Goal: Task Accomplishment & Management: Use online tool/utility

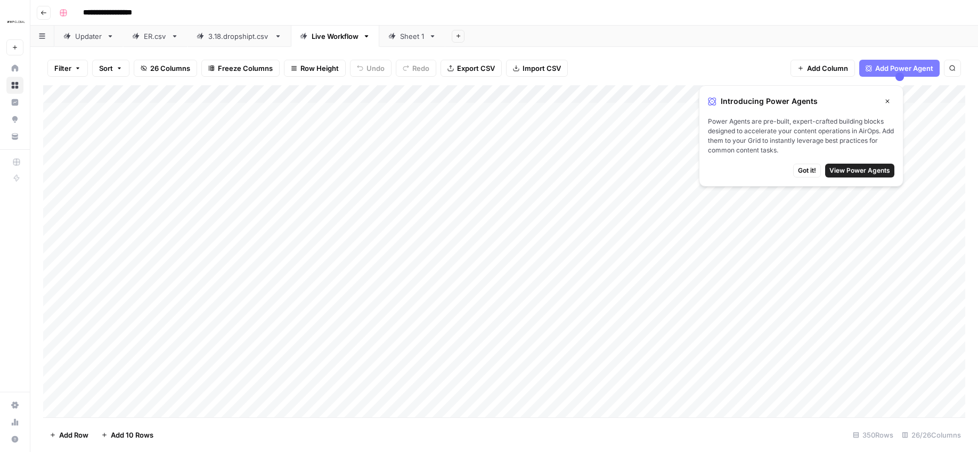
scroll to position [0, 8]
click at [534, 71] on span "Import CSV" at bounding box center [542, 68] width 38 height 11
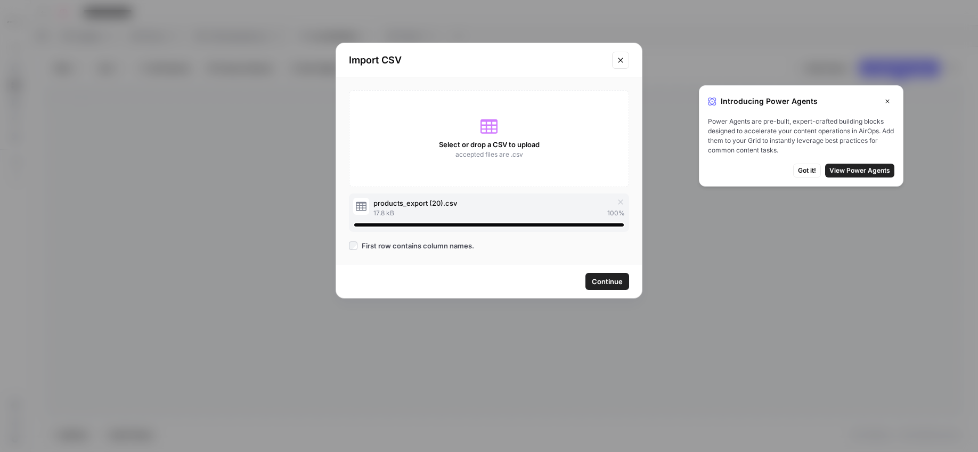
click at [603, 282] on span "Continue" at bounding box center [607, 281] width 31 height 11
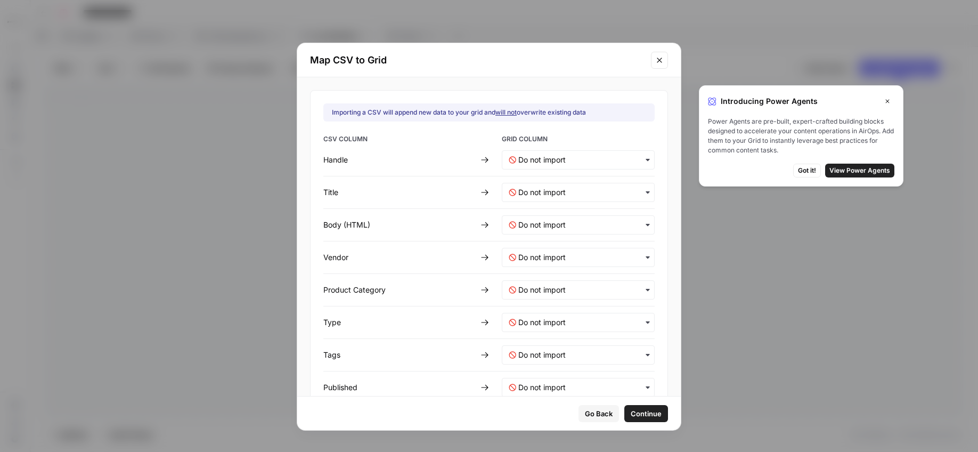
click at [534, 195] on input "text" at bounding box center [582, 192] width 129 height 11
click at [436, 221] on div "Body (HTML)" at bounding box center [399, 224] width 153 height 11
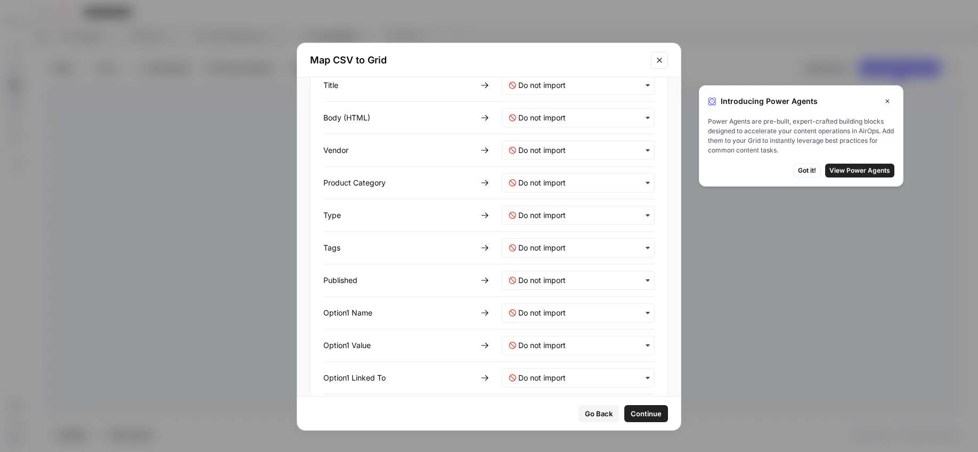
scroll to position [0, 0]
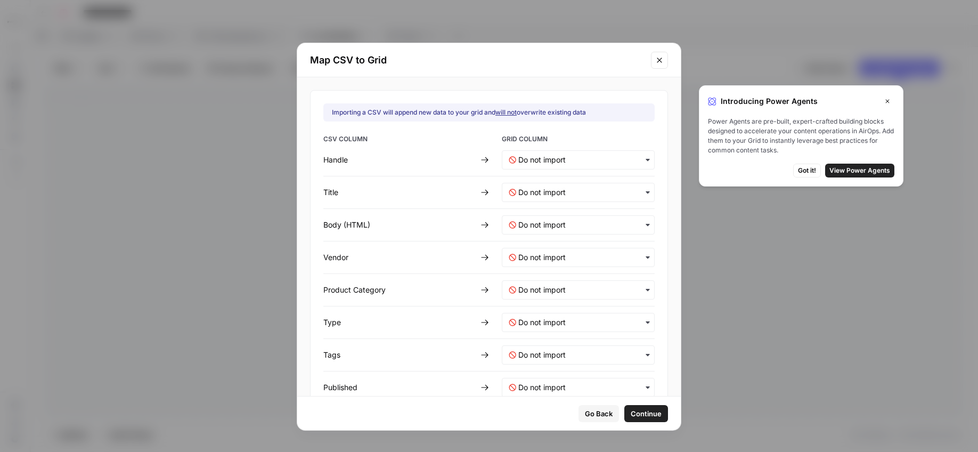
drag, startPoint x: 891, startPoint y: 99, endPoint x: 886, endPoint y: 104, distance: 6.8
click at [891, 99] on button "Close" at bounding box center [888, 101] width 14 height 14
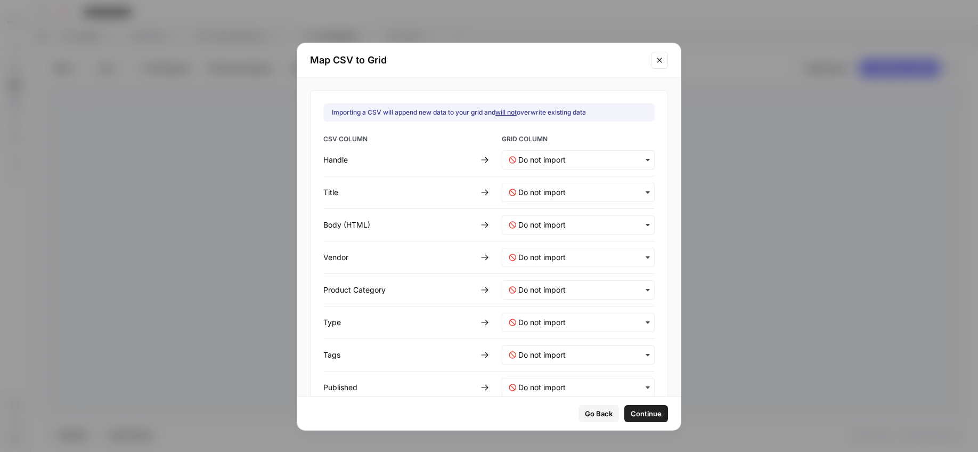
click at [647, 193] on icon "button" at bounding box center [648, 192] width 4 height 2
click at [430, 252] on div "Vendor" at bounding box center [399, 257] width 153 height 11
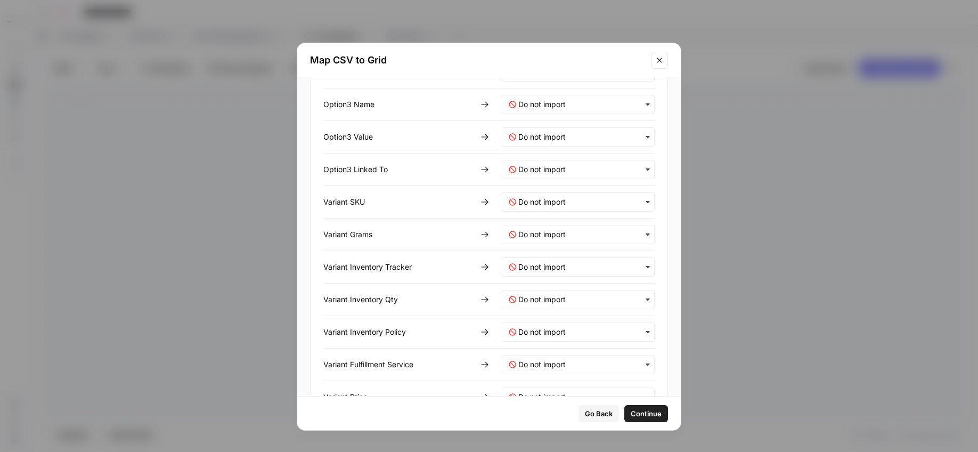
scroll to position [549, 0]
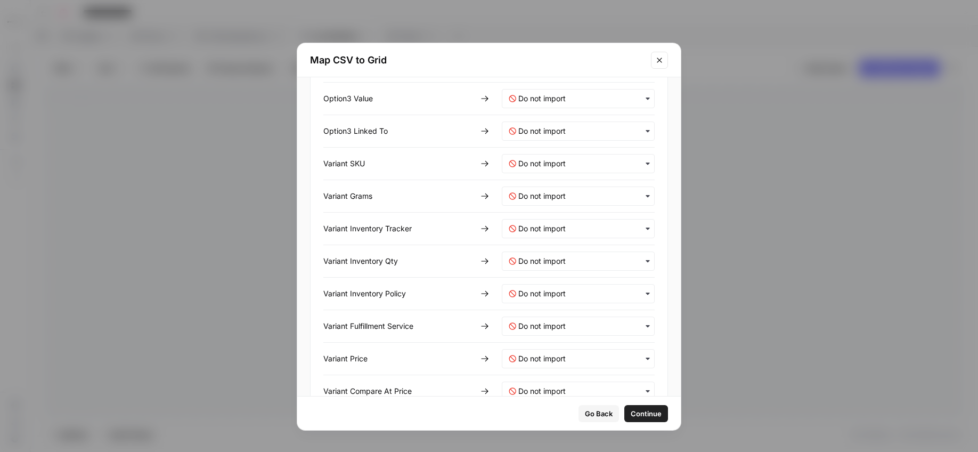
click at [667, 64] on button "Close modal" at bounding box center [659, 60] width 17 height 17
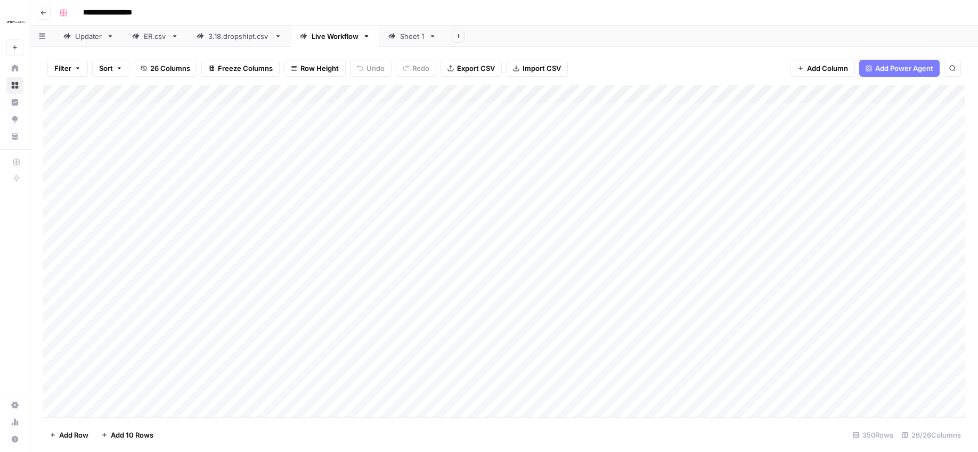
scroll to position [0, 0]
click at [534, 62] on button "Import CSV" at bounding box center [537, 68] width 62 height 17
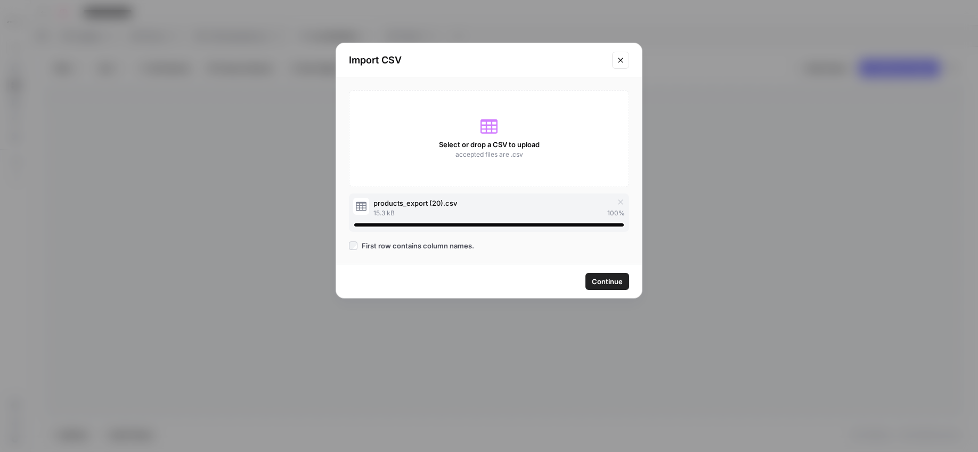
click at [614, 282] on span "Continue" at bounding box center [607, 281] width 31 height 11
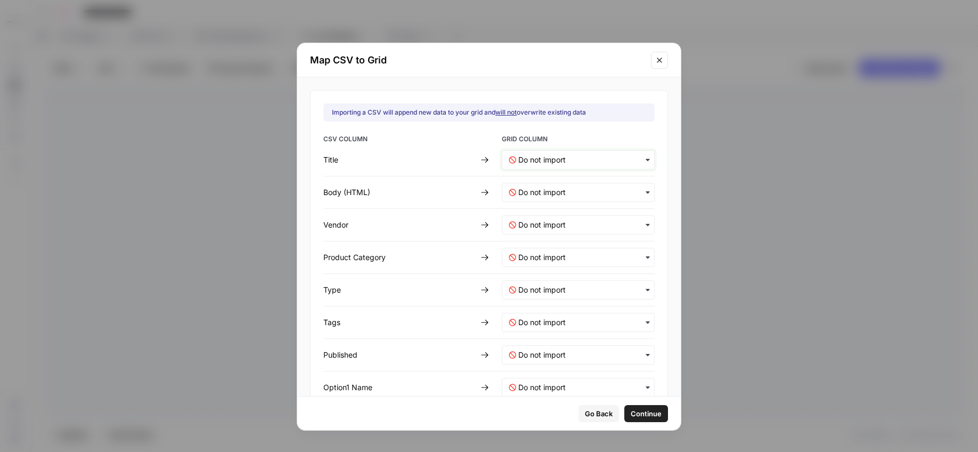
click at [550, 156] on input "text" at bounding box center [582, 159] width 129 height 11
click at [608, 246] on div "Create new column" at bounding box center [578, 245] width 152 height 19
click at [571, 160] on input "text" at bounding box center [583, 159] width 130 height 11
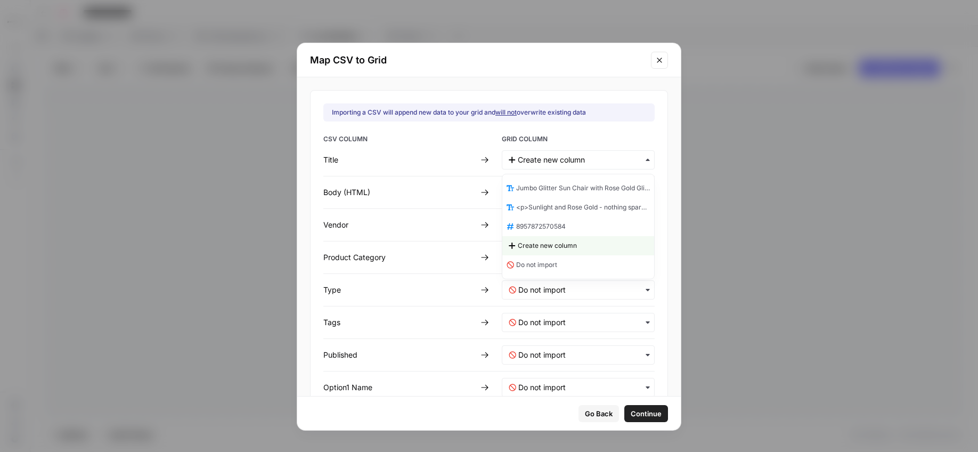
click at [452, 161] on div "Title" at bounding box center [399, 159] width 153 height 11
click at [654, 52] on button "Close modal" at bounding box center [659, 60] width 17 height 17
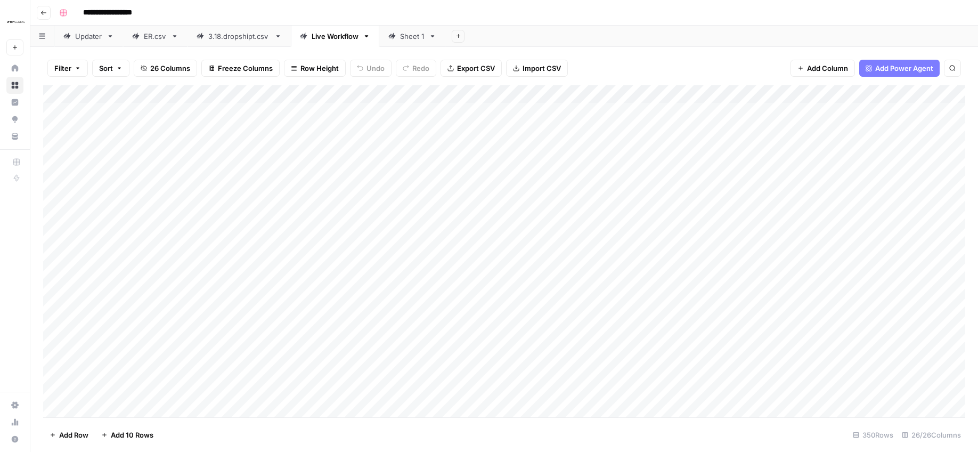
click at [509, 68] on button "Import CSV" at bounding box center [537, 68] width 62 height 17
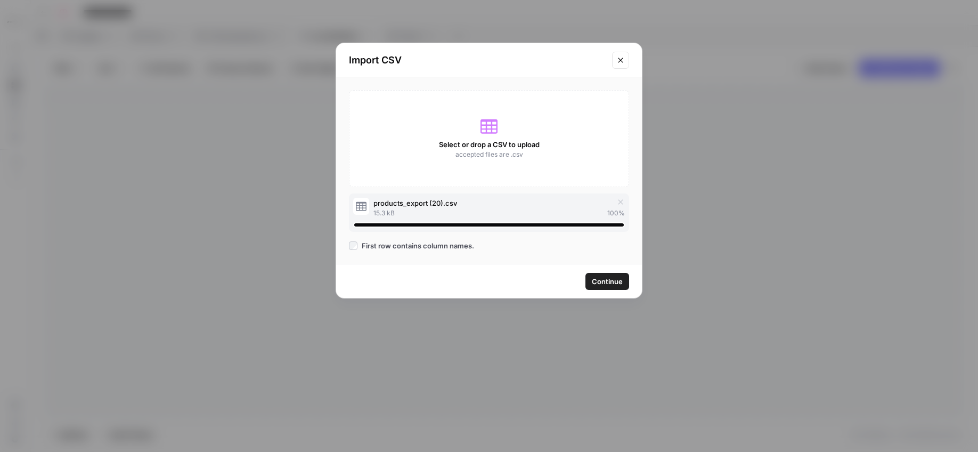
click at [595, 273] on button "Continue" at bounding box center [607, 281] width 44 height 17
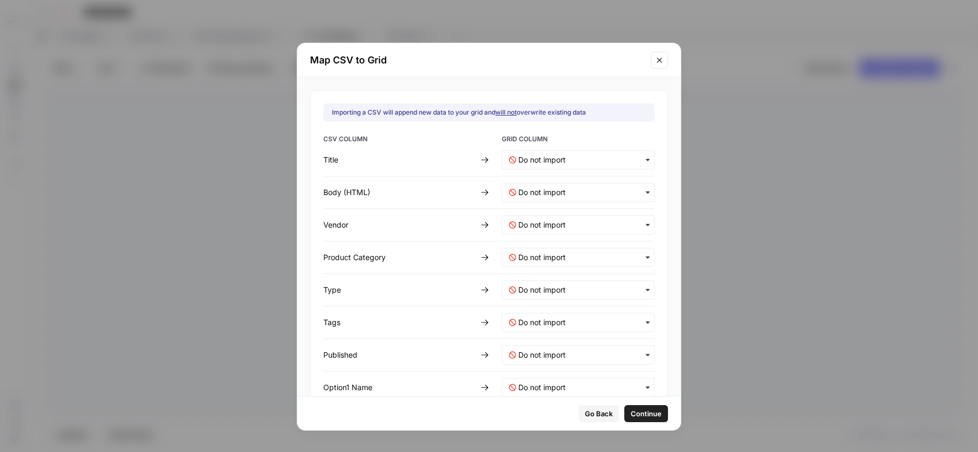
click at [660, 59] on icon "Close modal" at bounding box center [659, 60] width 5 height 5
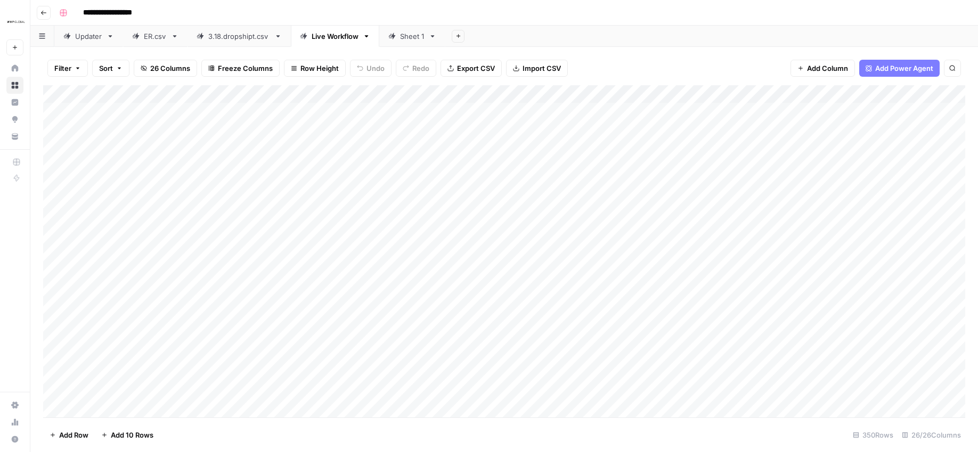
click at [541, 63] on span "Import CSV" at bounding box center [542, 68] width 38 height 11
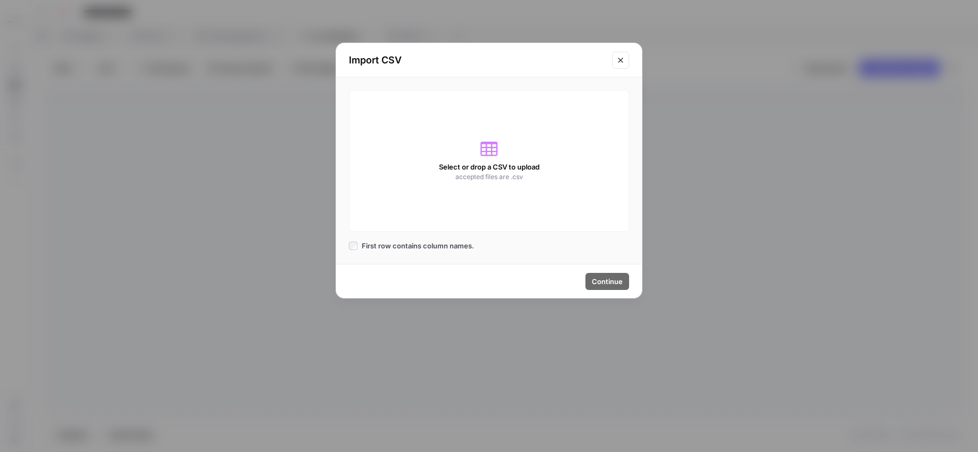
click at [524, 87] on div "Select or drop a CSV to upload accepted files are .csv First row contains colum…" at bounding box center [489, 170] width 306 height 186
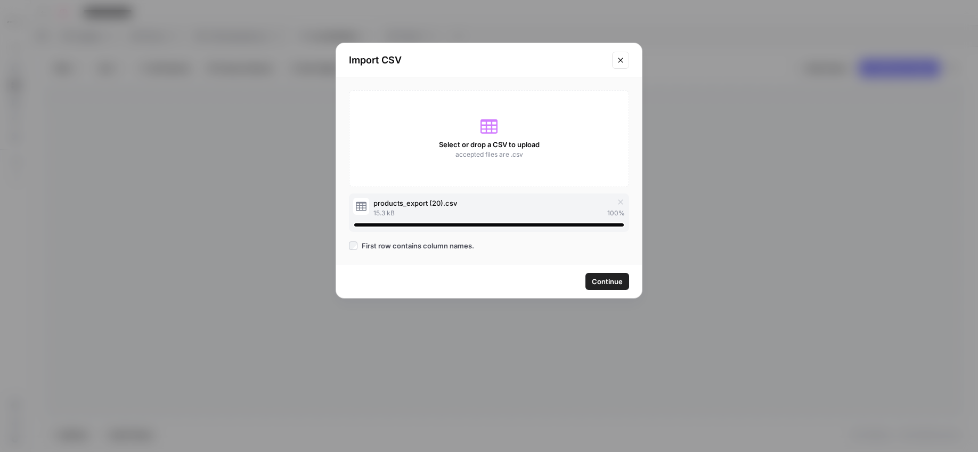
click at [604, 281] on span "Continue" at bounding box center [607, 281] width 31 height 11
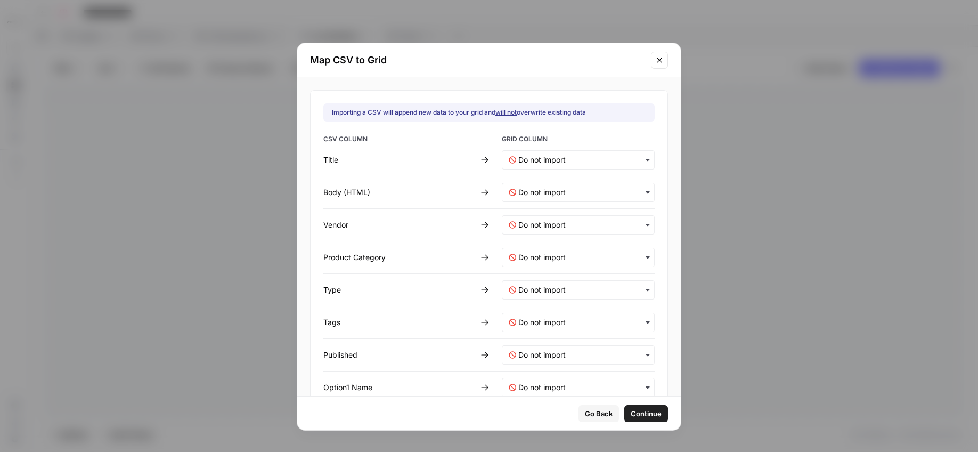
drag, startPoint x: 656, startPoint y: 44, endPoint x: 658, endPoint y: 59, distance: 15.6
click at [656, 44] on div "Map CSV to Grid" at bounding box center [489, 60] width 384 height 34
click at [658, 60] on icon "Close modal" at bounding box center [659, 60] width 9 height 9
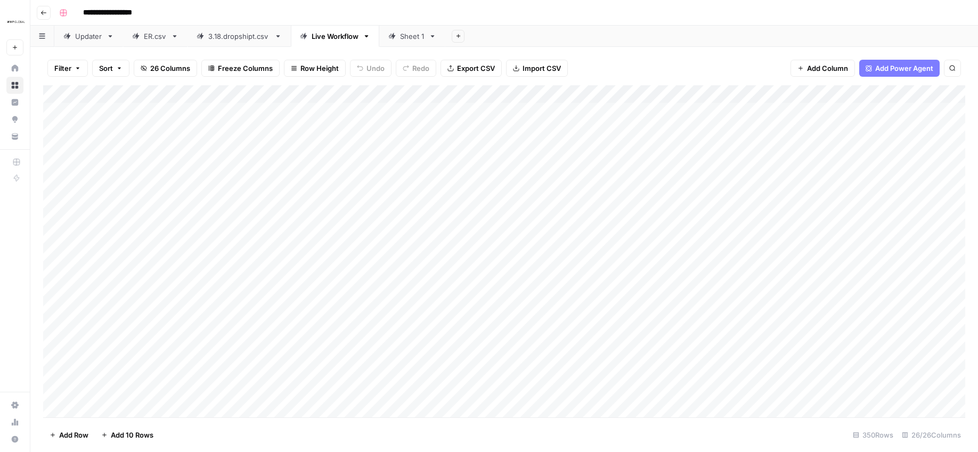
click at [830, 71] on span "Add Column" at bounding box center [827, 68] width 41 height 11
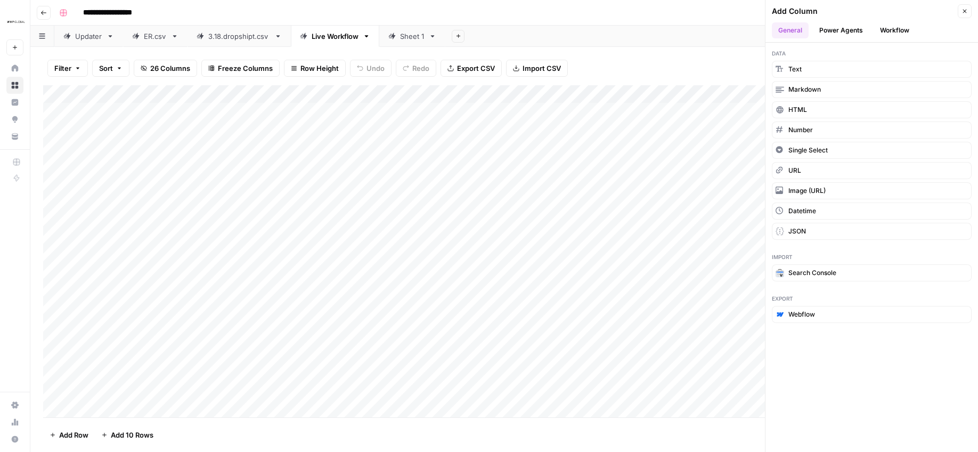
click at [645, 58] on div "Filter Sort 26 Columns Freeze Columns Row Height Undo Redo Export CSV Import CS…" at bounding box center [504, 68] width 922 height 34
click at [74, 428] on button "Add Row" at bounding box center [69, 434] width 52 height 17
click at [112, 406] on div "Add Column" at bounding box center [504, 251] width 922 height 332
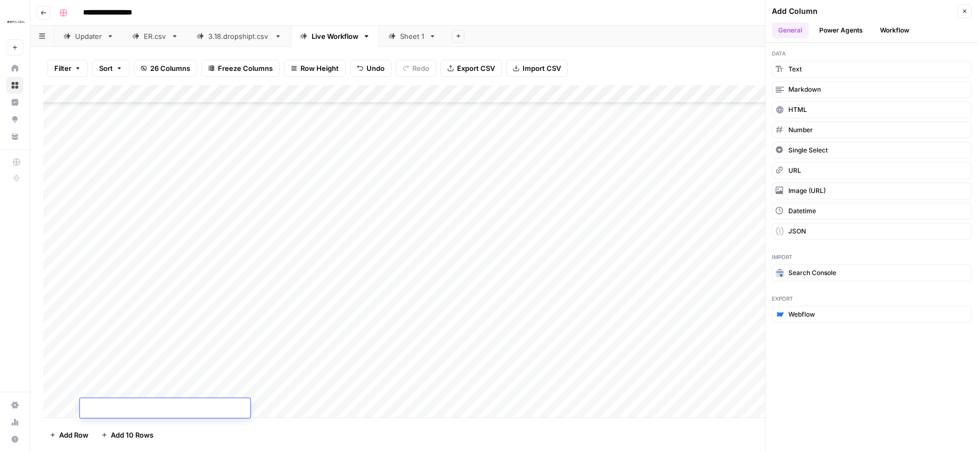
click at [572, 436] on footer "Add Row Add 10 Rows 351 Rows 26/26 Columns" at bounding box center [504, 434] width 922 height 35
click at [241, 221] on div "Add Column" at bounding box center [504, 251] width 922 height 332
click at [409, 224] on div "Add Column" at bounding box center [504, 251] width 922 height 332
click at [194, 228] on div "Add Column" at bounding box center [504, 251] width 922 height 332
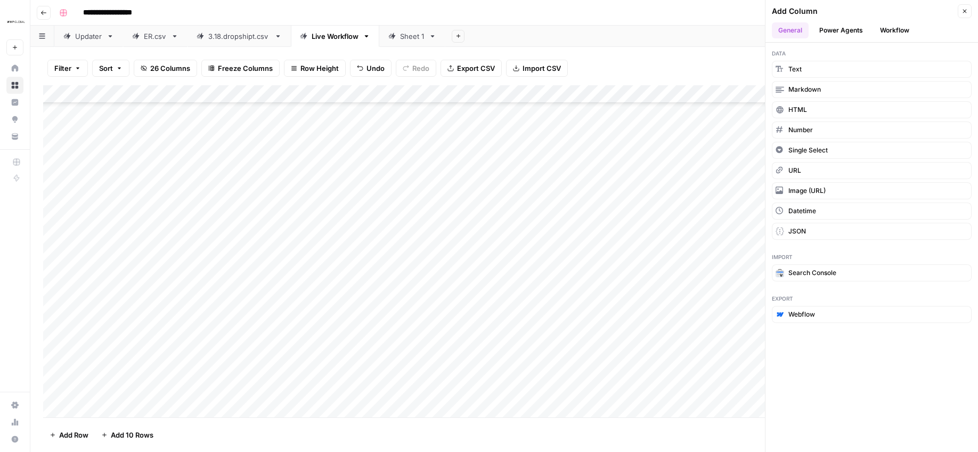
click at [162, 232] on div "Add Column" at bounding box center [504, 251] width 922 height 332
click at [162, 232] on textarea at bounding box center [165, 238] width 170 height 15
type textarea "**********"
click at [284, 238] on div "Add Column" at bounding box center [504, 251] width 922 height 332
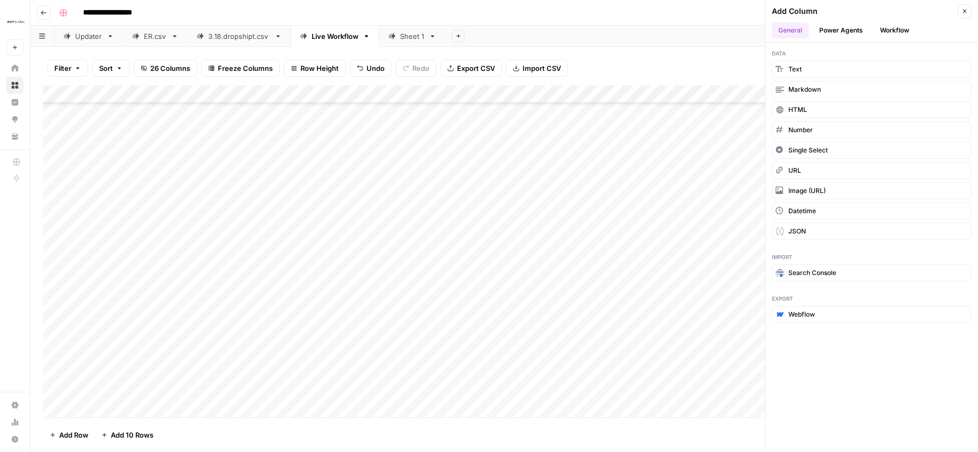
click at [284, 238] on div "Add Column" at bounding box center [504, 251] width 922 height 332
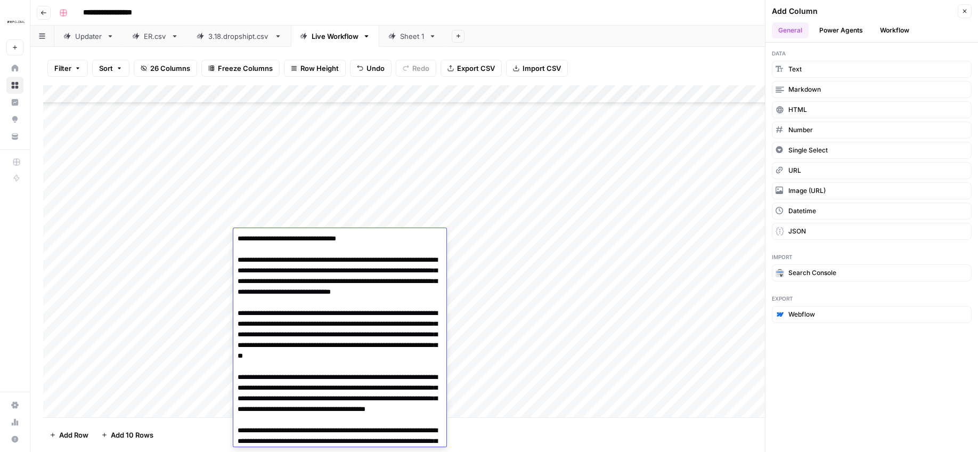
scroll to position [63, 0]
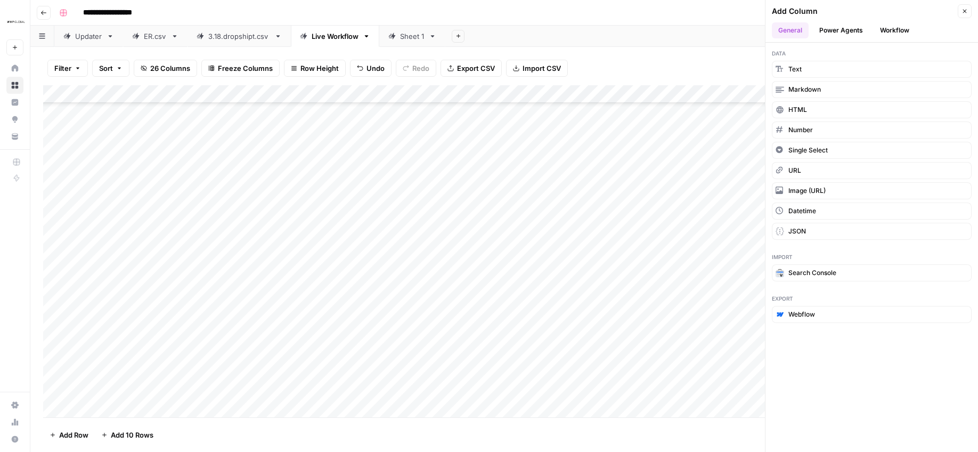
click at [451, 278] on div "Add Column" at bounding box center [504, 251] width 922 height 332
click at [438, 239] on div "Add Column" at bounding box center [504, 251] width 922 height 332
click at [405, 245] on div "Add Column" at bounding box center [504, 251] width 922 height 332
click at [402, 233] on div at bounding box center [445, 239] width 117 height 17
click at [405, 238] on input "text" at bounding box center [445, 239] width 108 height 11
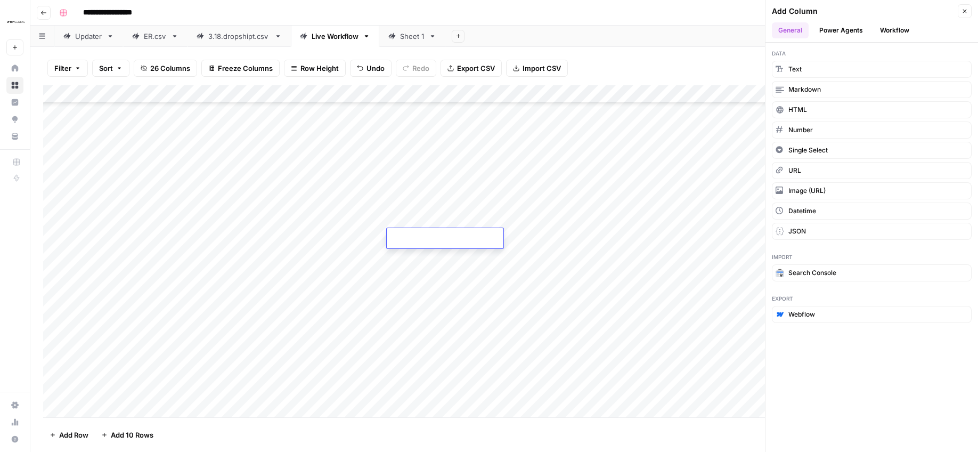
paste input "8908014554477"
type input "8908014554477"
click at [507, 336] on div "Add Column" at bounding box center [504, 251] width 922 height 332
click at [400, 236] on div "Add Column" at bounding box center [504, 251] width 922 height 332
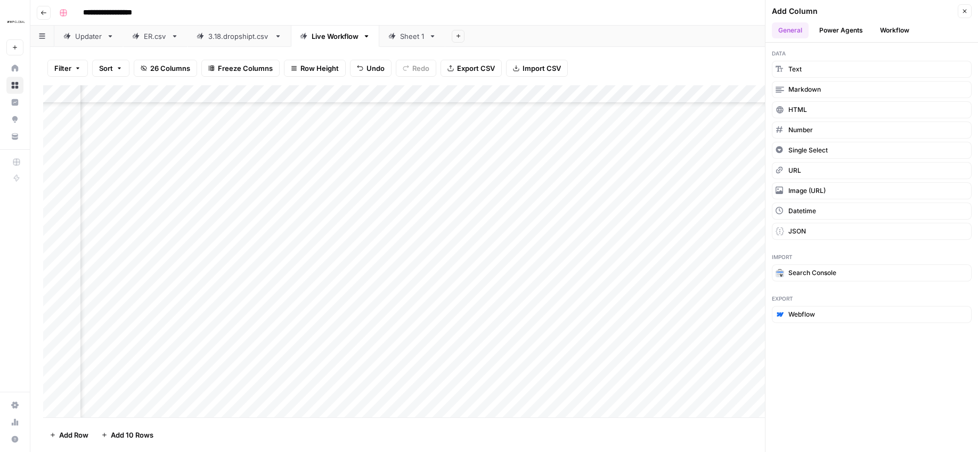
scroll to position [5814, 317]
click at [195, 235] on div "Add Column" at bounding box center [504, 251] width 922 height 332
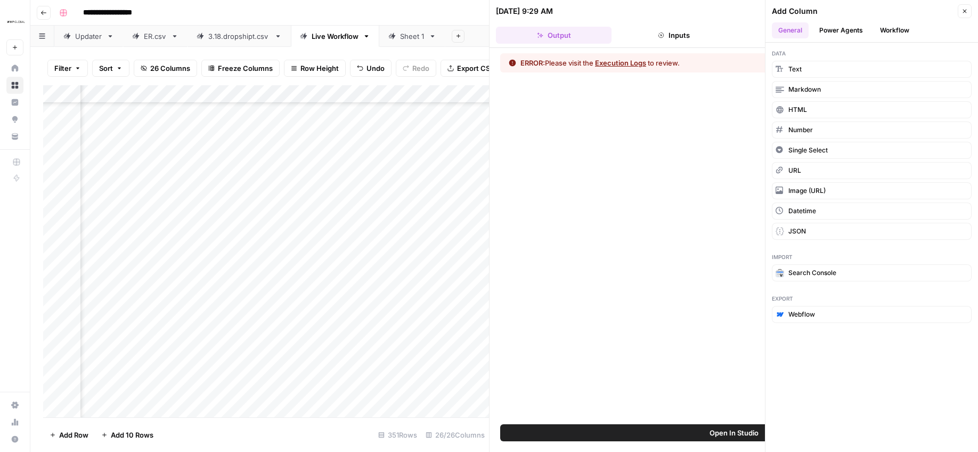
click at [365, 302] on div "Add Column" at bounding box center [266, 251] width 446 height 332
click at [234, 232] on div "Add Column" at bounding box center [266, 251] width 446 height 332
click at [964, 8] on icon "button" at bounding box center [964, 11] width 6 height 6
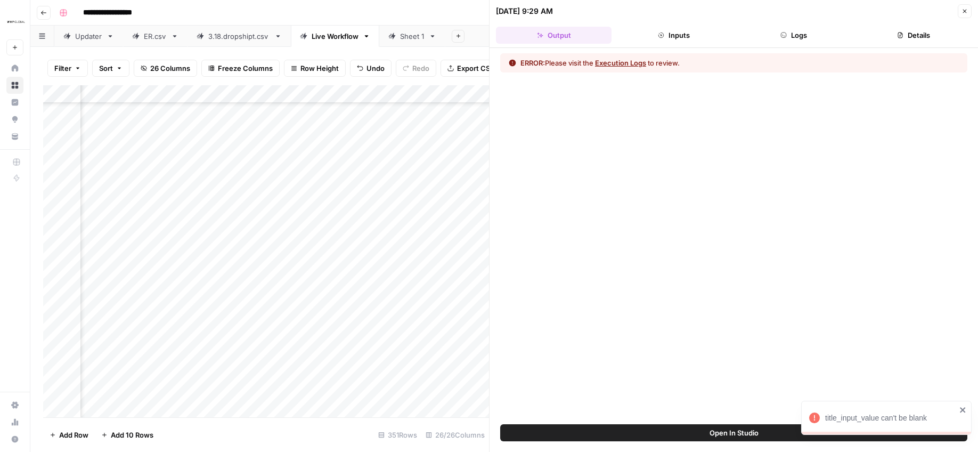
click at [963, 6] on button "Close" at bounding box center [965, 11] width 14 height 14
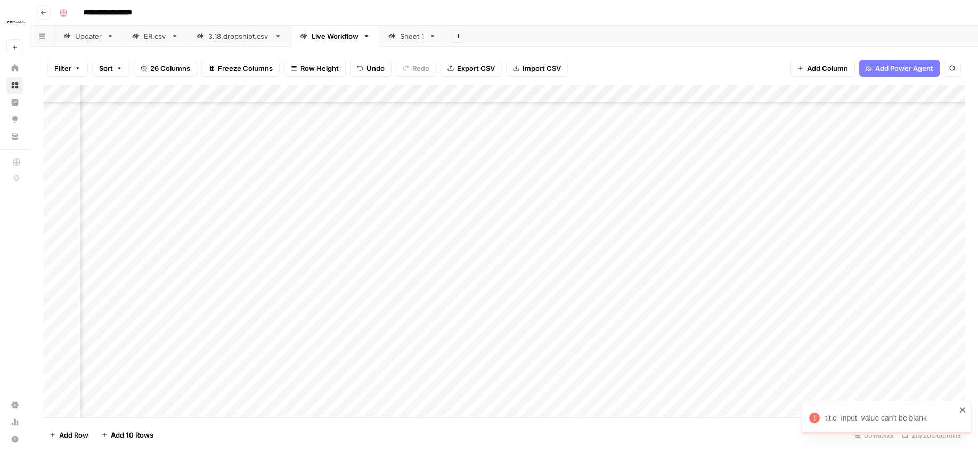
drag, startPoint x: 517, startPoint y: 238, endPoint x: 468, endPoint y: 235, distance: 49.1
click at [517, 238] on div "Add Column" at bounding box center [504, 251] width 922 height 332
click at [417, 235] on div "Add Column" at bounding box center [504, 251] width 922 height 332
click at [83, 34] on div "Updater" at bounding box center [88, 36] width 27 height 11
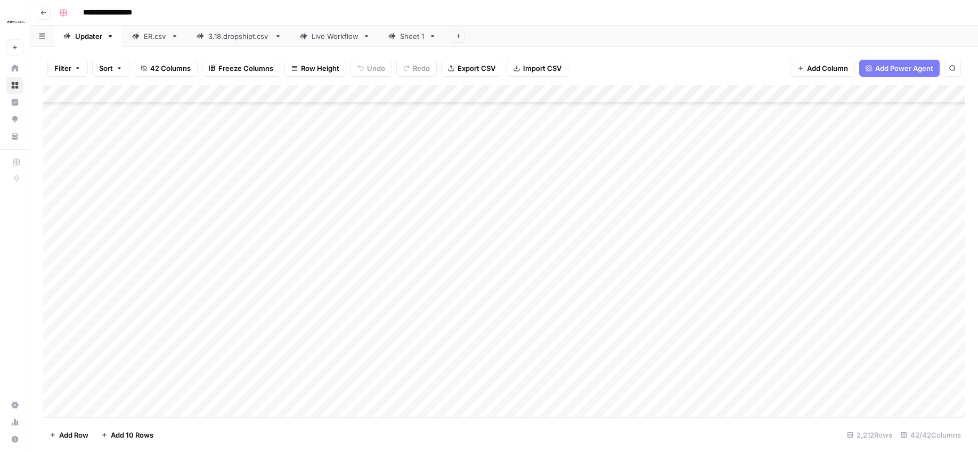
scroll to position [7351, 0]
click at [65, 435] on span "Add Row" at bounding box center [73, 434] width 29 height 11
click at [191, 387] on div "Add Column" at bounding box center [504, 251] width 922 height 332
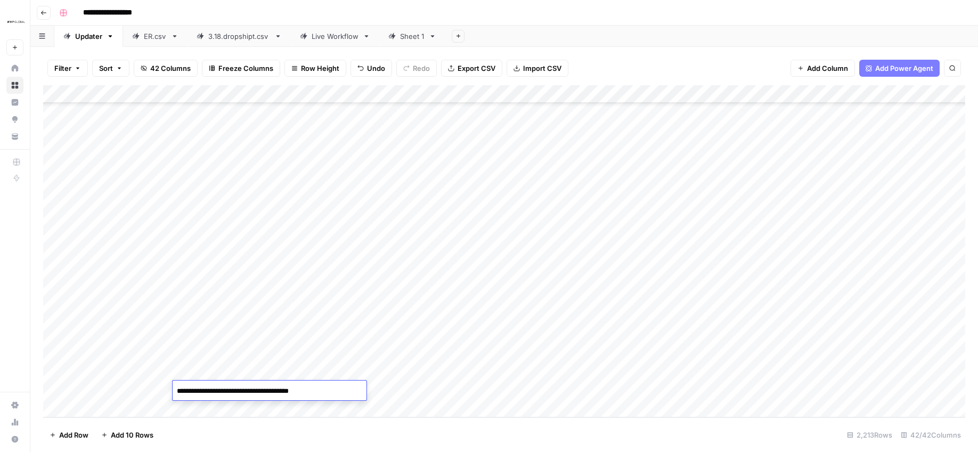
type textarea "**********"
click at [421, 389] on div "Add Column" at bounding box center [504, 251] width 922 height 332
type textarea "**********"
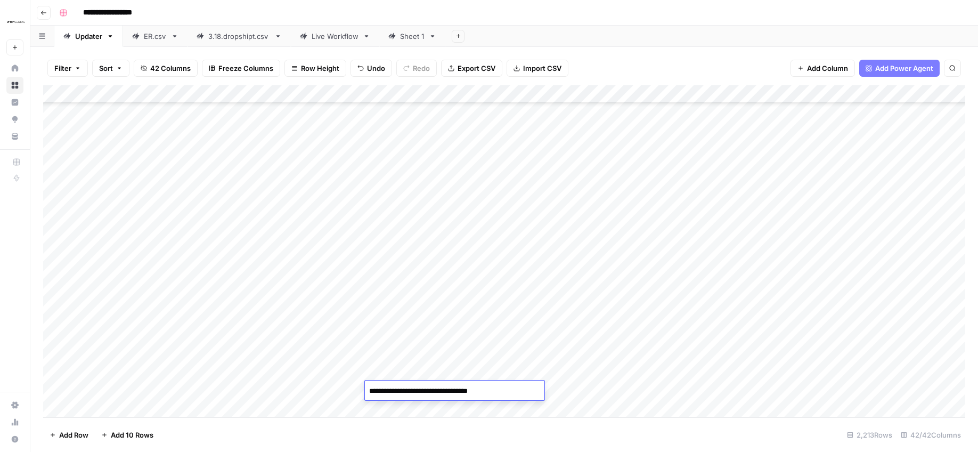
scroll to position [215, 0]
click at [513, 341] on div "Add Column" at bounding box center [504, 251] width 922 height 332
click at [77, 363] on div "Add Column" at bounding box center [504, 251] width 922 height 332
click at [93, 385] on div "Add Column" at bounding box center [504, 251] width 922 height 332
click at [100, 384] on div "Add Column" at bounding box center [504, 251] width 922 height 332
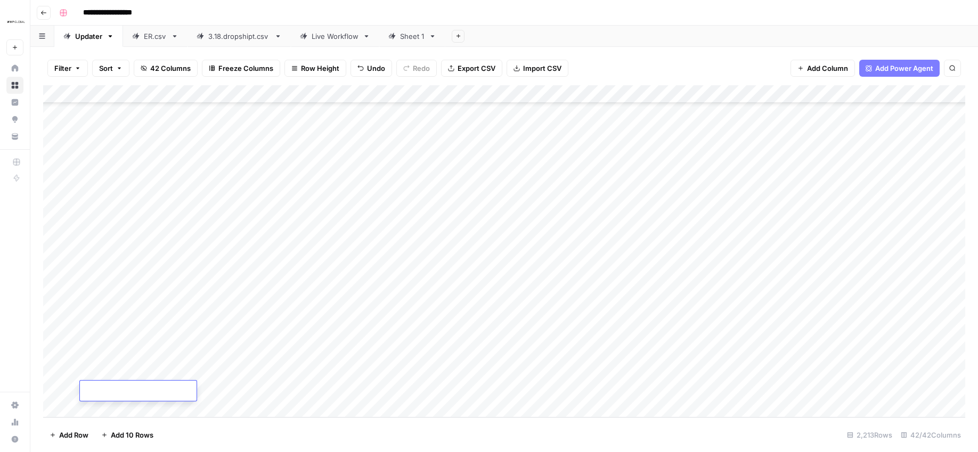
click at [115, 389] on input "text" at bounding box center [138, 392] width 108 height 11
paste input "8908014554477"
type input "8908014554477"
click at [483, 402] on div "Add Column" at bounding box center [504, 251] width 922 height 332
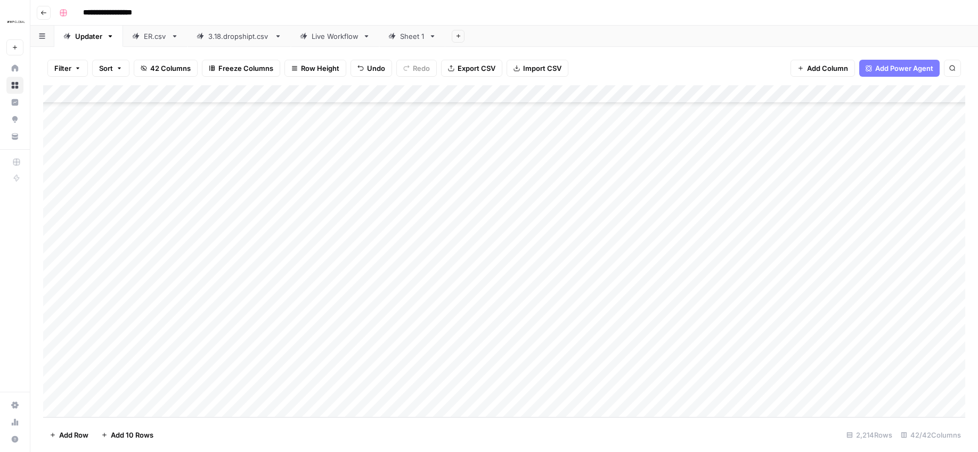
click at [579, 374] on div "Add Column" at bounding box center [504, 251] width 922 height 332
click at [573, 371] on div "Add Column" at bounding box center [504, 251] width 922 height 332
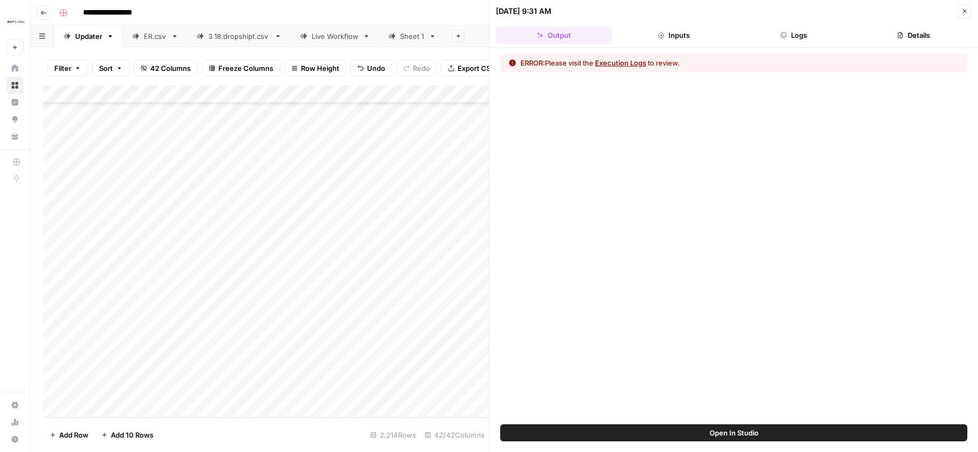
click at [602, 66] on button "Execution Logs" at bounding box center [620, 63] width 51 height 11
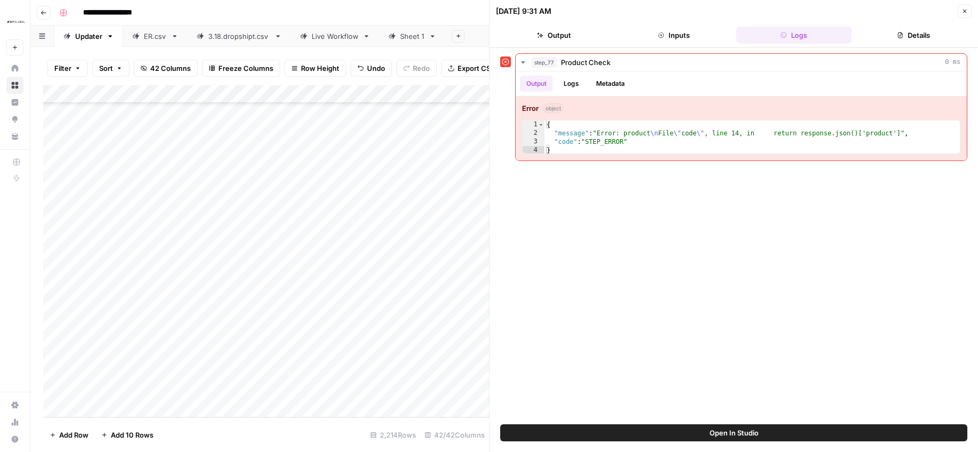
drag, startPoint x: 964, startPoint y: 9, endPoint x: 959, endPoint y: 18, distance: 10.1
click at [964, 9] on icon "button" at bounding box center [964, 11] width 6 height 6
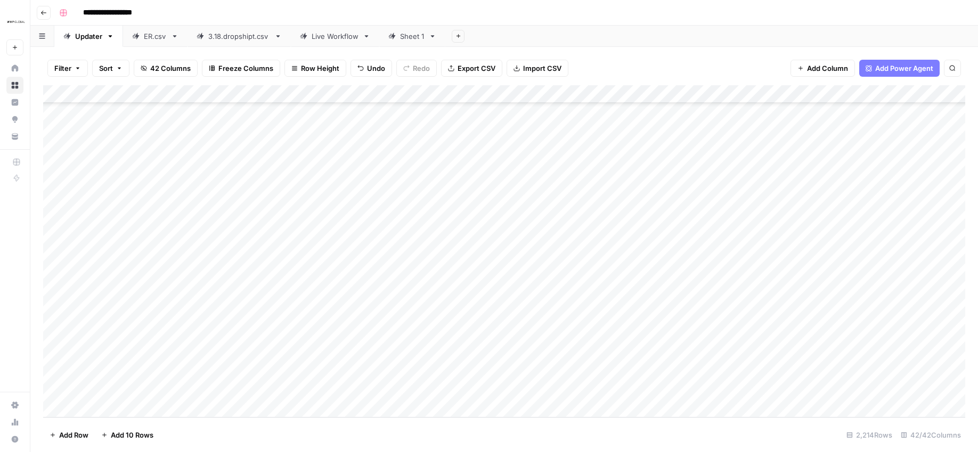
click at [384, 400] on div "Add Column" at bounding box center [504, 251] width 922 height 332
click at [395, 349] on div "Add Column" at bounding box center [504, 251] width 922 height 332
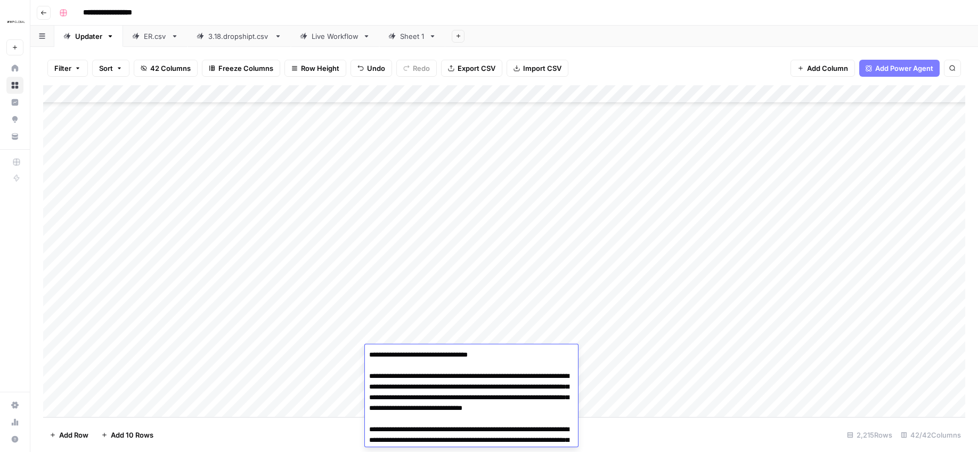
scroll to position [147, 0]
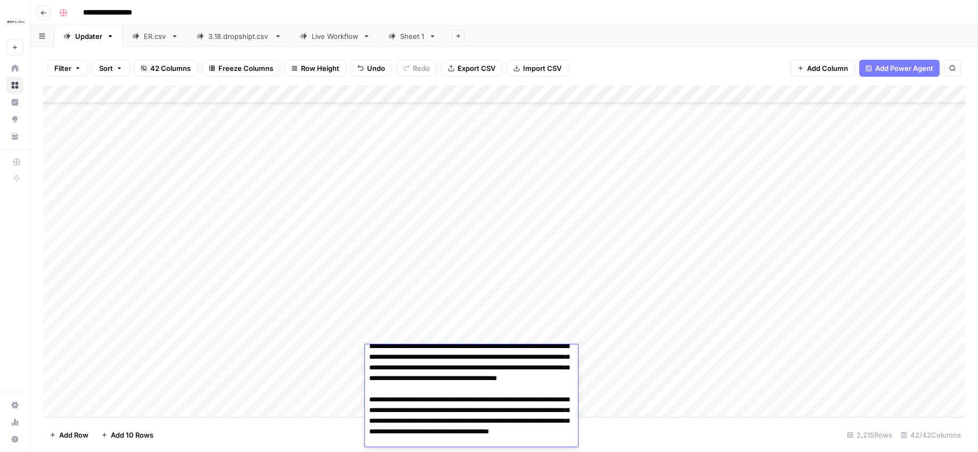
drag, startPoint x: 450, startPoint y: 356, endPoint x: 455, endPoint y: 347, distance: 10.7
click at [450, 356] on textarea at bounding box center [471, 340] width 213 height 281
click at [455, 347] on textarea at bounding box center [471, 340] width 213 height 281
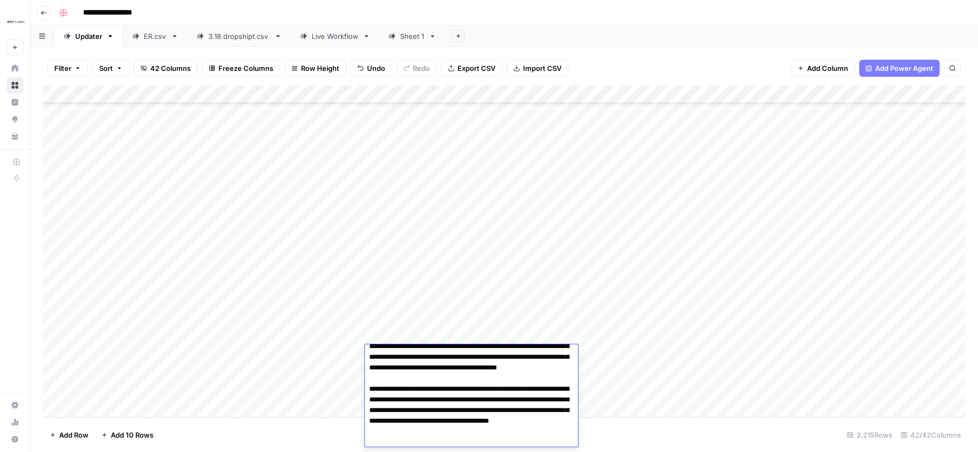
scroll to position [145, 0]
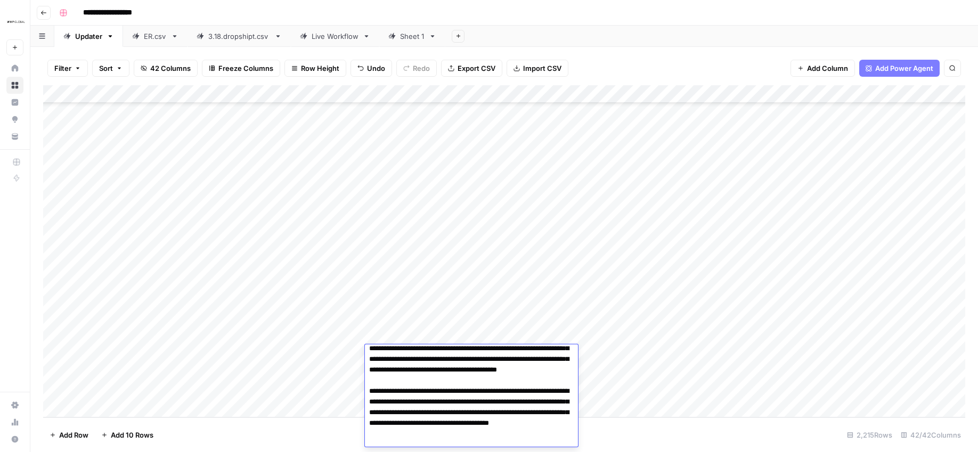
drag, startPoint x: 471, startPoint y: 412, endPoint x: 535, endPoint y: 412, distance: 64.5
click at [535, 412] on textarea at bounding box center [471, 342] width 213 height 281
drag, startPoint x: 383, startPoint y: 370, endPoint x: 356, endPoint y: 372, distance: 27.2
click at [356, 372] on body "**********" at bounding box center [489, 226] width 978 height 452
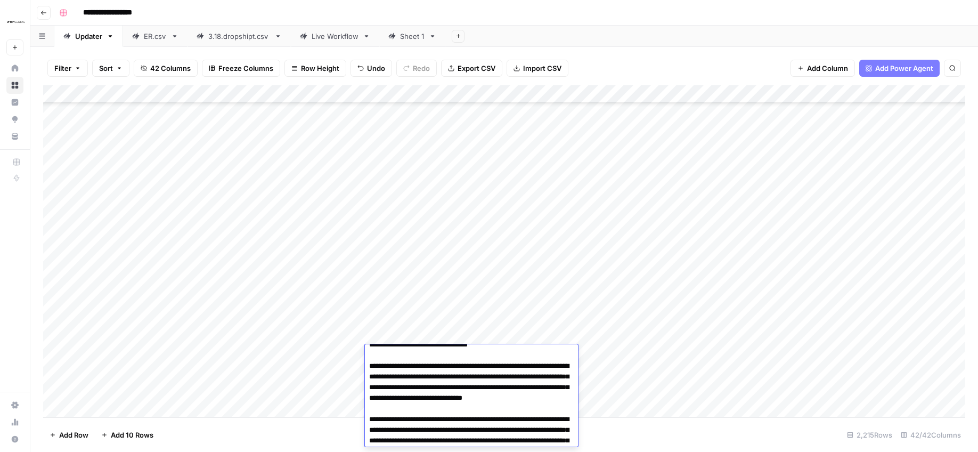
scroll to position [0, 0]
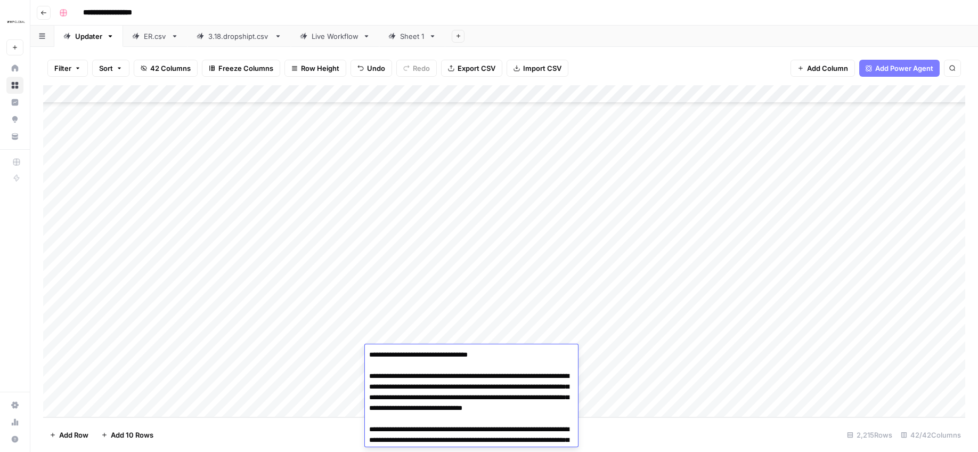
drag, startPoint x: 384, startPoint y: 354, endPoint x: 374, endPoint y: 355, distance: 10.2
drag, startPoint x: 492, startPoint y: 356, endPoint x: 475, endPoint y: 356, distance: 17.1
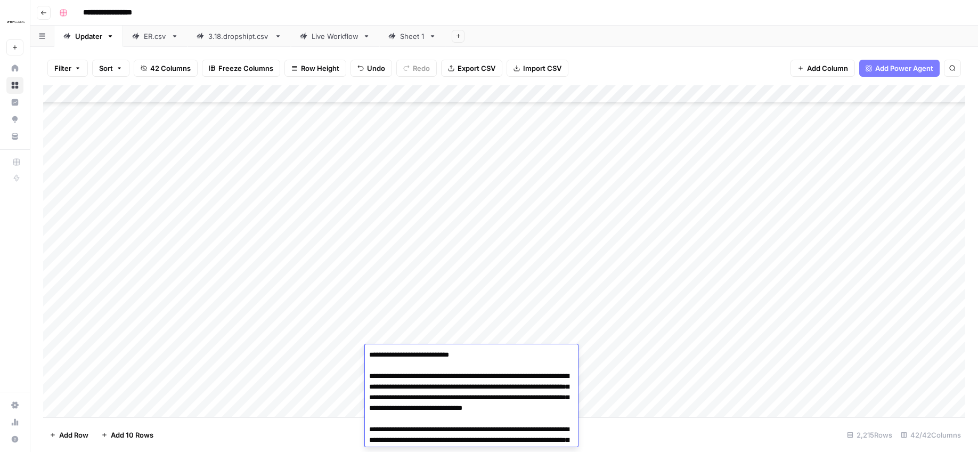
drag, startPoint x: 373, startPoint y: 356, endPoint x: 366, endPoint y: 356, distance: 6.9
drag, startPoint x: 412, startPoint y: 403, endPoint x: 398, endPoint y: 386, distance: 22.0
drag, startPoint x: 383, startPoint y: 377, endPoint x: 366, endPoint y: 377, distance: 17.0
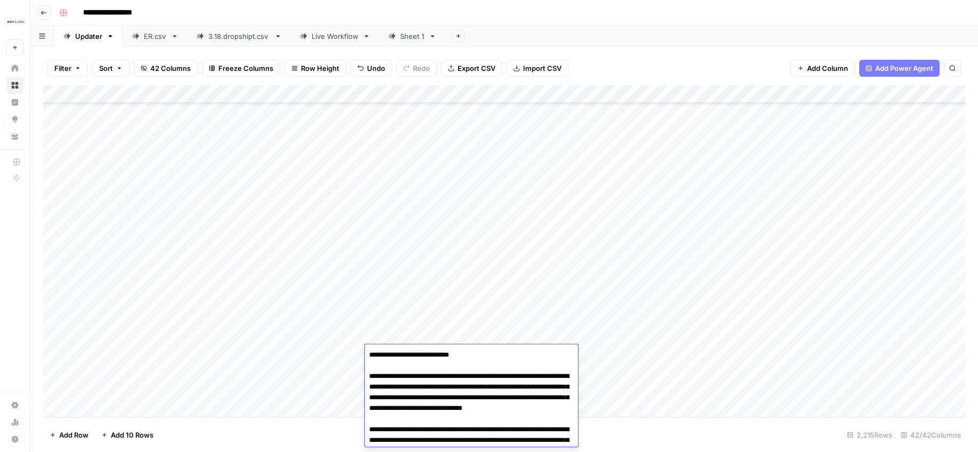
drag, startPoint x: 449, startPoint y: 418, endPoint x: 433, endPoint y: 419, distance: 16.5
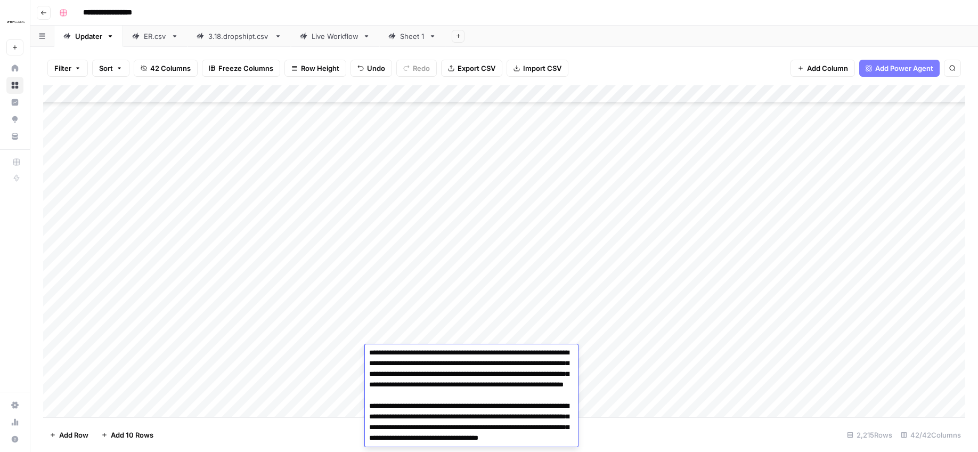
scroll to position [77, 0]
drag, startPoint x: 382, startPoint y: 363, endPoint x: 366, endPoint y: 363, distance: 16.5
click at [366, 363] on textarea at bounding box center [471, 410] width 213 height 281
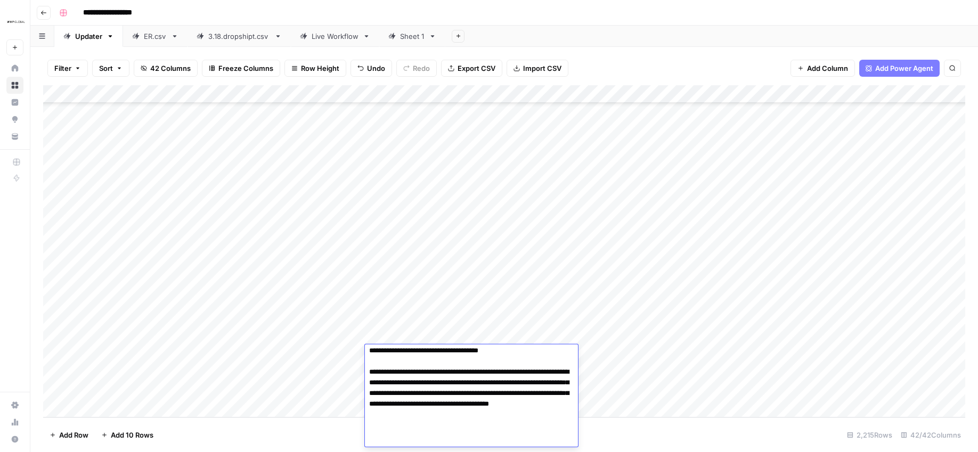
scroll to position [172, 0]
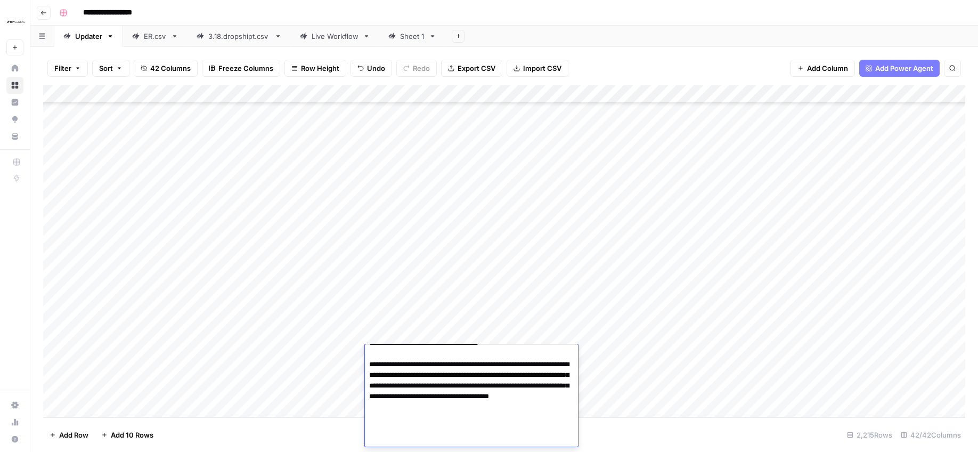
drag, startPoint x: 382, startPoint y: 397, endPoint x: 366, endPoint y: 395, distance: 15.5
click at [366, 395] on textarea at bounding box center [471, 311] width 213 height 271
click at [433, 438] on textarea at bounding box center [471, 311] width 213 height 271
type textarea "**********"
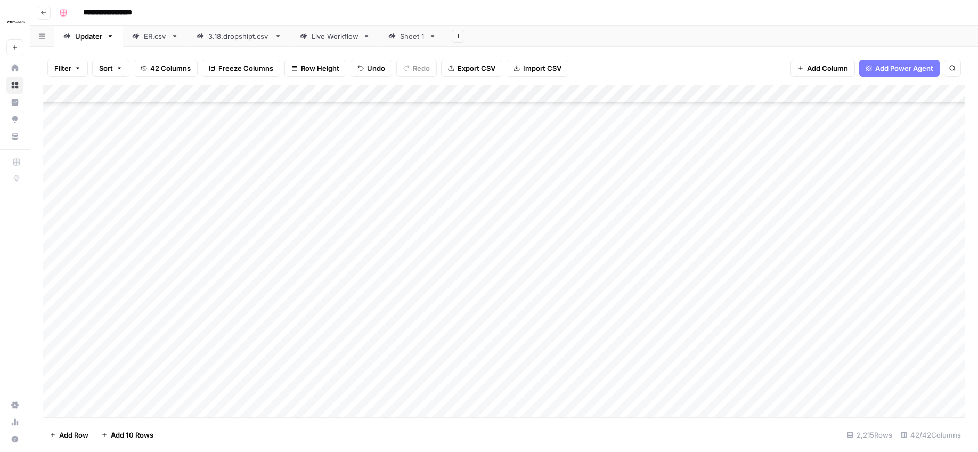
click at [513, 345] on div "Add Column" at bounding box center [504, 251] width 922 height 332
click at [480, 369] on div "Add Column" at bounding box center [504, 251] width 922 height 332
click at [405, 350] on div "Add Column" at bounding box center [504, 251] width 922 height 332
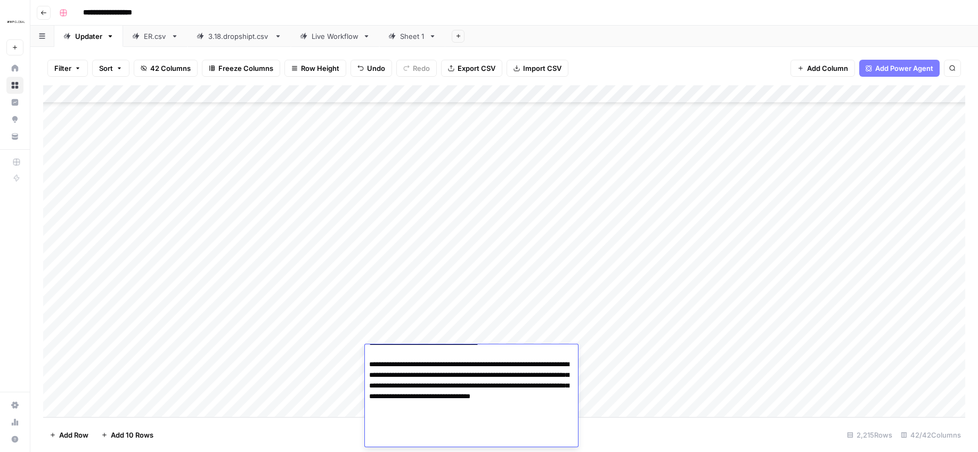
click at [405, 350] on textarea at bounding box center [471, 311] width 213 height 271
drag, startPoint x: 423, startPoint y: 380, endPoint x: 426, endPoint y: 427, distance: 47.0
click at [423, 380] on textarea at bounding box center [471, 311] width 213 height 271
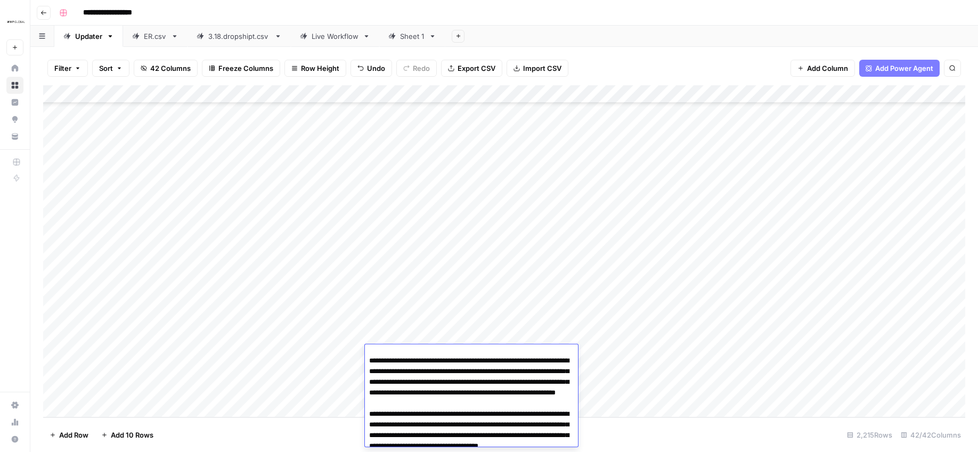
scroll to position [0, 0]
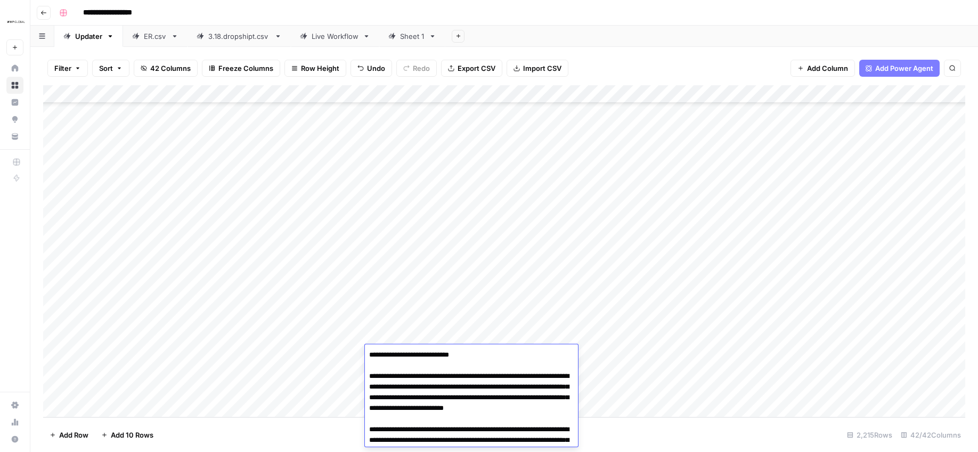
drag, startPoint x: 423, startPoint y: 438, endPoint x: 353, endPoint y: 299, distance: 155.3
click at [353, 299] on body "**********" at bounding box center [489, 226] width 978 height 452
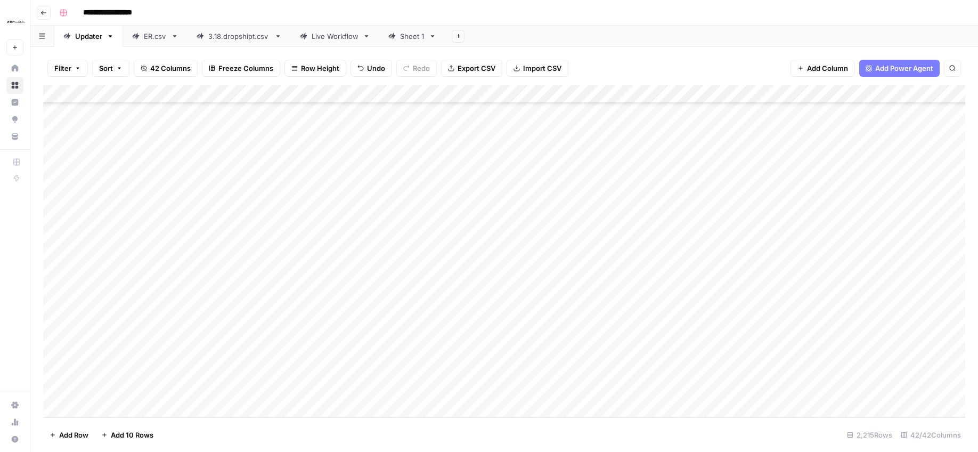
drag, startPoint x: 315, startPoint y: 388, endPoint x: 366, endPoint y: 365, distance: 55.8
click at [315, 388] on div "Add Column" at bounding box center [504, 251] width 922 height 332
click at [405, 361] on div "Add Column" at bounding box center [504, 251] width 922 height 332
click at [403, 374] on div "Add Column" at bounding box center [504, 251] width 922 height 332
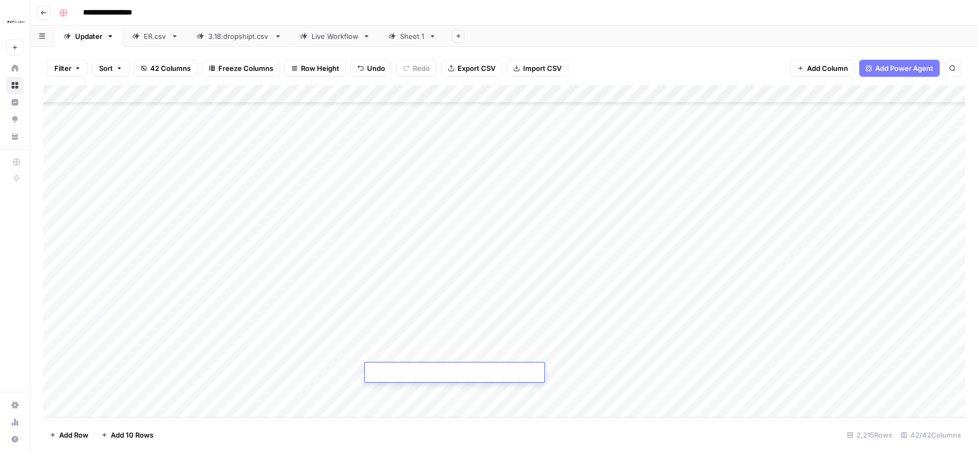
type textarea "**********"
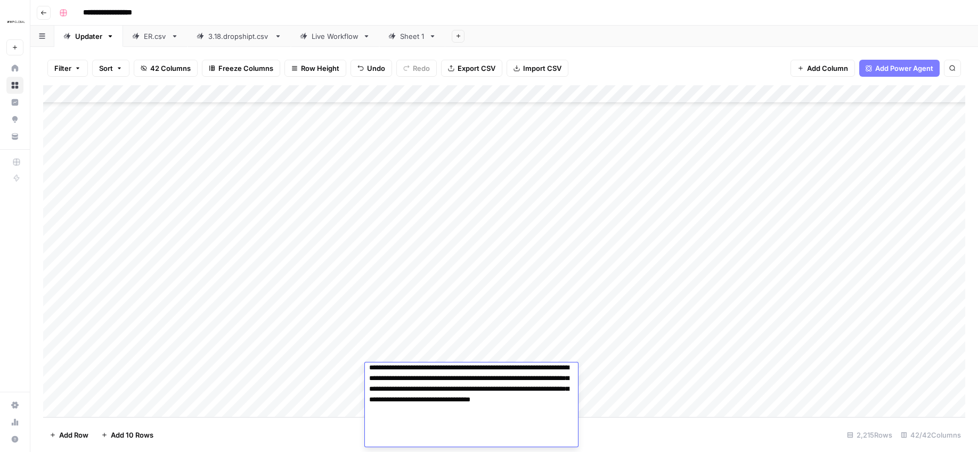
click at [274, 370] on div "Add Column" at bounding box center [504, 251] width 922 height 332
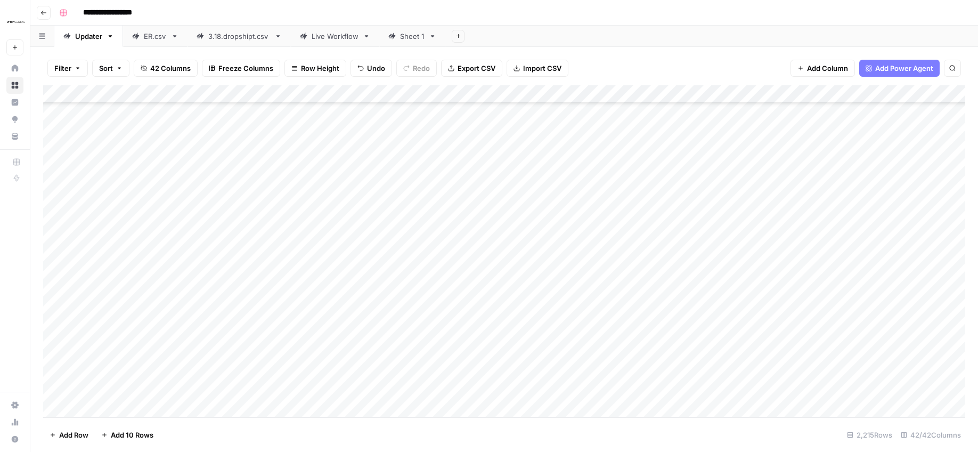
click at [273, 355] on div "Add Column" at bounding box center [504, 251] width 922 height 332
click at [273, 354] on div "Add Column" at bounding box center [504, 251] width 922 height 332
click at [273, 354] on textarea "**********" at bounding box center [270, 354] width 194 height 15
drag, startPoint x: 300, startPoint y: 355, endPoint x: 161, endPoint y: 357, distance: 139.0
click at [161, 357] on body "**********" at bounding box center [489, 226] width 978 height 452
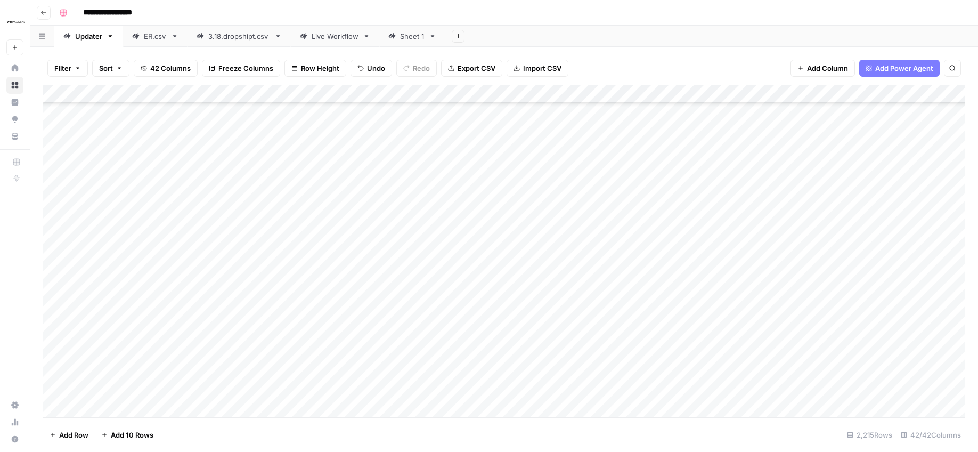
click at [183, 367] on div "Add Column" at bounding box center [504, 251] width 922 height 332
type textarea "**********"
click at [128, 370] on div "Add Column" at bounding box center [504, 251] width 922 height 332
click at [137, 354] on div "Add Column" at bounding box center [504, 251] width 922 height 332
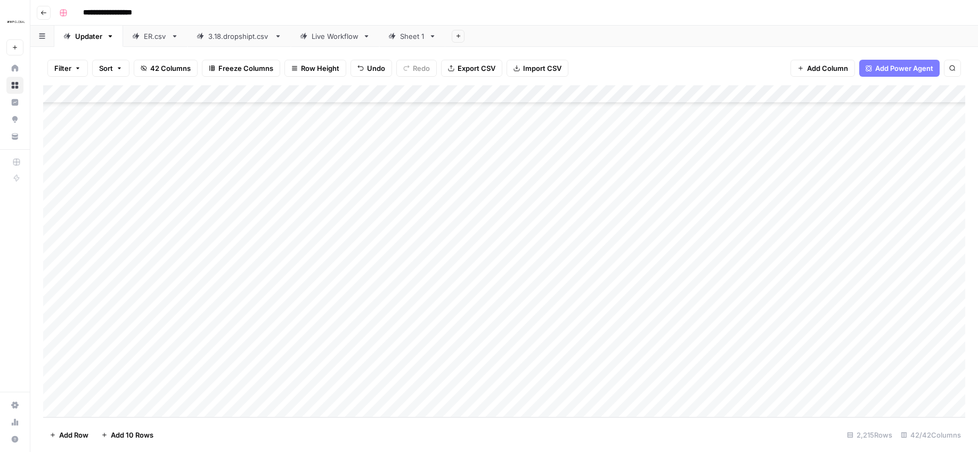
click at [137, 354] on div "Add Column" at bounding box center [504, 251] width 922 height 332
drag, startPoint x: 117, startPoint y: 355, endPoint x: 63, endPoint y: 354, distance: 53.3
click at [63, 354] on body "**********" at bounding box center [489, 226] width 978 height 452
drag, startPoint x: 121, startPoint y: 371, endPoint x: 131, endPoint y: 371, distance: 10.1
click at [121, 371] on div "Add Column" at bounding box center [504, 251] width 922 height 332
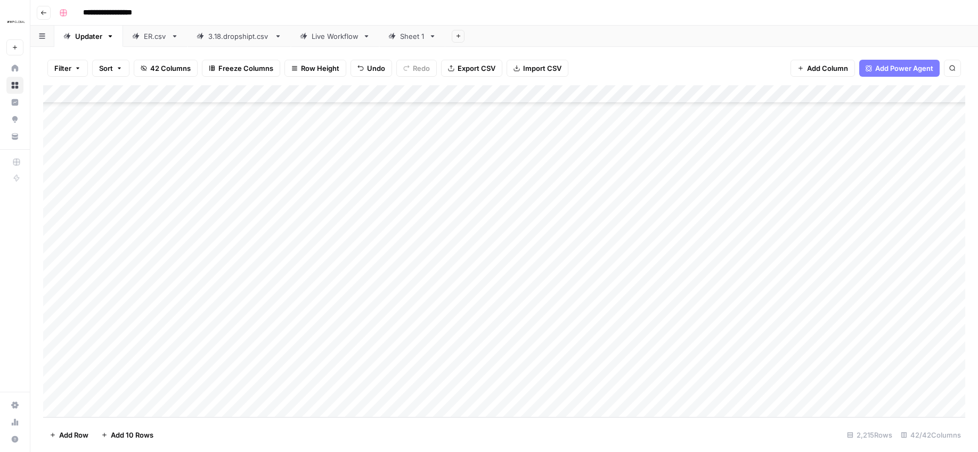
click at [132, 371] on div "Add Column" at bounding box center [504, 251] width 922 height 332
click at [598, 372] on div "Add Column" at bounding box center [504, 251] width 922 height 332
click at [566, 366] on div "Add Column" at bounding box center [504, 251] width 922 height 332
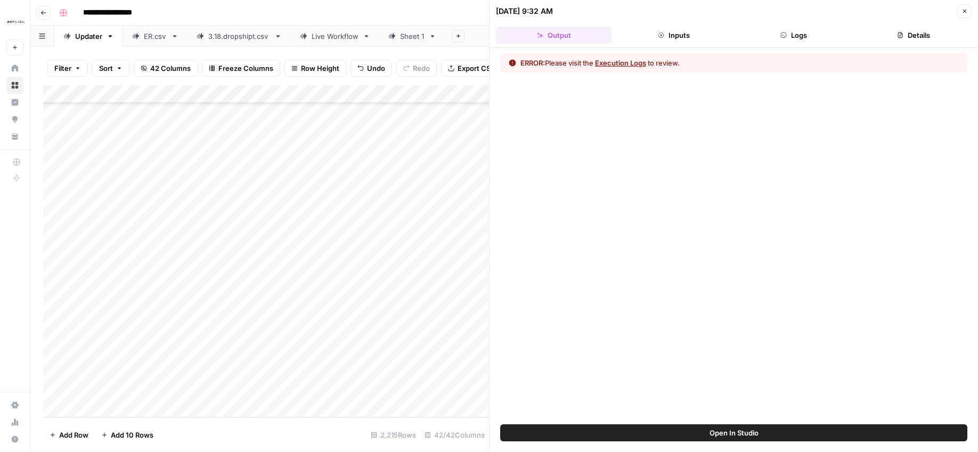
click at [640, 61] on button "Execution Logs" at bounding box center [620, 63] width 51 height 11
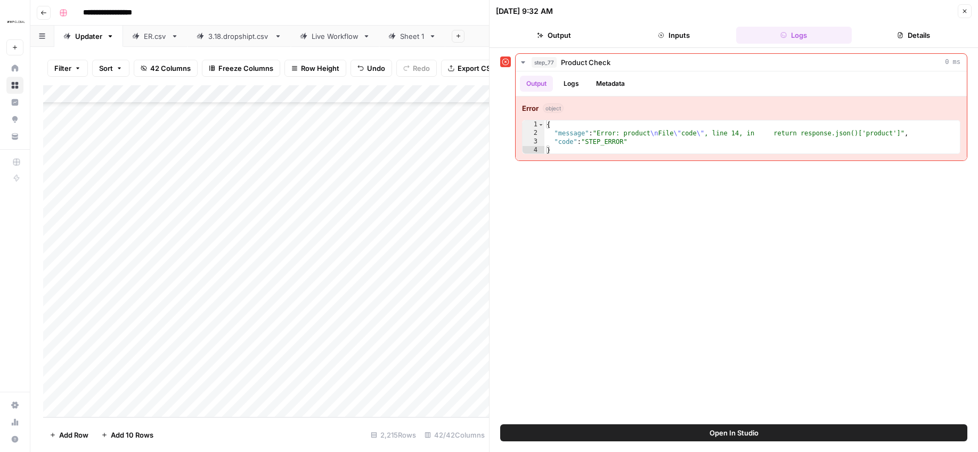
drag, startPoint x: 962, startPoint y: 12, endPoint x: 581, endPoint y: 242, distance: 444.7
click at [961, 12] on icon "button" at bounding box center [964, 11] width 6 height 6
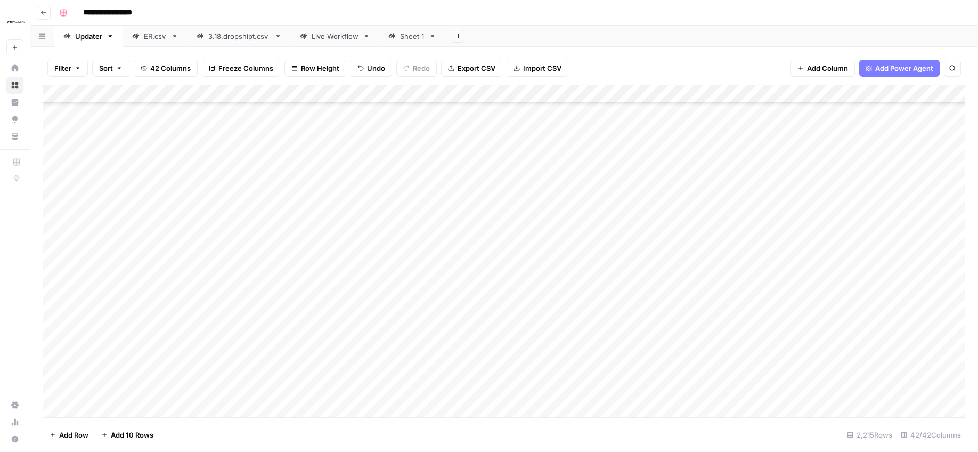
click at [237, 364] on div "Add Column" at bounding box center [504, 251] width 922 height 332
click at [413, 371] on div "Add Column" at bounding box center [504, 251] width 922 height 332
click at [679, 401] on div "Add Column" at bounding box center [504, 251] width 922 height 332
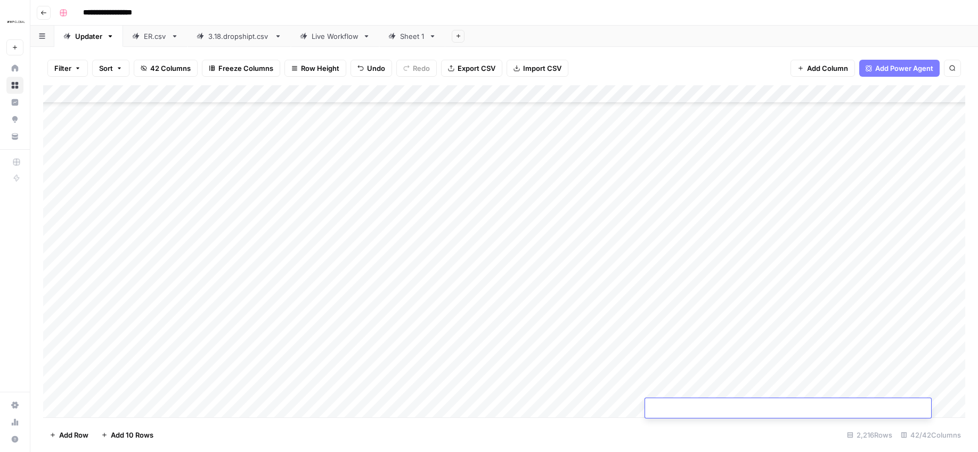
click at [56, 369] on div "Add Column" at bounding box center [504, 251] width 922 height 332
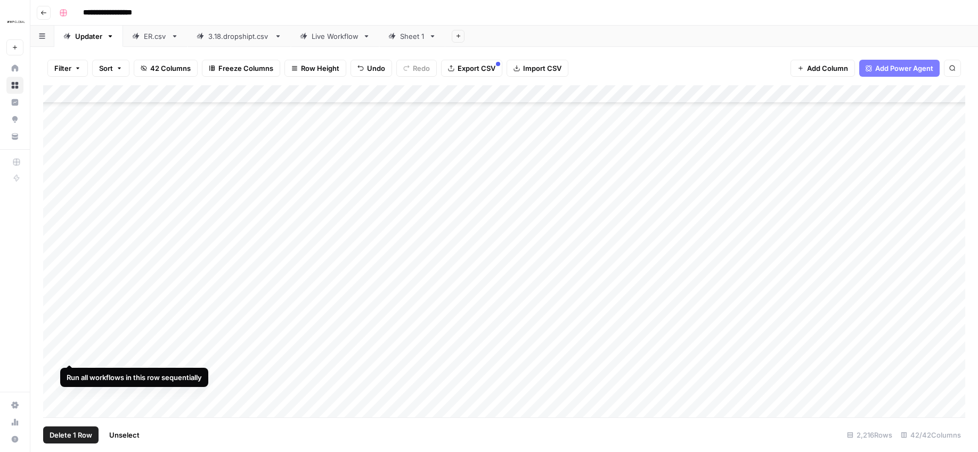
click at [51, 352] on div "Add Column" at bounding box center [504, 251] width 922 height 332
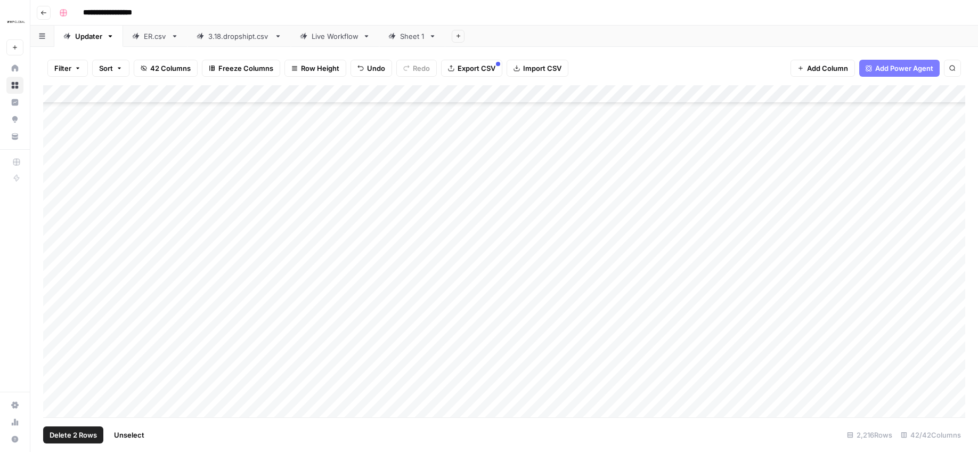
click at [74, 434] on span "Delete 2 Rows" at bounding box center [73, 434] width 47 height 11
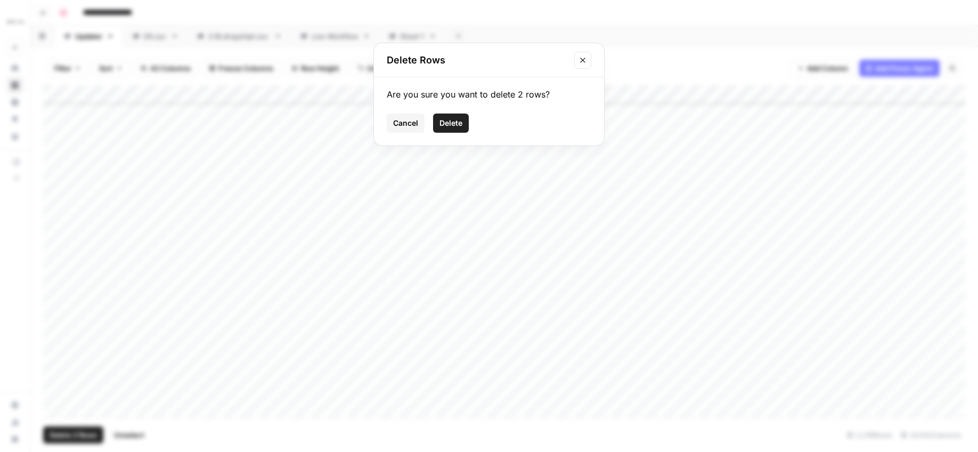
drag, startPoint x: 447, startPoint y: 122, endPoint x: 444, endPoint y: 134, distance: 12.0
click at [447, 122] on span "Delete" at bounding box center [450, 123] width 23 height 11
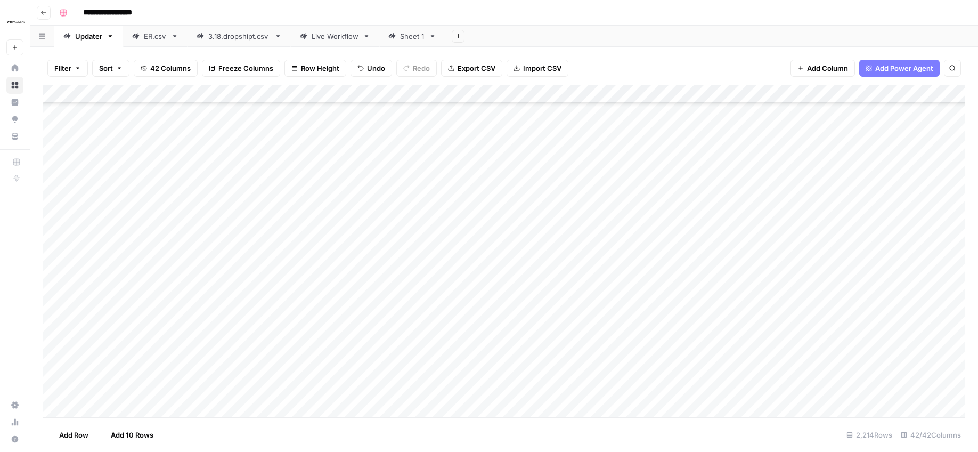
scroll to position [39801, 0]
click at [107, 370] on div "Add Column" at bounding box center [504, 251] width 922 height 332
click at [230, 372] on div "Add Column" at bounding box center [504, 251] width 922 height 332
type textarea "**********"
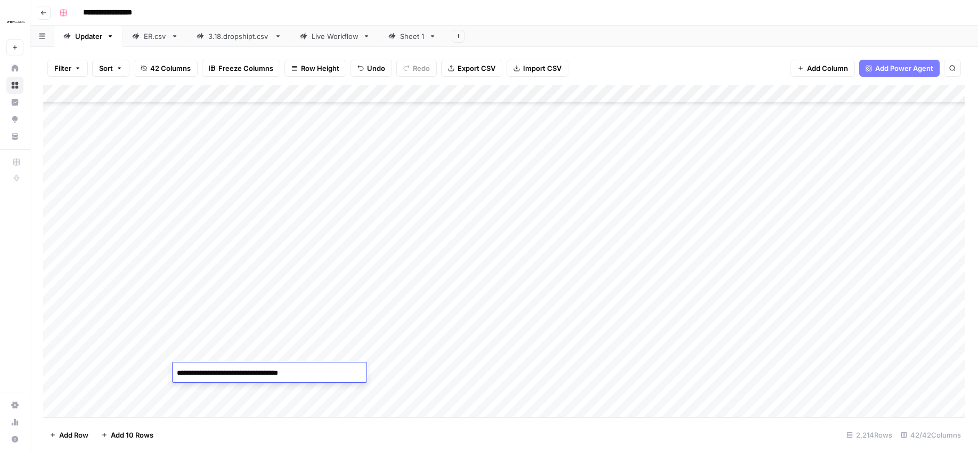
click at [248, 372] on textarea "**********" at bounding box center [270, 372] width 194 height 15
click at [380, 361] on div "Add Column" at bounding box center [504, 251] width 922 height 332
click at [381, 367] on div "Add Column" at bounding box center [504, 251] width 922 height 332
click at [414, 366] on div "Add Column" at bounding box center [504, 251] width 922 height 332
type textarea "**********"
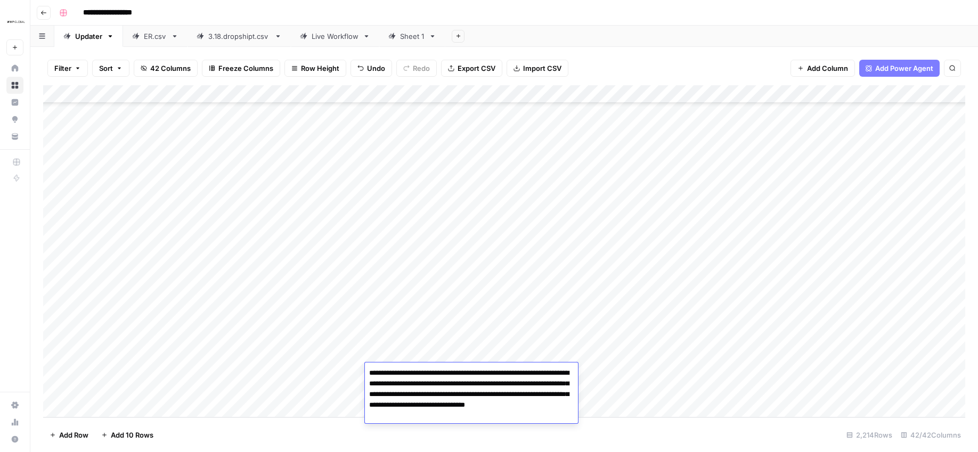
drag, startPoint x: 450, startPoint y: 385, endPoint x: 455, endPoint y: 385, distance: 5.9
click at [450, 385] on textarea "**********" at bounding box center [471, 394] width 213 height 58
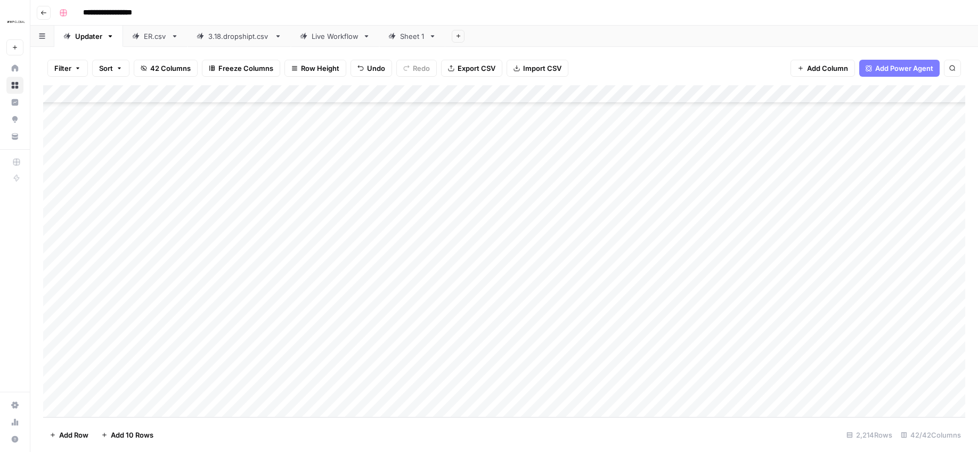
click at [694, 382] on div "Add Column" at bounding box center [504, 251] width 922 height 332
click at [103, 370] on div "Add Column" at bounding box center [504, 251] width 922 height 332
type input "8908014554484"
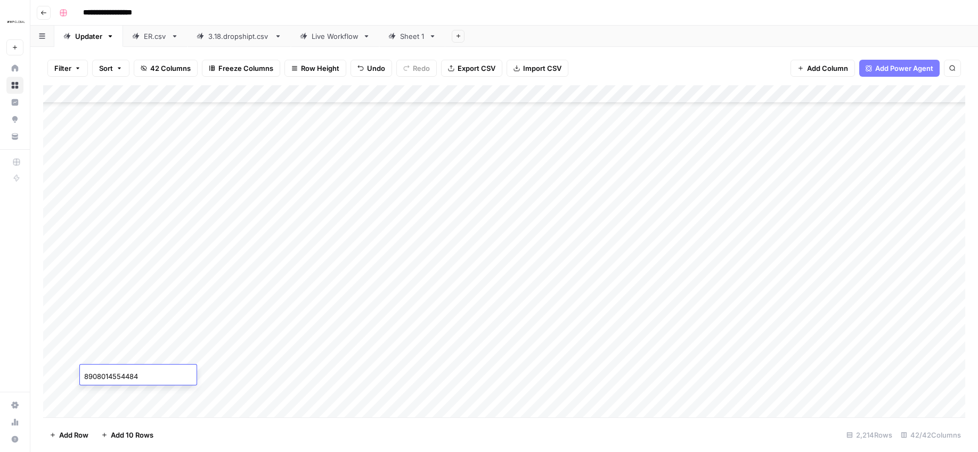
click at [207, 397] on div "Add Column" at bounding box center [504, 251] width 922 height 332
click at [551, 374] on div "Add Column" at bounding box center [504, 251] width 922 height 332
click at [551, 373] on div "Add Column" at bounding box center [504, 251] width 922 height 332
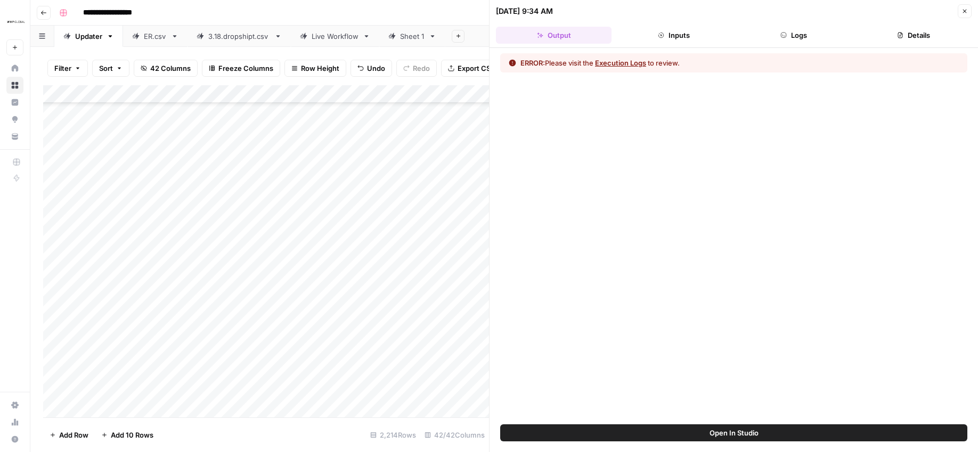
click at [635, 68] on div "ERROR: Please visit the Execution Logs to review." at bounding box center [733, 62] width 467 height 19
click at [635, 65] on button "Execution Logs" at bounding box center [620, 63] width 51 height 11
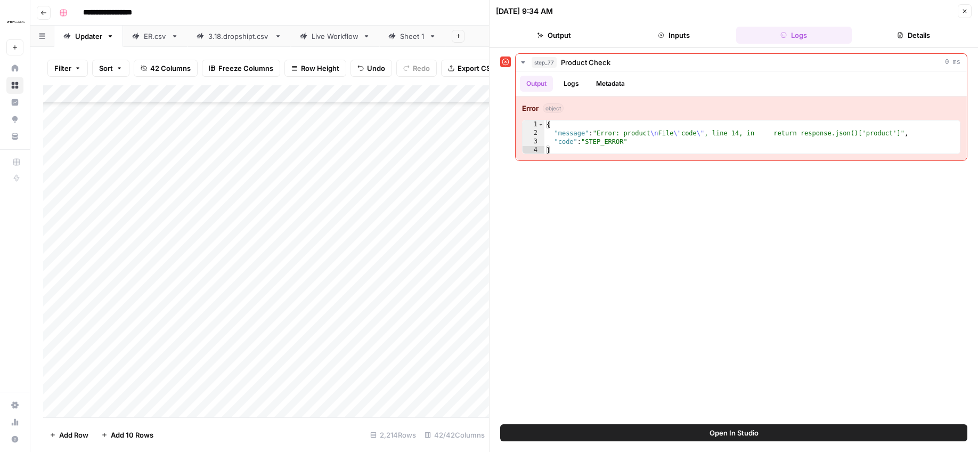
click at [964, 15] on button "Close" at bounding box center [965, 11] width 14 height 14
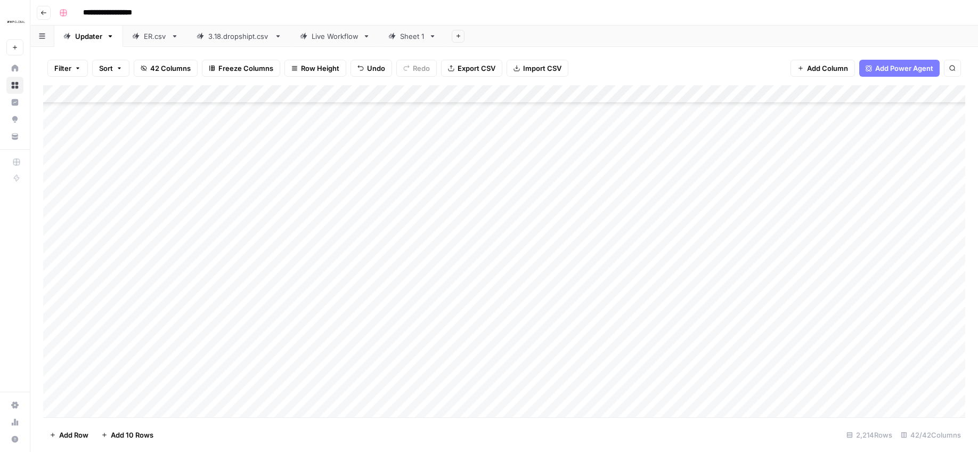
click at [592, 22] on header "**********" at bounding box center [504, 13] width 948 height 26
click at [551, 371] on div "Add Column" at bounding box center [504, 251] width 922 height 332
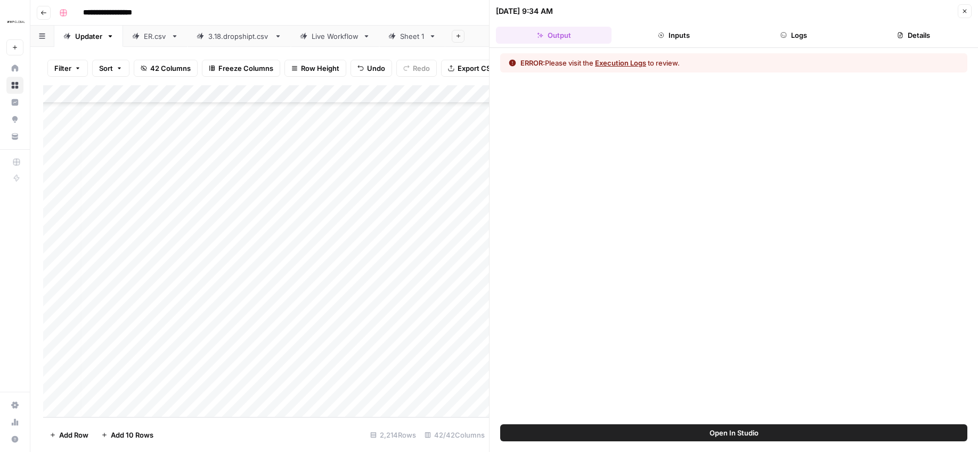
click at [616, 60] on button "Execution Logs" at bounding box center [620, 63] width 51 height 11
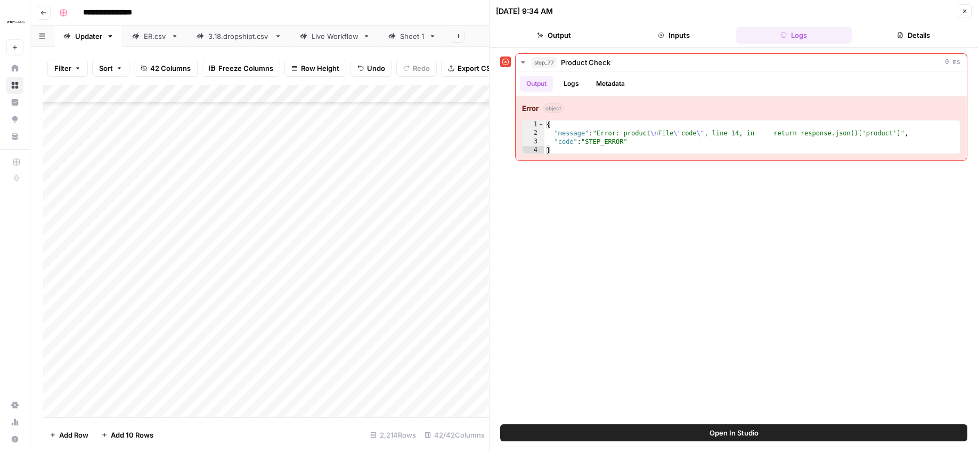
click at [322, 390] on div "Add Column" at bounding box center [266, 251] width 446 height 332
click at [567, 84] on button "Logs" at bounding box center [571, 84] width 28 height 16
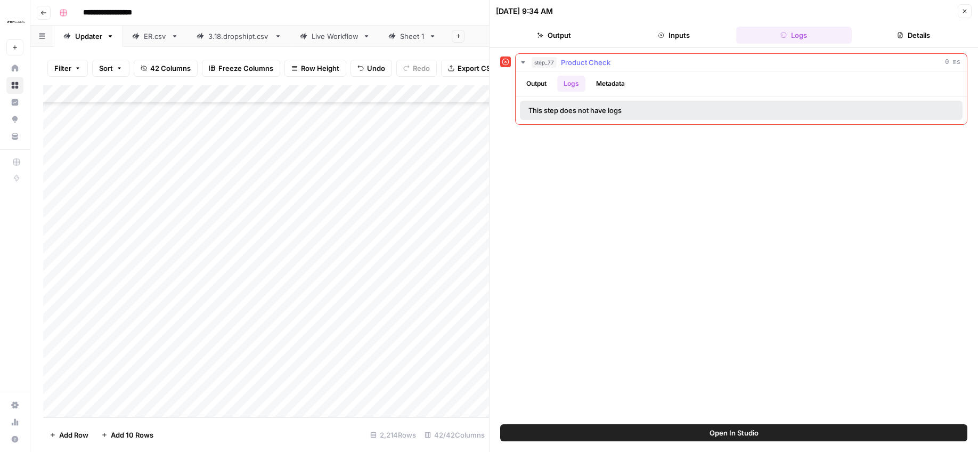
click at [616, 83] on button "Metadata" at bounding box center [611, 84] width 42 height 16
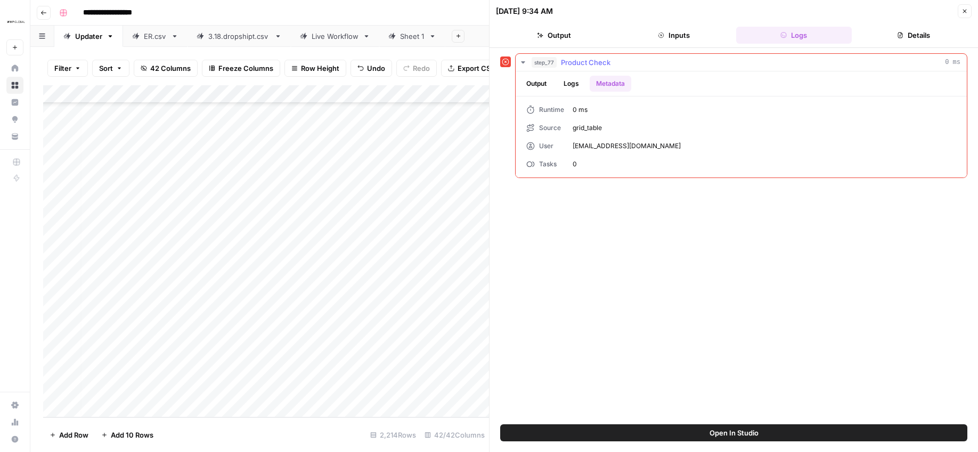
click at [528, 84] on button "Output" at bounding box center [536, 84] width 33 height 16
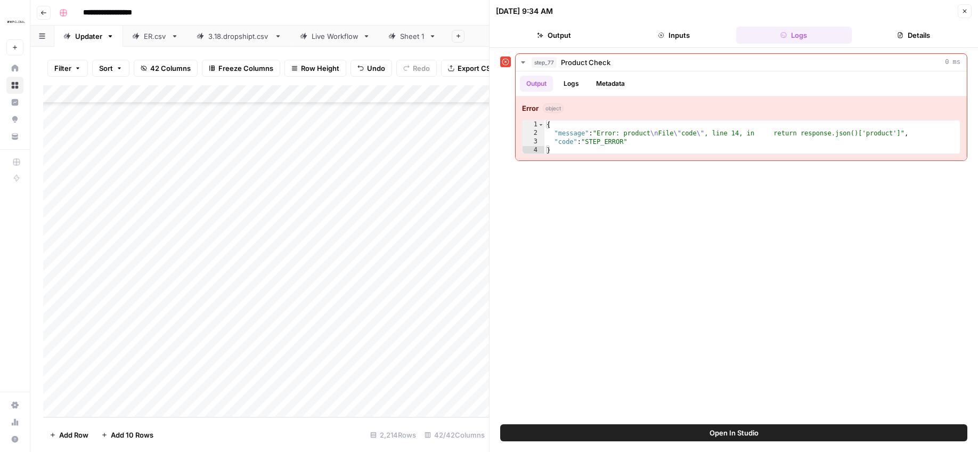
drag, startPoint x: 950, startPoint y: 10, endPoint x: 956, endPoint y: 9, distance: 6.1
click at [952, 10] on div "09/23/25 at 9:34 AM" at bounding box center [725, 11] width 459 height 11
click at [958, 9] on button "Close" at bounding box center [965, 11] width 14 height 14
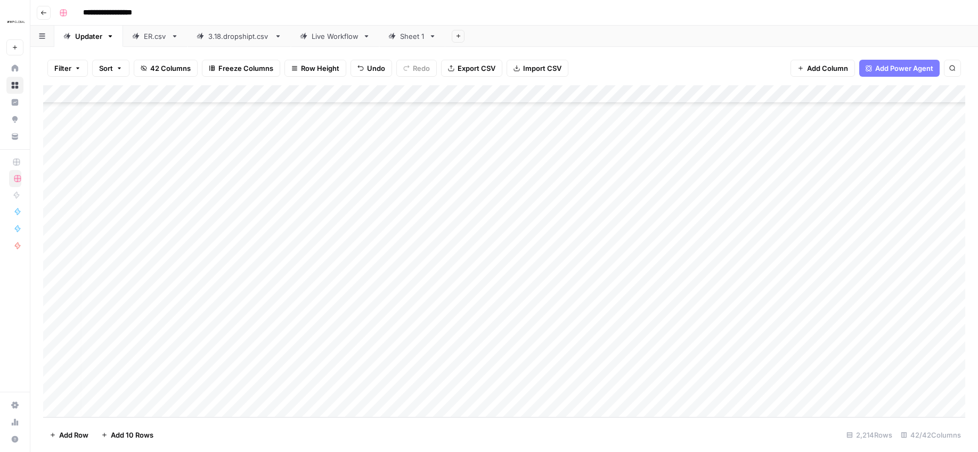
click at [552, 370] on div "Add Column" at bounding box center [504, 251] width 922 height 332
click at [548, 371] on div "Add Column" at bounding box center [504, 251] width 922 height 332
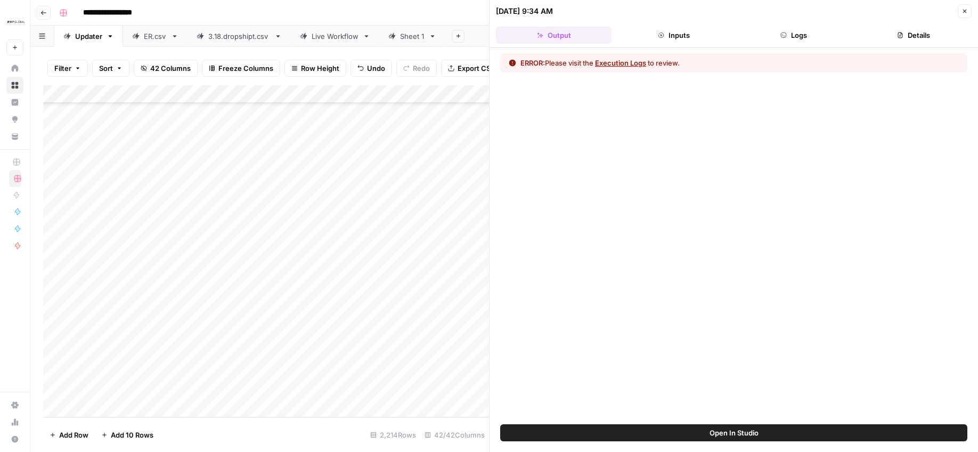
click at [615, 63] on button "Execution Logs" at bounding box center [620, 63] width 51 height 11
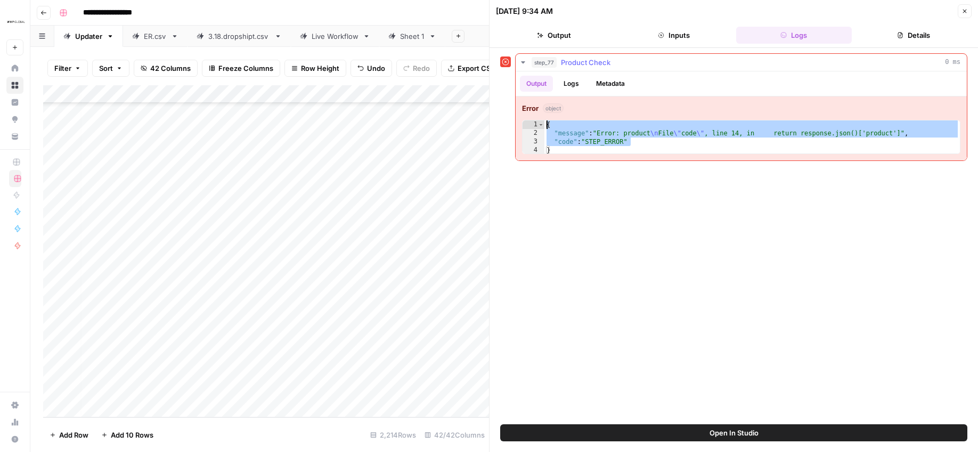
drag, startPoint x: 641, startPoint y: 143, endPoint x: 581, endPoint y: 150, distance: 60.6
click at [547, 116] on div "**********" at bounding box center [741, 128] width 451 height 64
type textarea "**********"
click at [597, 333] on div "**********" at bounding box center [733, 235] width 467 height 365
click at [674, 315] on div "**********" at bounding box center [733, 235] width 467 height 365
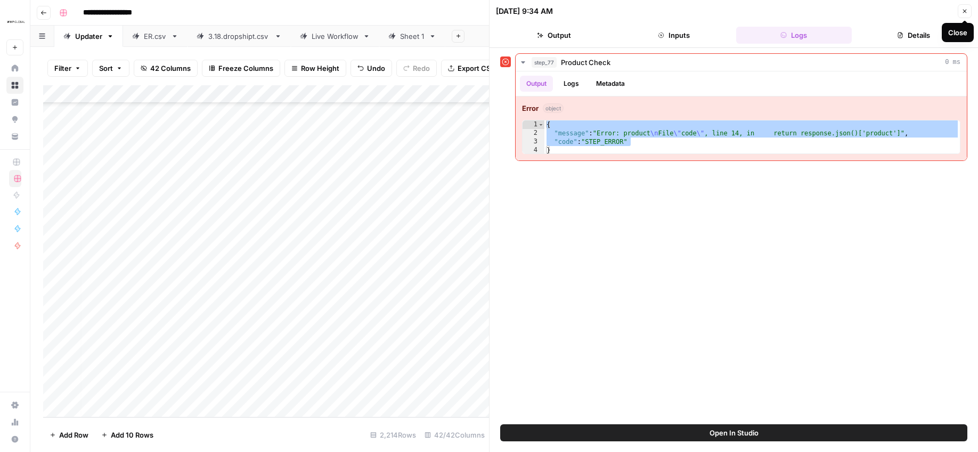
click at [968, 10] on button "Close" at bounding box center [965, 11] width 14 height 14
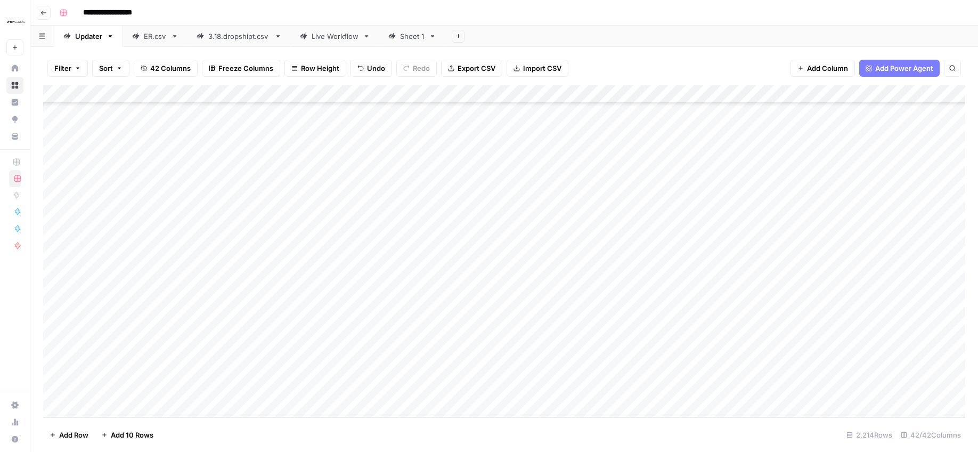
click at [601, 365] on div "Add Column" at bounding box center [504, 251] width 922 height 332
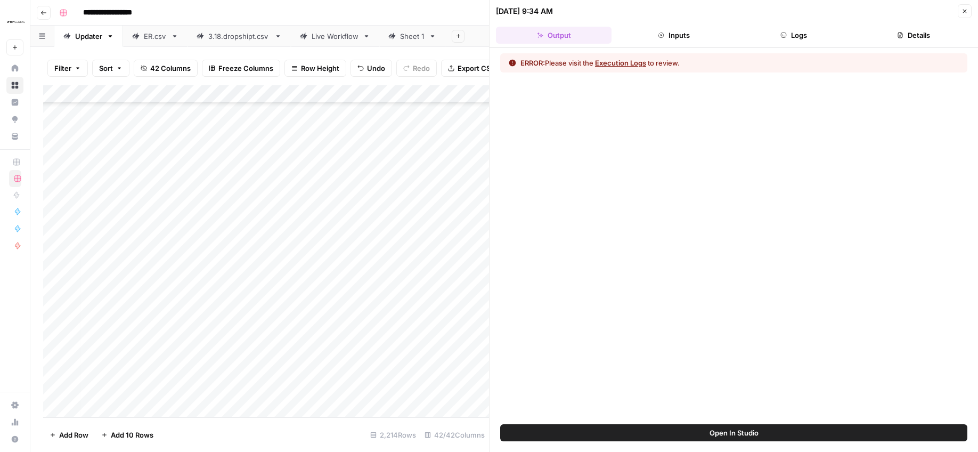
click at [622, 61] on button "Execution Logs" at bounding box center [620, 63] width 51 height 11
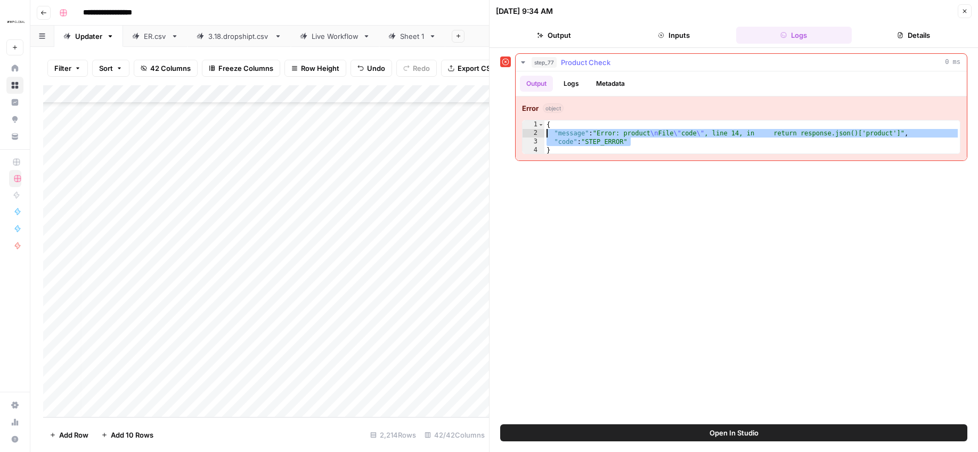
drag, startPoint x: 594, startPoint y: 139, endPoint x: 519, endPoint y: 129, distance: 75.7
click at [519, 129] on div "**********" at bounding box center [741, 128] width 451 height 64
type textarea "**********"
click at [964, 12] on icon "button" at bounding box center [964, 11] width 6 height 6
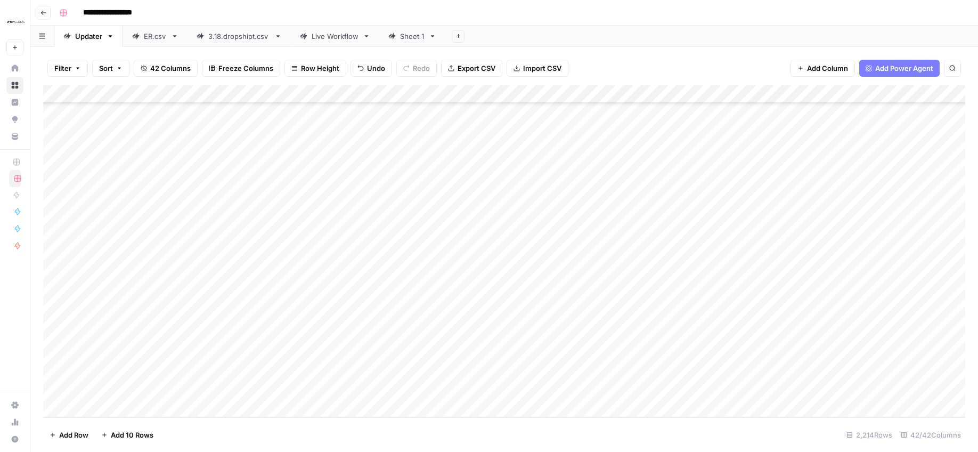
drag, startPoint x: 486, startPoint y: 54, endPoint x: 481, endPoint y: 52, distance: 5.6
click at [486, 54] on div "Filter Sort 42 Columns Freeze Columns Row Height Undo Redo Export CSV Import CS…" at bounding box center [504, 68] width 922 height 34
click at [459, 36] on icon "button" at bounding box center [458, 36] width 4 height 4
click at [473, 90] on span "From Workflow" at bounding box center [511, 88] width 78 height 11
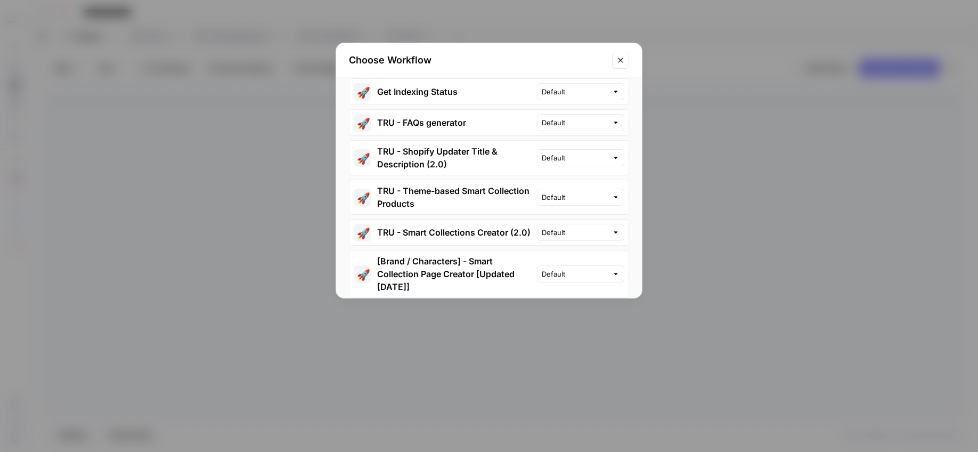
scroll to position [430, 0]
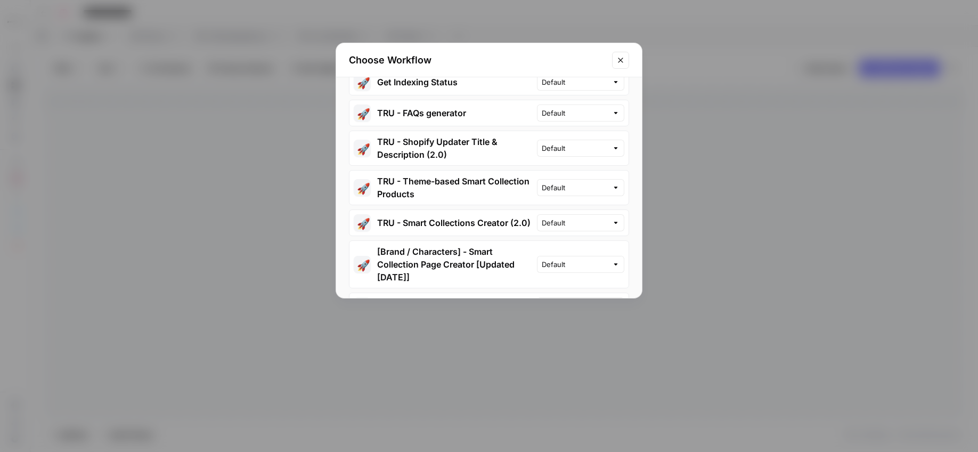
click at [452, 145] on button "🚀 TRU - Shopify Updater Title & Description (2.0)" at bounding box center [443, 148] width 188 height 34
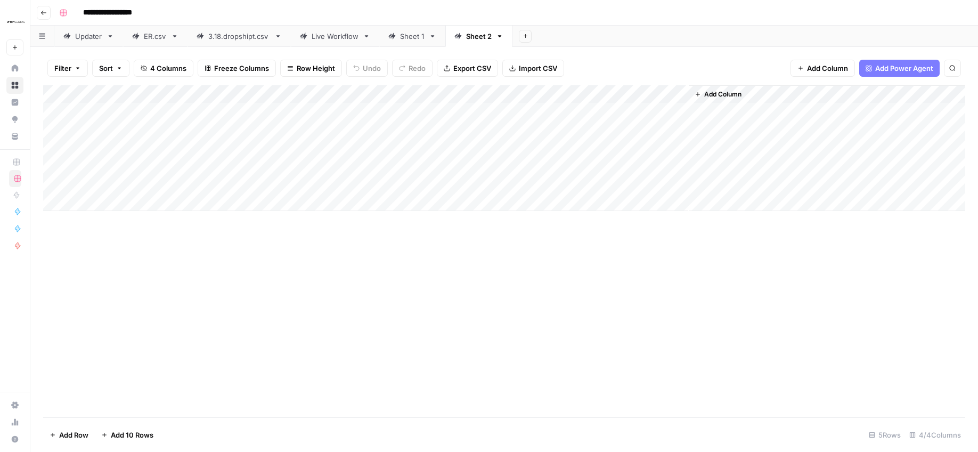
click at [184, 86] on div "Add Column" at bounding box center [504, 148] width 922 height 126
drag, startPoint x: 235, startPoint y: 132, endPoint x: 201, endPoint y: 113, distance: 39.1
click at [235, 132] on div "Add Column" at bounding box center [504, 148] width 922 height 126
click at [186, 110] on div "Add Column" at bounding box center [504, 148] width 922 height 126
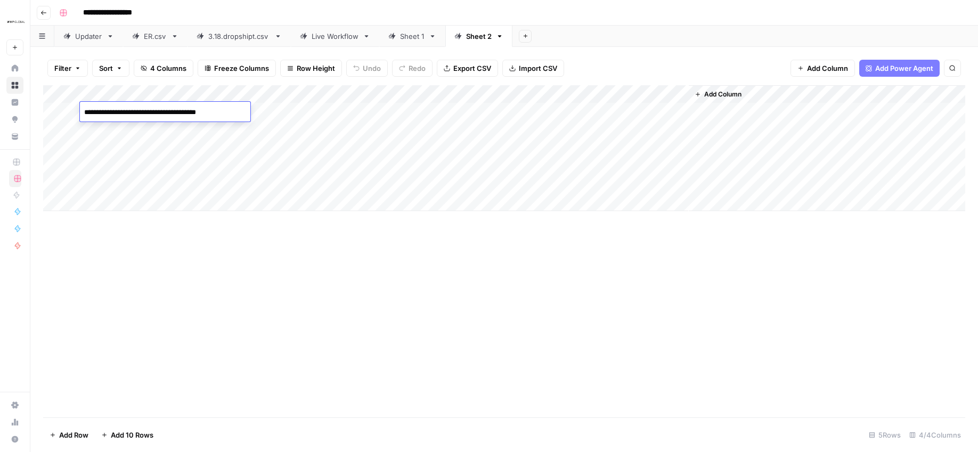
click at [175, 232] on div "Add Column" at bounding box center [504, 251] width 922 height 332
click at [309, 119] on div "Add Column" at bounding box center [504, 148] width 922 height 126
click at [305, 112] on div "Add Column" at bounding box center [504, 148] width 922 height 126
type textarea "**********"
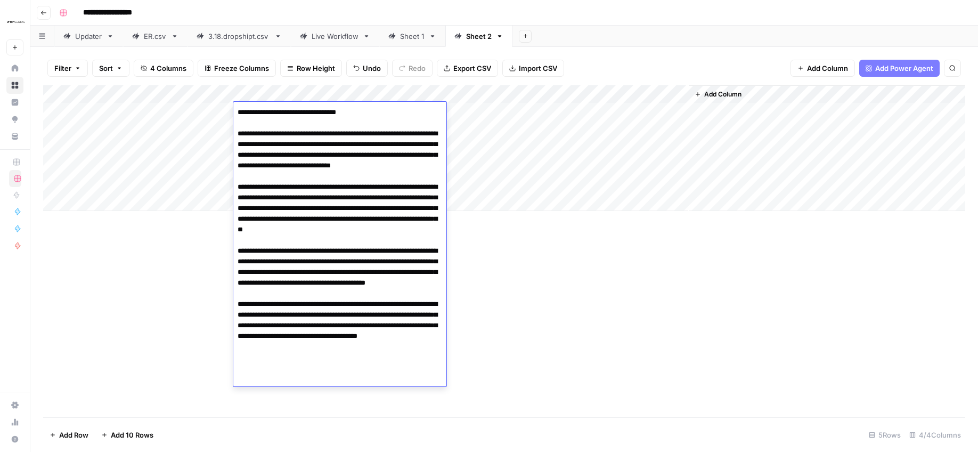
click at [342, 252] on textarea at bounding box center [339, 245] width 213 height 281
click at [597, 278] on div "Add Column" at bounding box center [504, 251] width 922 height 332
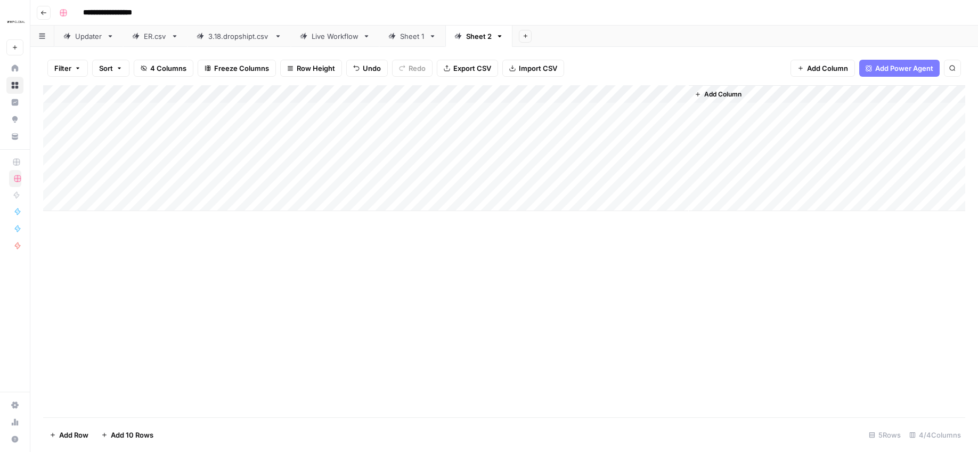
click at [413, 108] on div "Add Column" at bounding box center [504, 148] width 922 height 126
type input "8908014554477"
drag, startPoint x: 431, startPoint y: 270, endPoint x: 458, endPoint y: 249, distance: 33.9
click at [431, 270] on div "Add Column" at bounding box center [504, 251] width 922 height 332
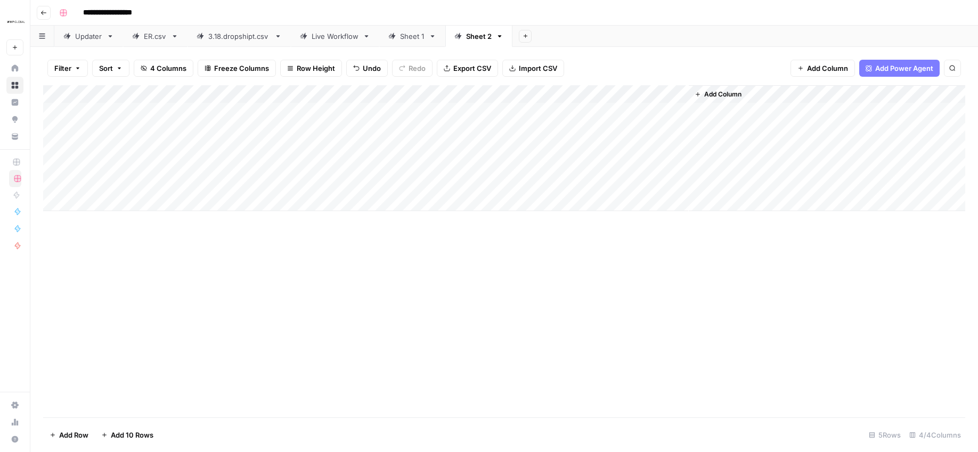
click at [521, 114] on div "Add Column" at bounding box center [504, 148] width 922 height 126
click at [492, 111] on div "Add Column" at bounding box center [504, 148] width 922 height 126
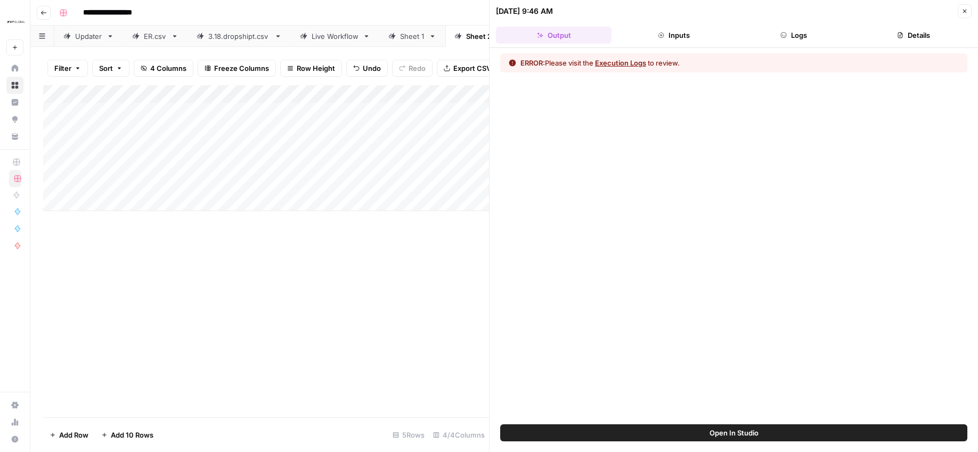
click at [634, 63] on button "Execution Logs" at bounding box center [620, 63] width 51 height 11
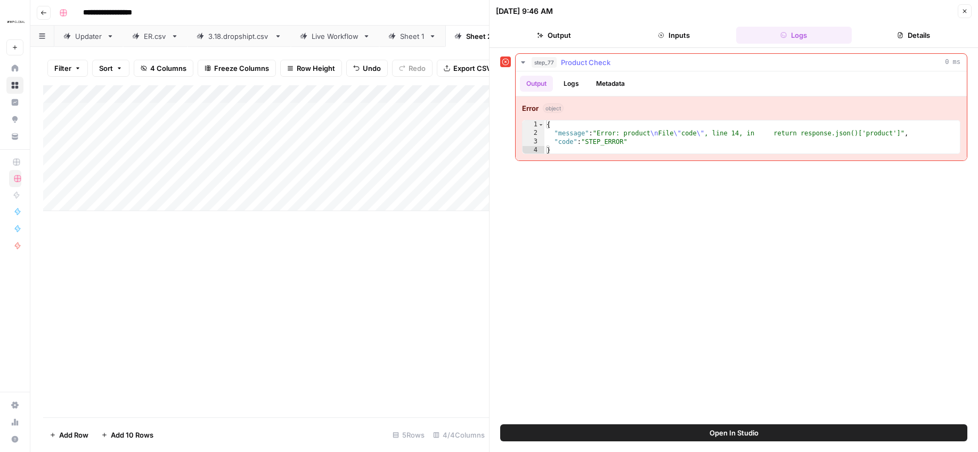
click at [583, 84] on button "Logs" at bounding box center [571, 84] width 28 height 16
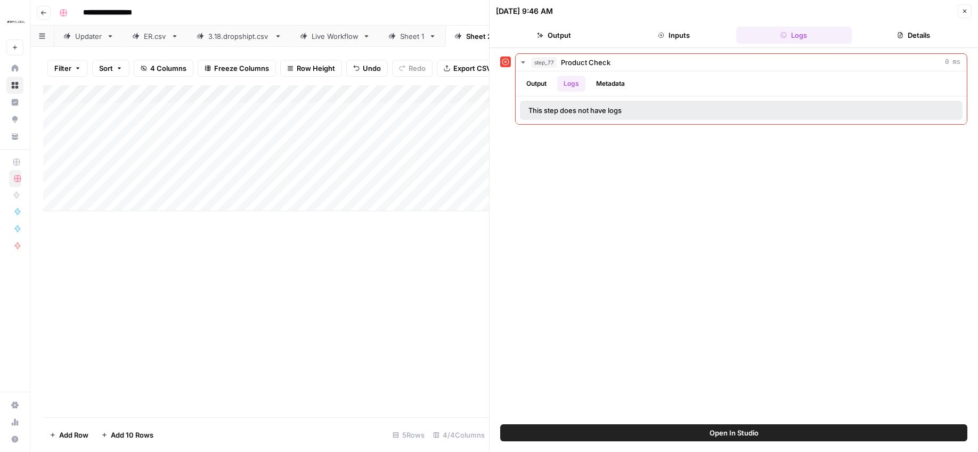
click at [914, 34] on button "Details" at bounding box center [914, 35] width 116 height 17
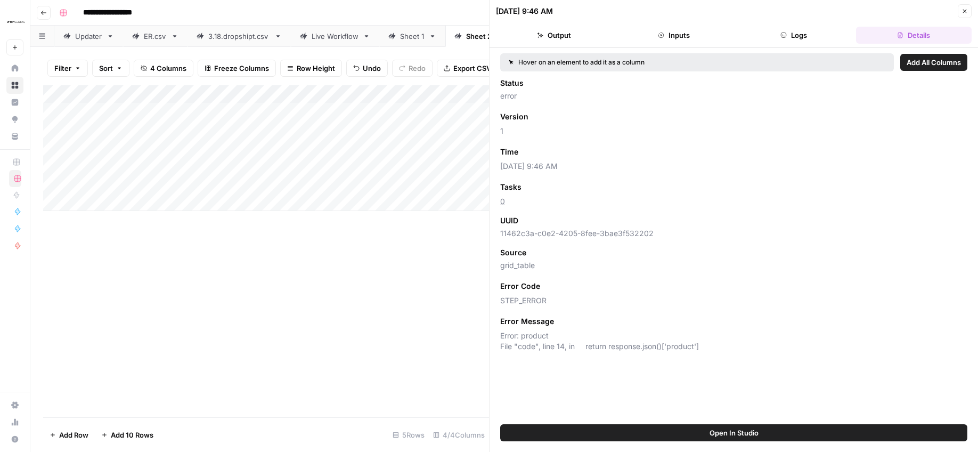
click at [729, 431] on span "Open In Studio" at bounding box center [734, 432] width 49 height 11
click at [376, 249] on div "Add Column" at bounding box center [266, 251] width 446 height 332
click at [382, 296] on div "Add Column" at bounding box center [266, 251] width 446 height 332
click at [431, 105] on div "Add Column" at bounding box center [266, 148] width 446 height 126
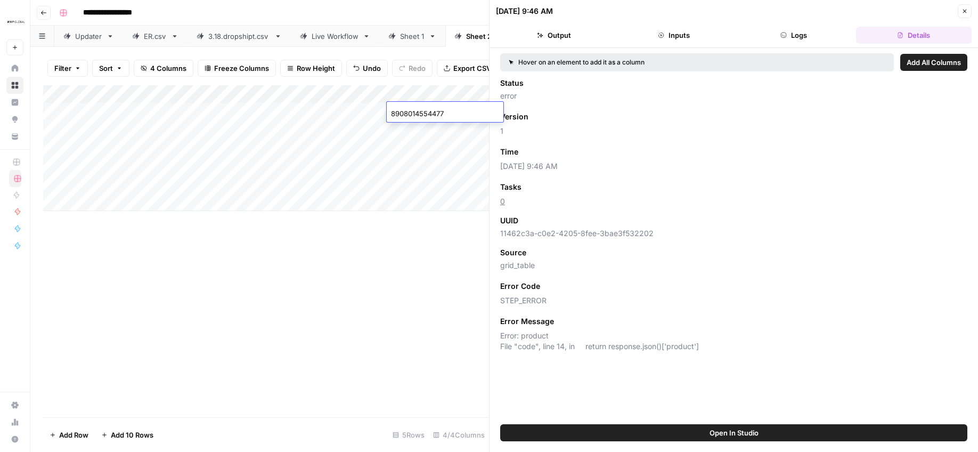
click at [965, 10] on icon "button" at bounding box center [964, 11] width 6 height 6
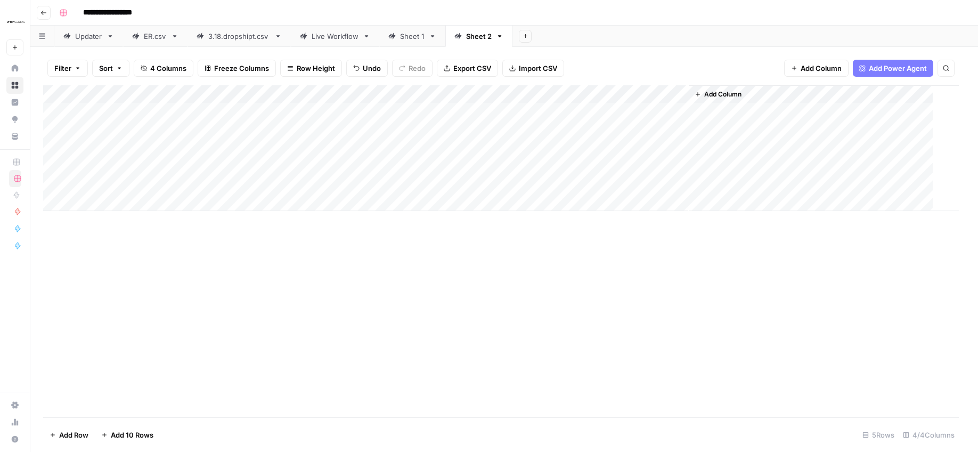
click at [494, 245] on div "Add Column" at bounding box center [501, 251] width 916 height 332
click at [454, 115] on div "Add Column" at bounding box center [504, 148] width 922 height 126
click at [454, 115] on input "8908014554477" at bounding box center [445, 113] width 108 height 11
type input "8988101509336"
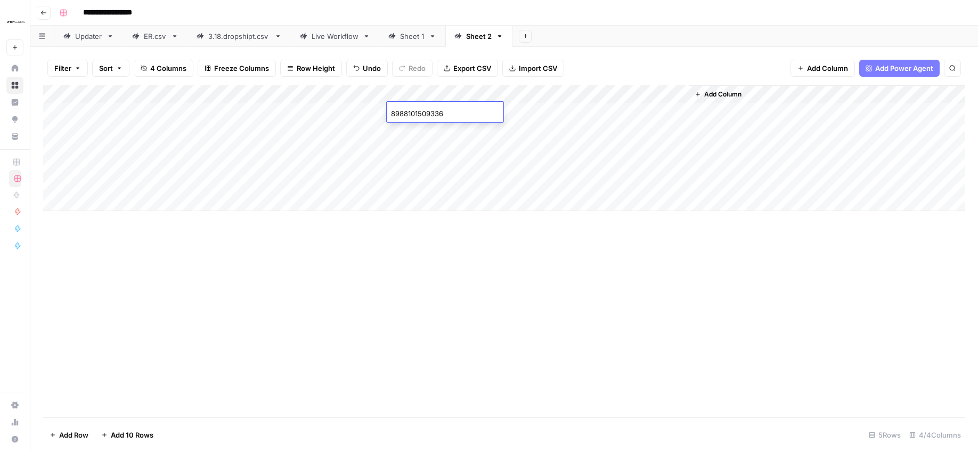
drag, startPoint x: 639, startPoint y: 315, endPoint x: 633, endPoint y: 309, distance: 7.9
click at [639, 315] on div "Add Column" at bounding box center [504, 251] width 922 height 332
click at [94, 117] on div "Add Column" at bounding box center [504, 148] width 922 height 126
click at [423, 122] on div "Add Column" at bounding box center [504, 148] width 922 height 126
click at [423, 128] on div "Add Column" at bounding box center [504, 148] width 922 height 126
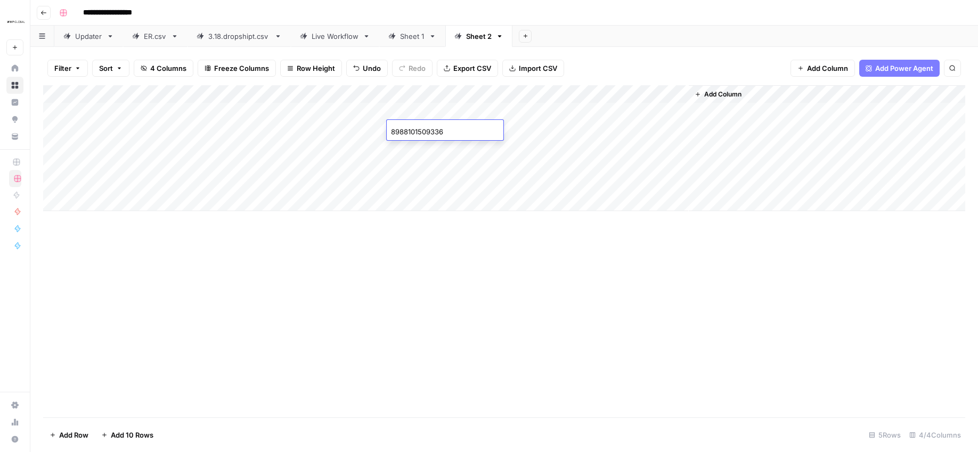
click at [328, 134] on div "Add Column" at bounding box center [504, 148] width 922 height 126
click at [317, 112] on div "Add Column" at bounding box center [504, 148] width 922 height 126
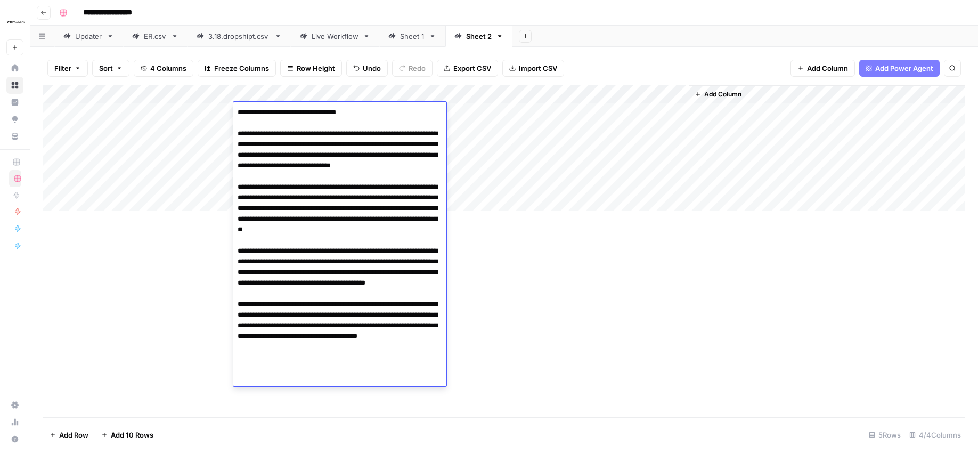
drag, startPoint x: 241, startPoint y: 128, endPoint x: 444, endPoint y: 423, distance: 357.4
click at [444, 423] on body "**********" at bounding box center [489, 226] width 978 height 452
drag, startPoint x: 565, startPoint y: 415, endPoint x: 443, endPoint y: 314, distance: 158.9
click at [557, 406] on div "Add Column" at bounding box center [504, 251] width 922 height 332
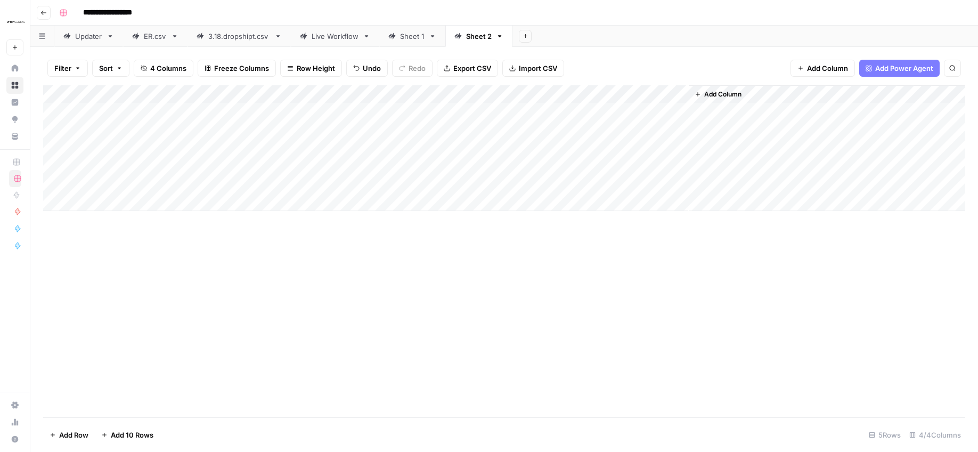
click at [314, 133] on div "Add Column" at bounding box center [504, 148] width 922 height 126
click at [313, 129] on div "Add Column" at bounding box center [504, 148] width 922 height 126
click at [190, 145] on div "Add Column" at bounding box center [504, 148] width 922 height 126
click at [168, 102] on div "Add Column" at bounding box center [504, 148] width 922 height 126
click at [168, 102] on div at bounding box center [157, 95] width 154 height 21
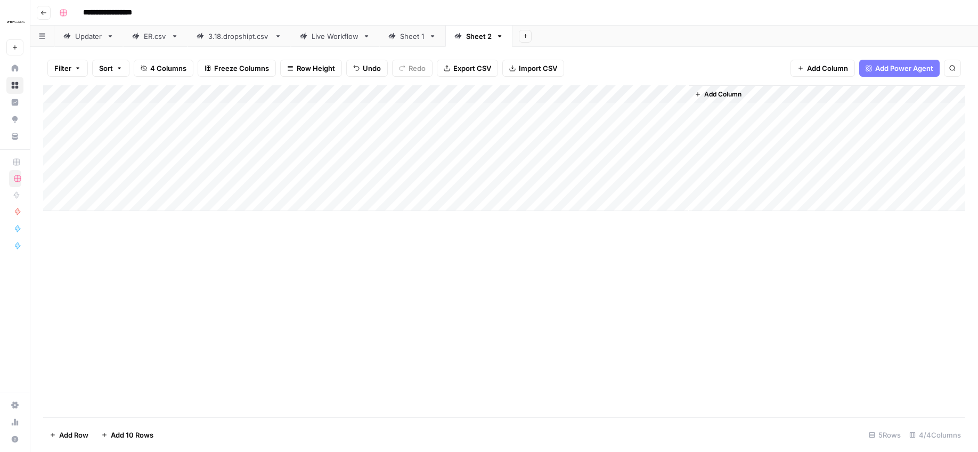
click at [196, 112] on div "Add Column" at bounding box center [504, 148] width 922 height 126
click at [201, 112] on div "Add Column" at bounding box center [504, 148] width 922 height 126
click at [193, 113] on textarea "**********" at bounding box center [165, 112] width 170 height 15
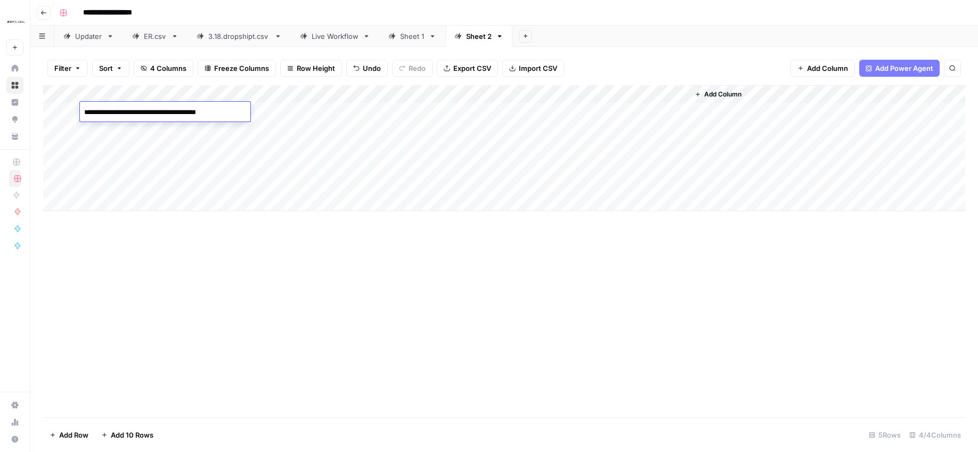
click at [180, 279] on div "Add Column" at bounding box center [504, 251] width 922 height 332
click at [152, 129] on div "Add Column" at bounding box center [504, 148] width 922 height 126
type textarea "**********"
click at [213, 276] on div "Add Column" at bounding box center [504, 251] width 922 height 332
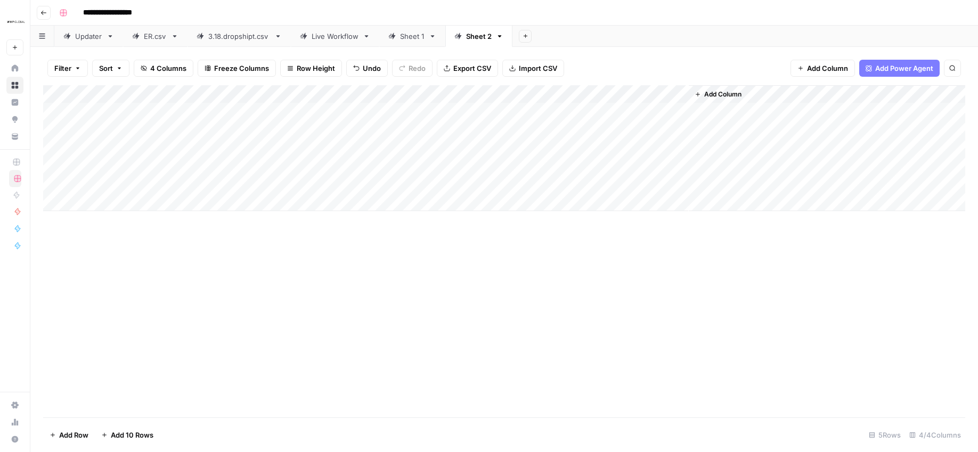
click at [556, 126] on div "Add Column" at bounding box center [504, 148] width 922 height 126
click at [493, 129] on div "Add Column" at bounding box center [504, 148] width 922 height 126
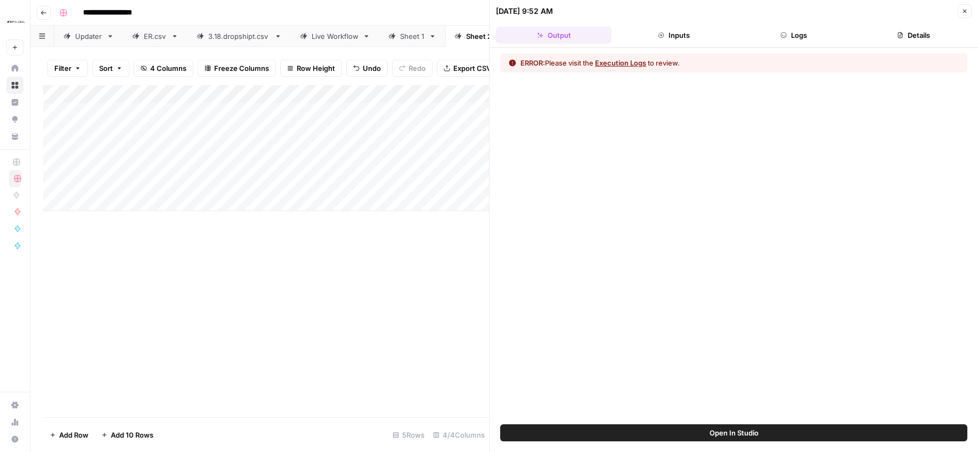
click at [618, 59] on button "Execution Logs" at bounding box center [620, 63] width 51 height 11
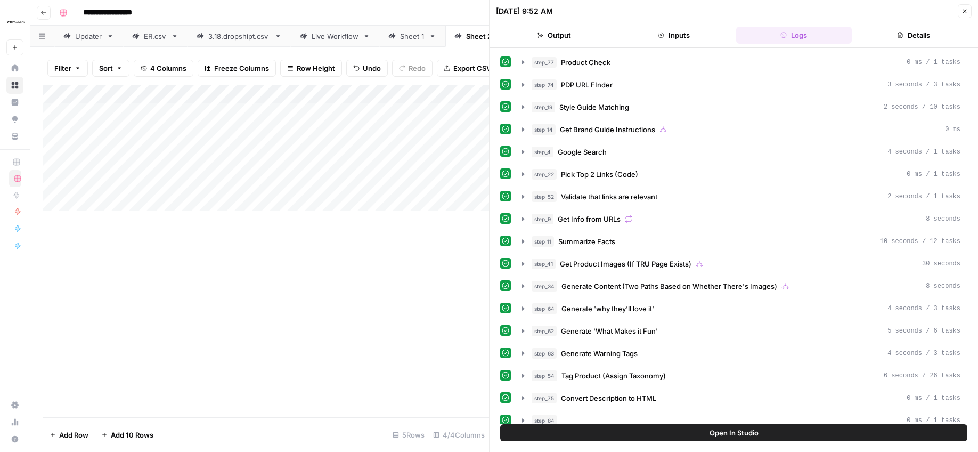
drag, startPoint x: 967, startPoint y: 7, endPoint x: 874, endPoint y: 60, distance: 106.8
click at [966, 8] on icon "button" at bounding box center [964, 11] width 6 height 6
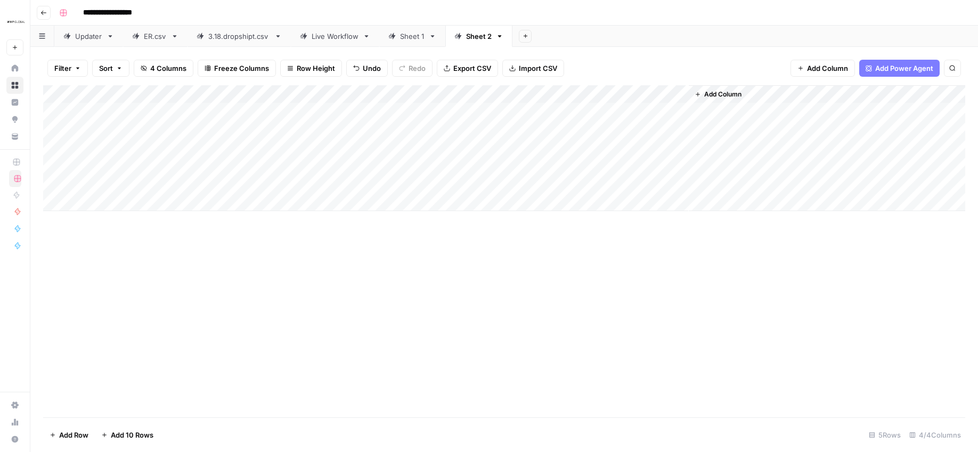
click at [510, 129] on div "Add Column" at bounding box center [504, 148] width 922 height 126
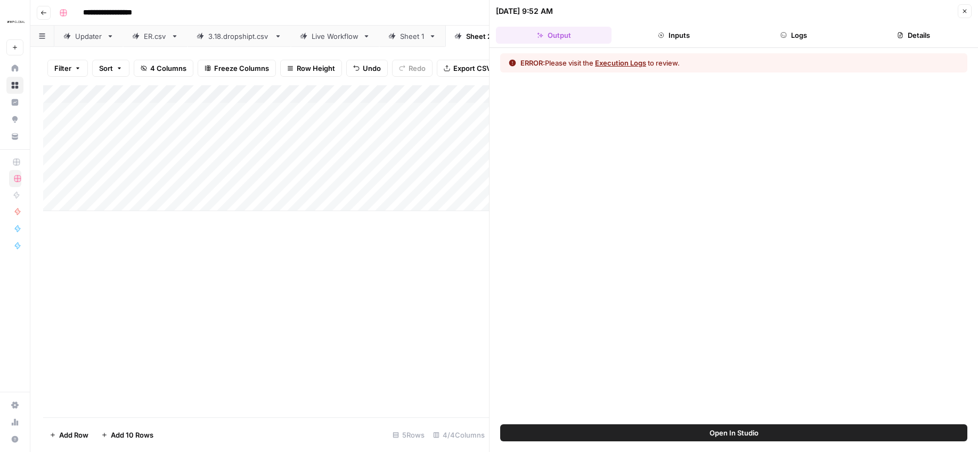
click at [633, 65] on button "Execution Logs" at bounding box center [620, 63] width 51 height 11
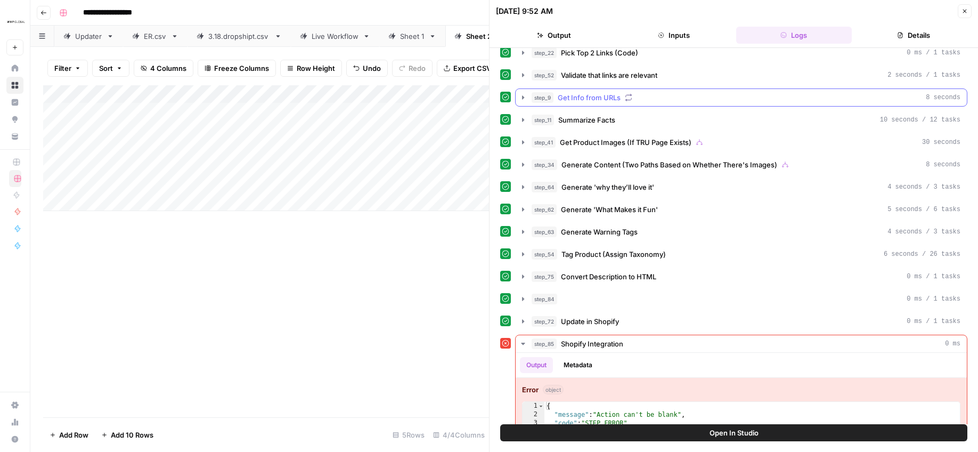
scroll to position [145, 0]
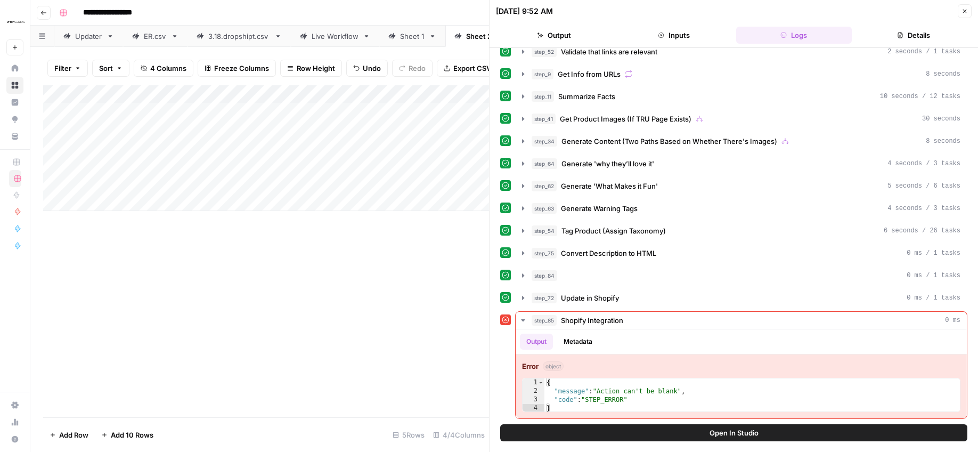
click at [385, 359] on div "Add Column" at bounding box center [266, 251] width 446 height 332
click at [785, 431] on button "Open In Studio" at bounding box center [733, 432] width 467 height 17
drag, startPoint x: 963, startPoint y: 7, endPoint x: 958, endPoint y: 18, distance: 11.7
click at [963, 8] on icon "button" at bounding box center [964, 11] width 6 height 6
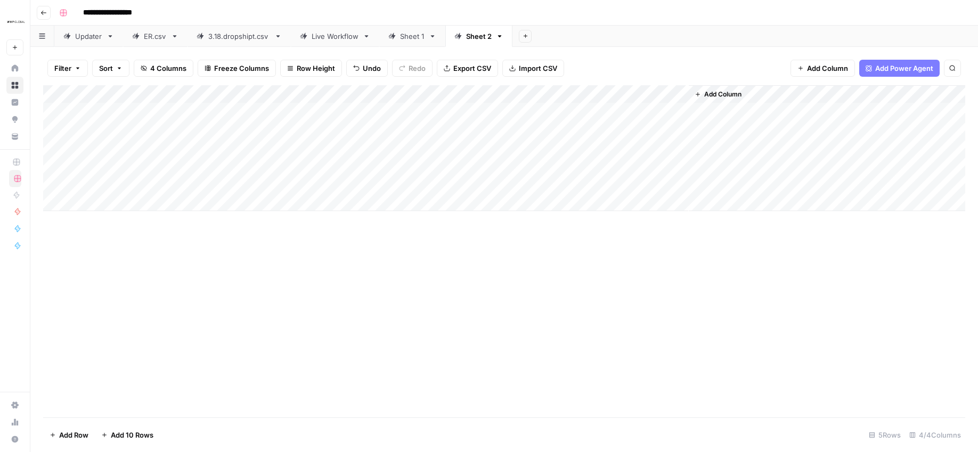
click at [178, 107] on div "Add Column" at bounding box center [504, 148] width 922 height 126
click at [178, 108] on div "Add Column" at bounding box center [504, 148] width 922 height 126
click at [203, 111] on textarea "**********" at bounding box center [165, 112] width 170 height 15
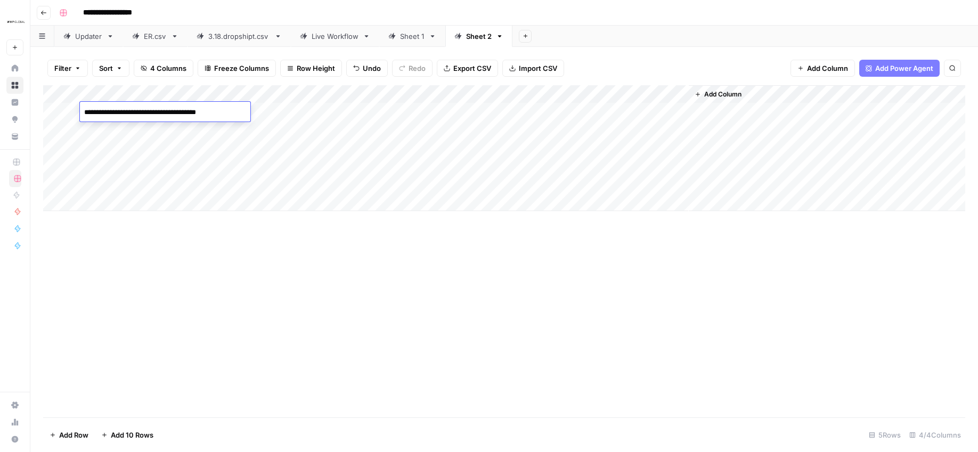
click at [370, 201] on div "Add Column" at bounding box center [504, 148] width 922 height 126
drag, startPoint x: 134, startPoint y: 112, endPoint x: 413, endPoint y: 104, distance: 279.2
click at [413, 104] on div "Add Column" at bounding box center [504, 157] width 922 height 144
drag, startPoint x: 151, startPoint y: 129, endPoint x: 406, endPoint y: 125, distance: 255.7
click at [406, 125] on div "Add Column" at bounding box center [504, 157] width 922 height 144
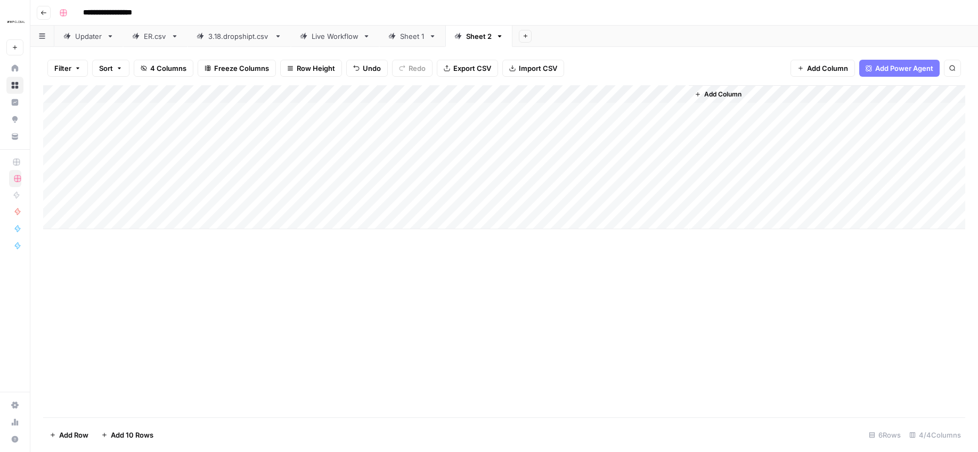
click at [344, 338] on div "Add Column" at bounding box center [504, 251] width 922 height 332
click at [157, 128] on div "Add Column" at bounding box center [504, 157] width 922 height 144
click at [157, 128] on textarea "**********" at bounding box center [165, 130] width 170 height 15
click at [158, 128] on textarea "**********" at bounding box center [165, 130] width 170 height 15
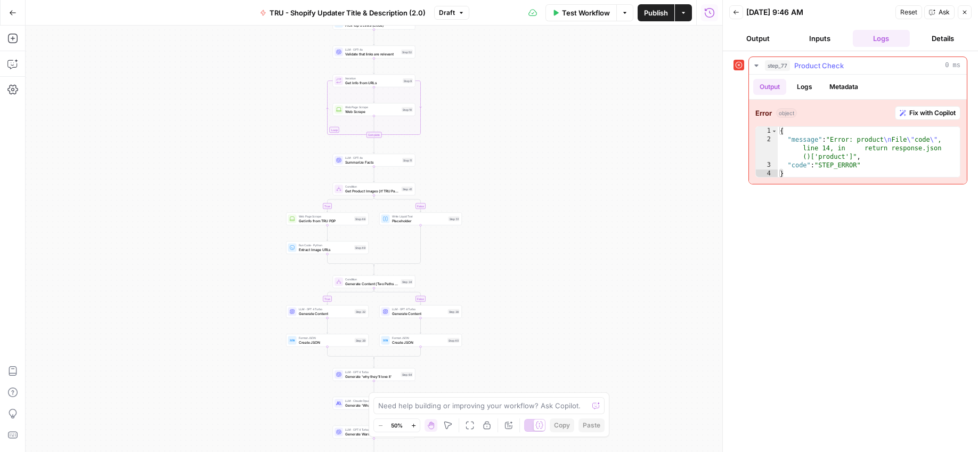
click at [917, 110] on span "Fix with Copilot" at bounding box center [932, 113] width 46 height 10
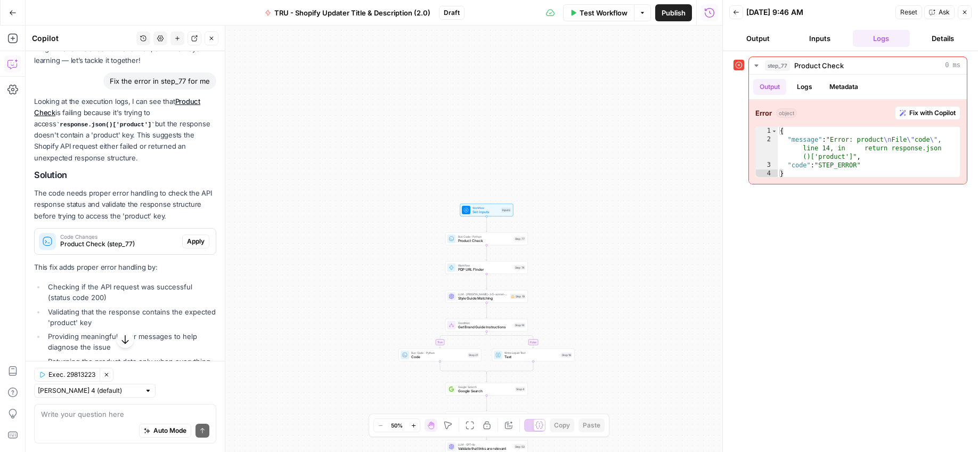
scroll to position [84, 0]
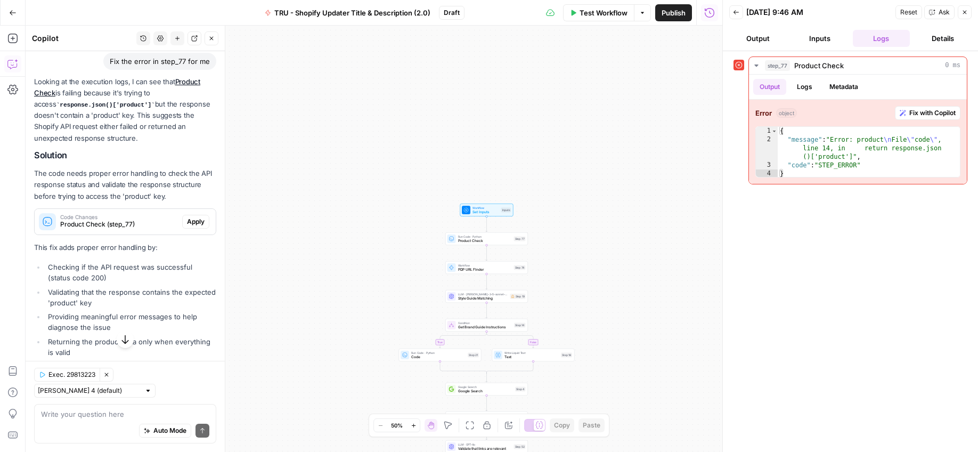
click at [9, 11] on icon "button" at bounding box center [12, 12] width 7 height 7
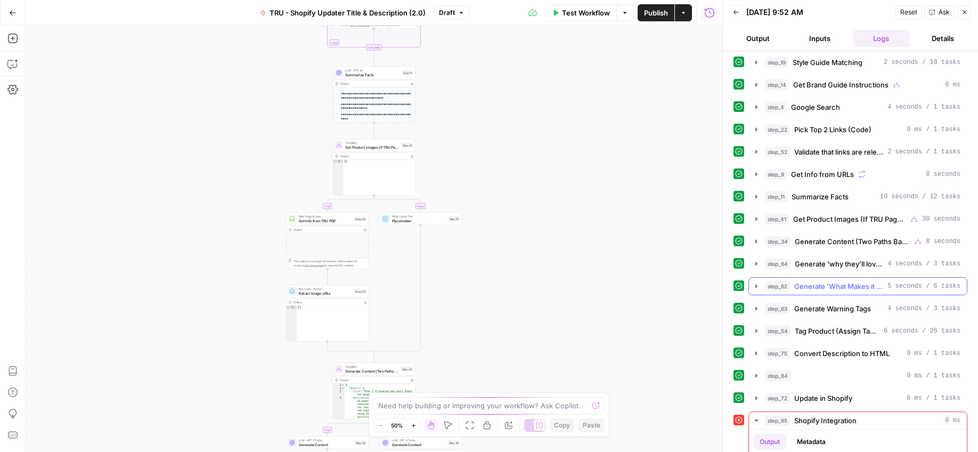
scroll to position [124, 0]
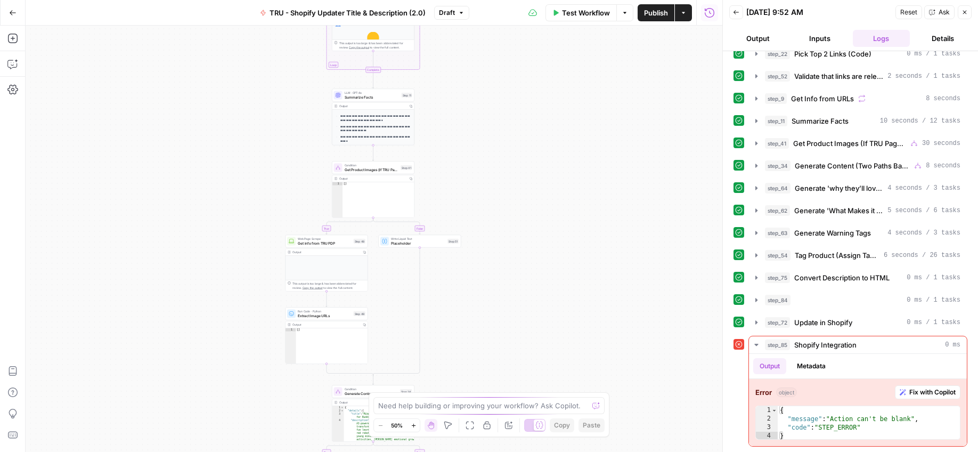
click at [414, 423] on icon "button" at bounding box center [414, 425] width 6 height 6
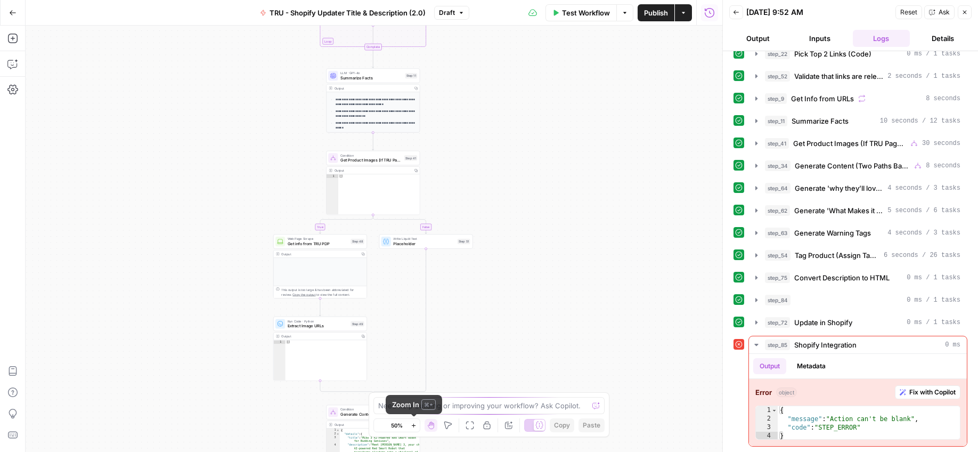
click at [414, 423] on icon "button" at bounding box center [414, 425] width 6 height 6
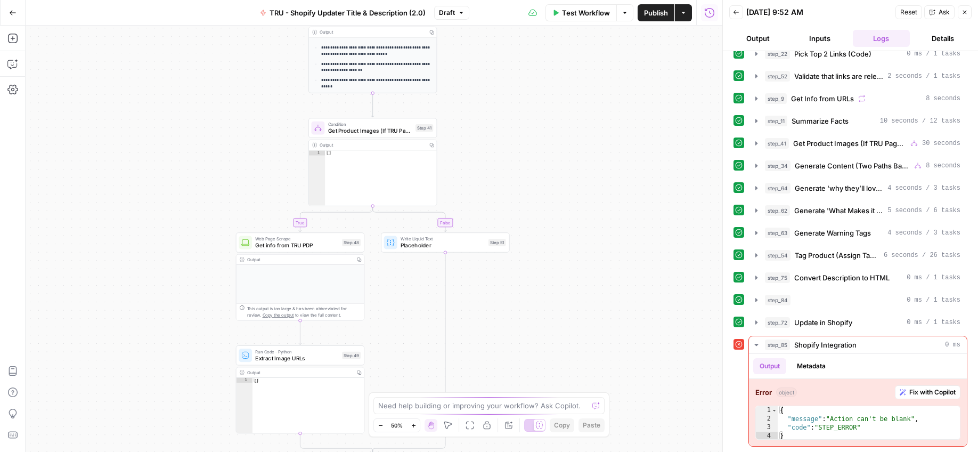
click at [414, 423] on icon "button" at bounding box center [414, 425] width 6 height 6
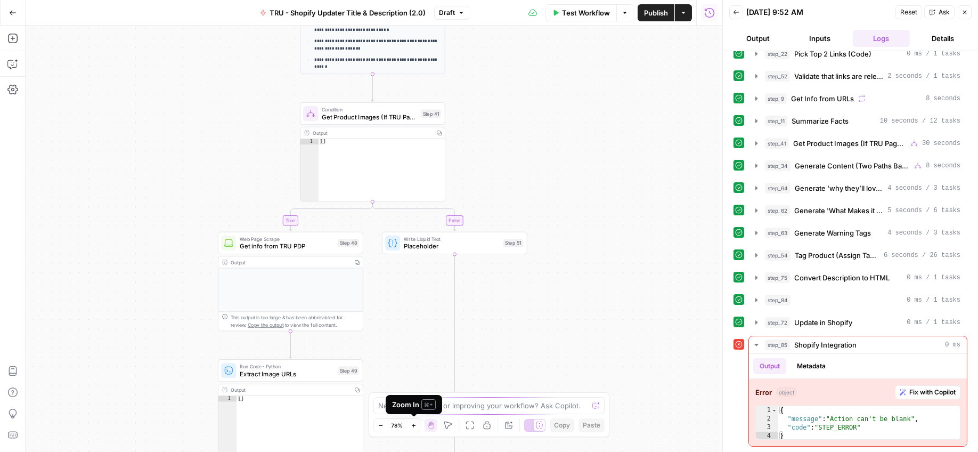
click at [414, 423] on icon "button" at bounding box center [414, 425] width 6 height 6
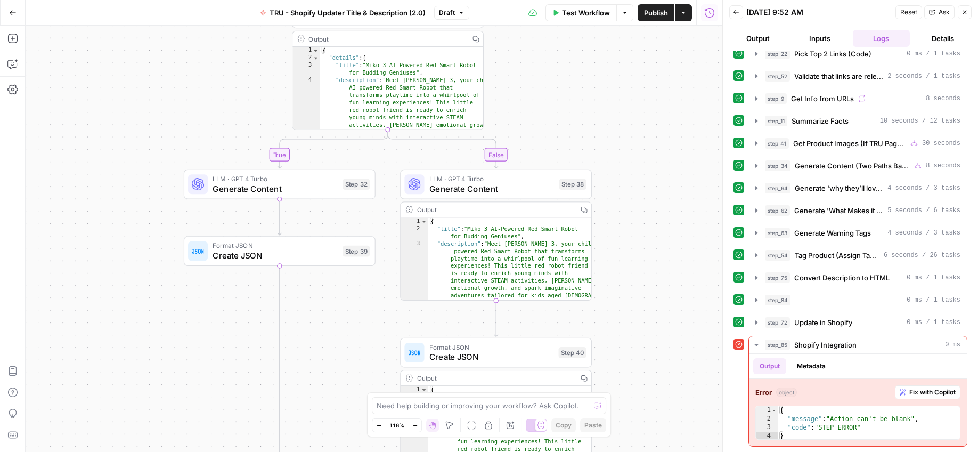
drag, startPoint x: 560, startPoint y: 290, endPoint x: 552, endPoint y: 83, distance: 207.9
click at [567, 19] on div "Go Back TRU - Shopify Updater Title & Description (2.0) Draft Test Workflow Opt…" at bounding box center [361, 226] width 722 height 452
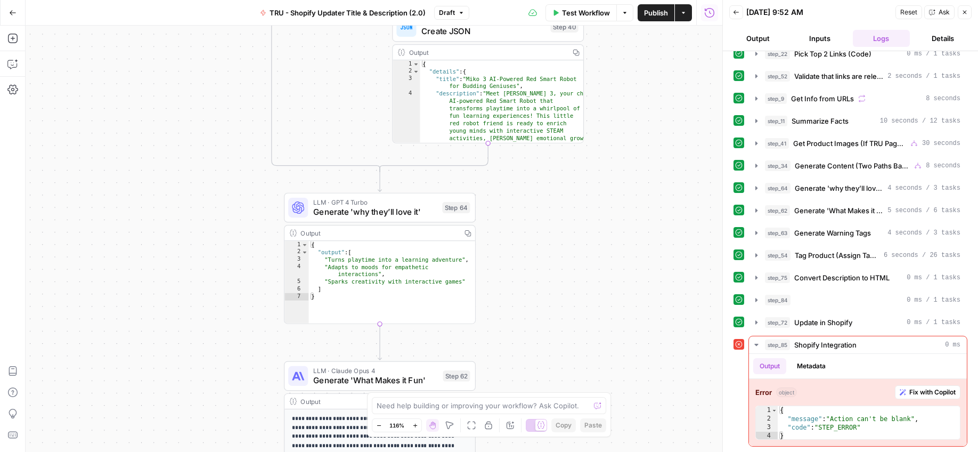
drag, startPoint x: 644, startPoint y: 343, endPoint x: 630, endPoint y: 48, distance: 294.4
click at [637, 21] on div "Go Back TRU - Shopify Updater Title & Description (2.0) Draft Test Workflow Opt…" at bounding box center [361, 226] width 722 height 452
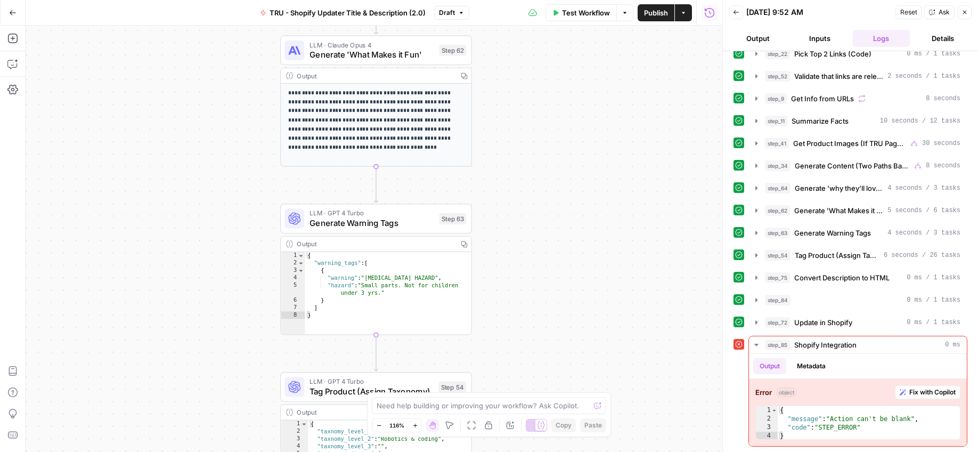
drag, startPoint x: 577, startPoint y: 248, endPoint x: 572, endPoint y: 108, distance: 139.7
click at [578, 0] on html "WHP Global New Home Browse Insights Opportunities Your Data Recent Grids TRU Sh…" at bounding box center [489, 226] width 978 height 452
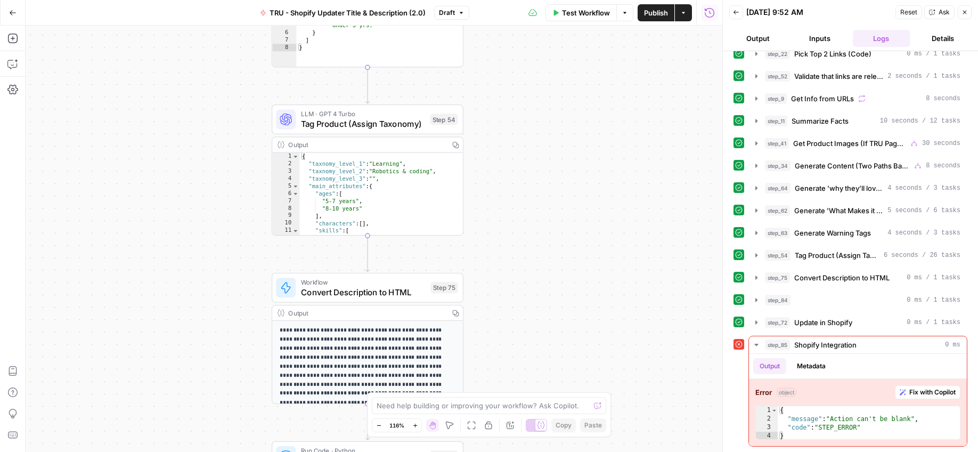
drag, startPoint x: 545, startPoint y: 335, endPoint x: 526, endPoint y: 123, distance: 213.4
click at [537, 46] on div "true false true false true false Workflow Set Inputs Inputs Run Code · Python P…" at bounding box center [374, 239] width 697 height 426
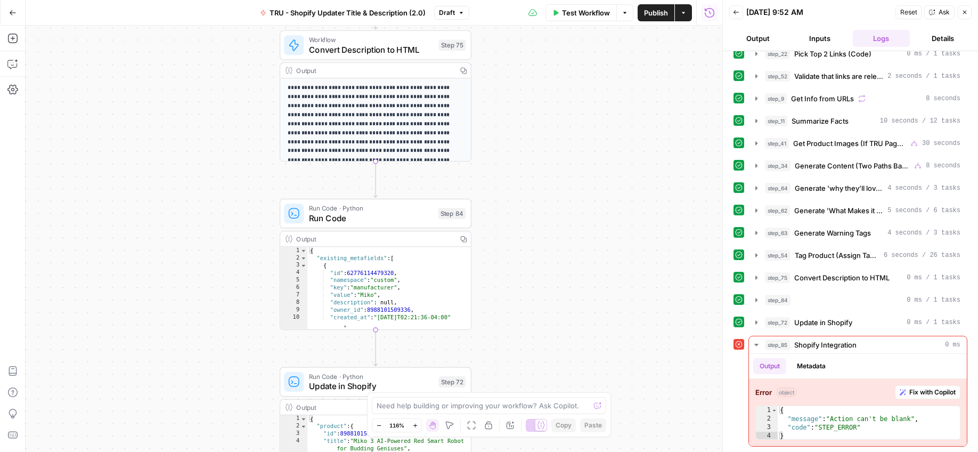
drag, startPoint x: 510, startPoint y: 361, endPoint x: 513, endPoint y: 173, distance: 188.6
click at [518, 110] on div "true false true false true false Workflow Set Inputs Inputs Run Code · Python P…" at bounding box center [374, 239] width 697 height 426
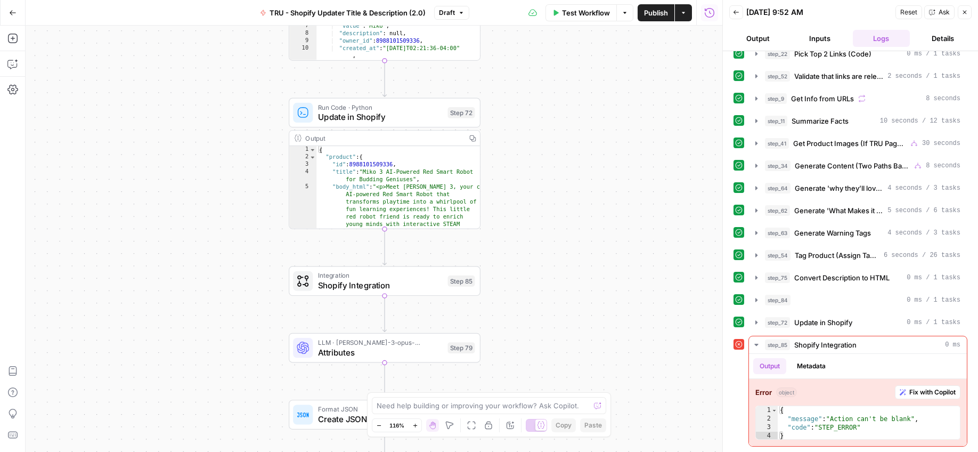
drag, startPoint x: 501, startPoint y: 339, endPoint x: 508, endPoint y: 124, distance: 215.3
click at [508, 89] on div "true false true false true false Workflow Set Inputs Inputs Run Code · Python P…" at bounding box center [374, 239] width 697 height 426
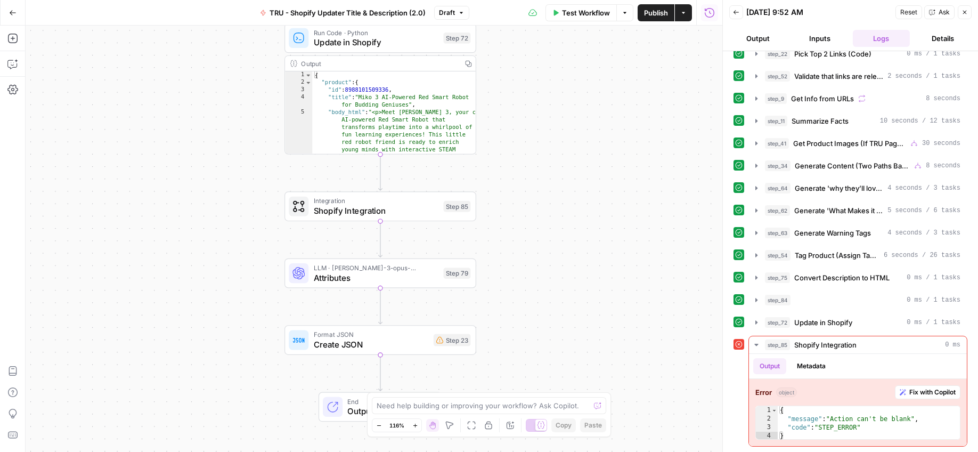
drag, startPoint x: 551, startPoint y: 322, endPoint x: 547, endPoint y: 250, distance: 72.0
click at [547, 249] on div "true false true false true false Workflow Set Inputs Inputs Run Code · Python P…" at bounding box center [374, 239] width 697 height 426
click at [370, 211] on span "Shopify Integration" at bounding box center [376, 211] width 125 height 12
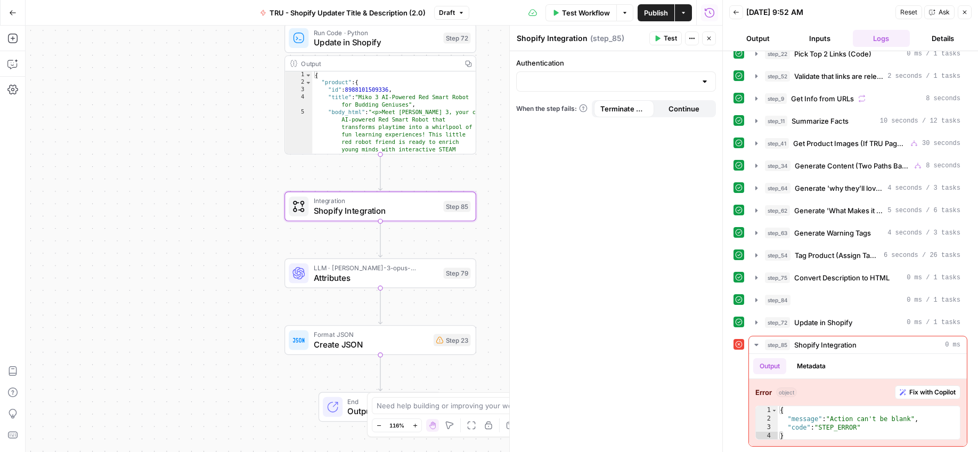
click at [707, 77] on div at bounding box center [704, 81] width 9 height 11
click at [600, 155] on div "Authentication When the step fails: Terminate Workflow Continue" at bounding box center [616, 251] width 213 height 401
click at [667, 39] on span "Test" at bounding box center [670, 39] width 13 height 10
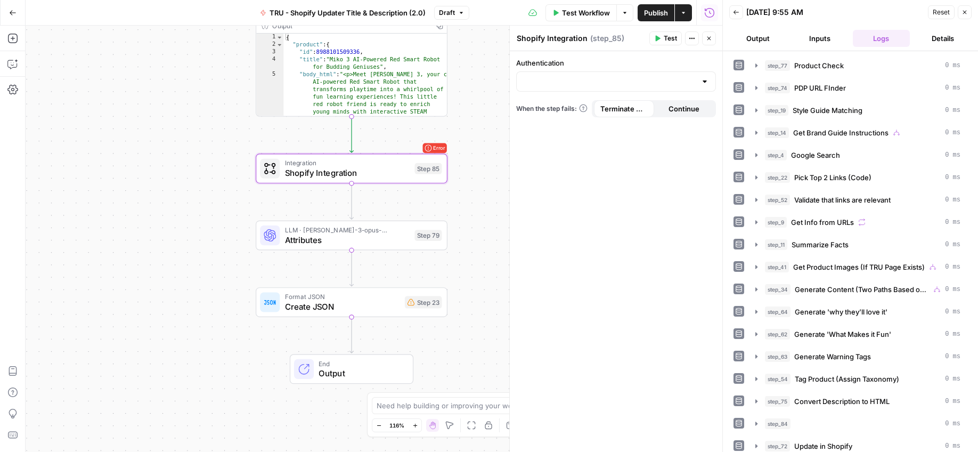
drag, startPoint x: 503, startPoint y: 299, endPoint x: 474, endPoint y: 261, distance: 47.5
click at [474, 261] on div "true false true false true false Workflow Set Inputs Inputs Run Code · Python P…" at bounding box center [374, 239] width 697 height 426
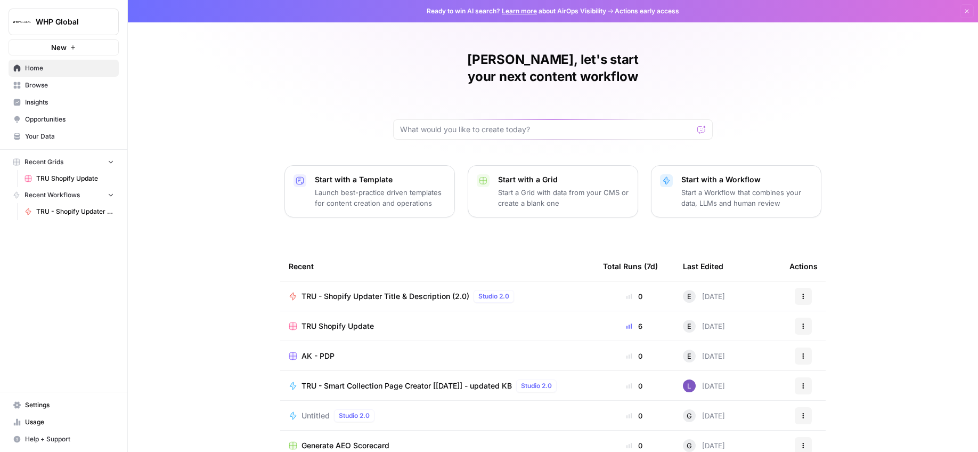
scroll to position [38, 0]
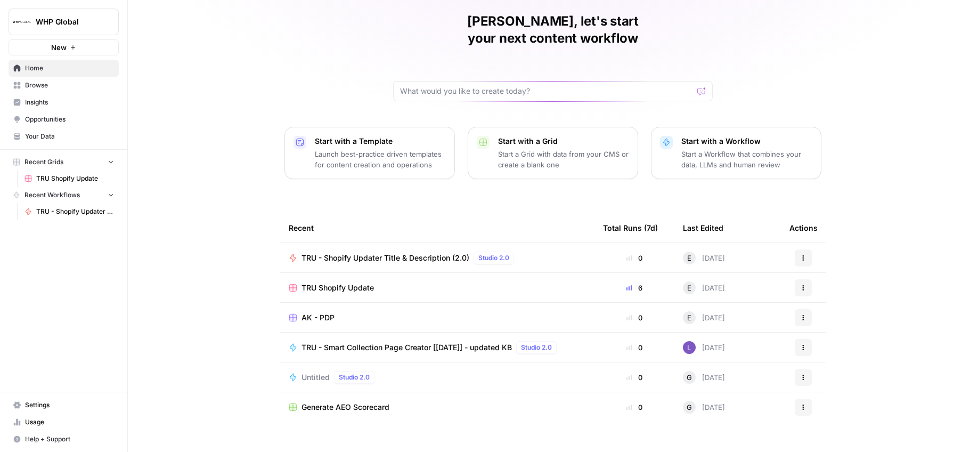
click at [313, 282] on span "TRU Shopify Update" at bounding box center [337, 287] width 72 height 11
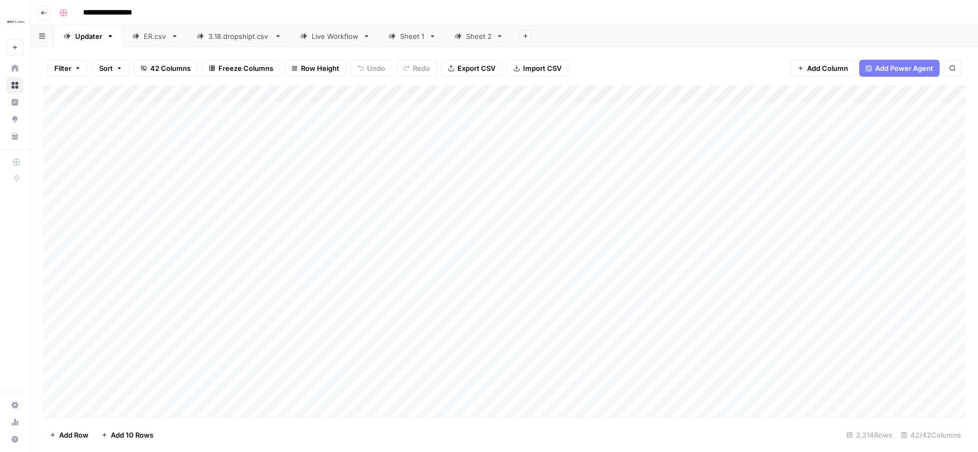
click at [683, 54] on div "Filter Sort 42 Columns Freeze Columns Row Height Undo Redo Export CSV Import CS…" at bounding box center [504, 68] width 922 height 34
click at [690, 60] on div "Filter Sort 42 Columns Freeze Columns Row Height Undo Redo Export CSV Import CS…" at bounding box center [504, 68] width 922 height 34
click at [78, 434] on span "Add Row" at bounding box center [73, 434] width 29 height 11
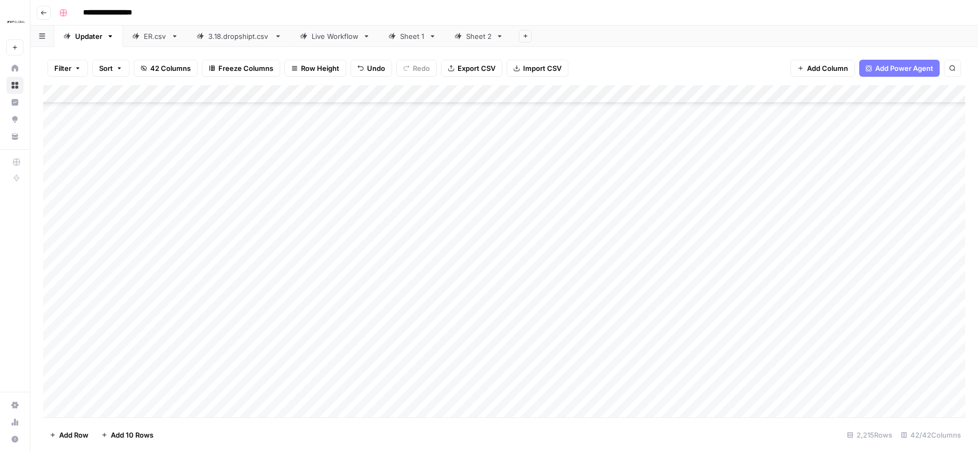
click at [95, 407] on div "Add Column" at bounding box center [504, 251] width 922 height 332
click at [130, 397] on div "Add Column" at bounding box center [504, 251] width 922 height 332
click at [123, 407] on div "Add Column" at bounding box center [504, 251] width 922 height 332
click at [584, 406] on div "Add Column" at bounding box center [504, 251] width 922 height 332
click at [410, 407] on div "Add Column" at bounding box center [504, 251] width 922 height 332
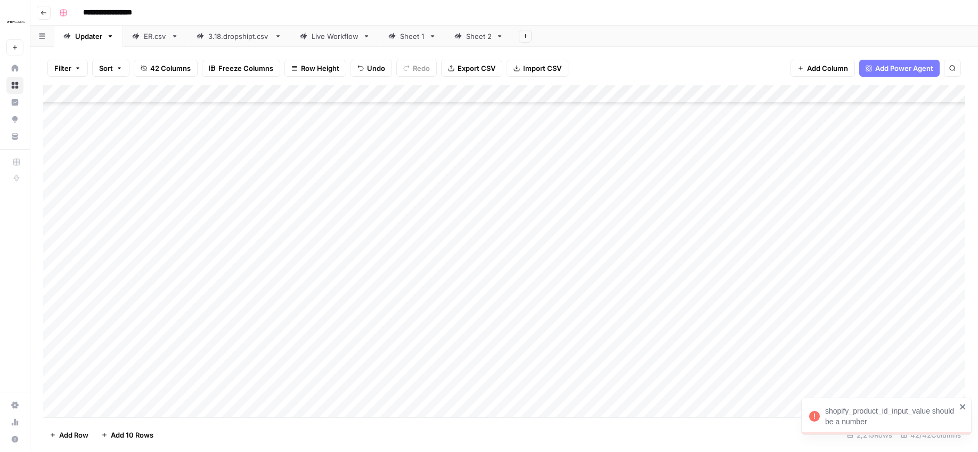
click at [410, 407] on div "Add Column" at bounding box center [504, 251] width 922 height 332
drag, startPoint x: 438, startPoint y: 406, endPoint x: 337, endPoint y: 407, distance: 100.7
click at [337, 407] on body "**********" at bounding box center [489, 226] width 978 height 452
click at [104, 390] on div "Add Column" at bounding box center [504, 251] width 922 height 332
click at [105, 390] on div "Add Column" at bounding box center [504, 251] width 922 height 332
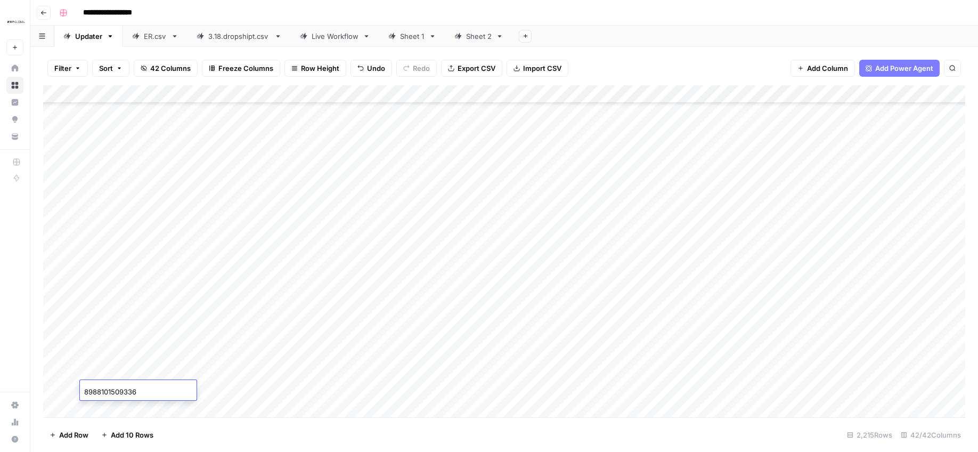
click at [185, 426] on footer "Add Row Add 10 Rows 2,215 Rows 42/42 Columns" at bounding box center [504, 434] width 922 height 35
click at [138, 409] on div "Add Column" at bounding box center [504, 251] width 922 height 332
drag, startPoint x: 202, startPoint y: 426, endPoint x: 153, endPoint y: 420, distance: 48.8
click at [202, 426] on footer "Add Row Add 10 Rows 2,215 Rows 42/42 Columns" at bounding box center [504, 434] width 922 height 35
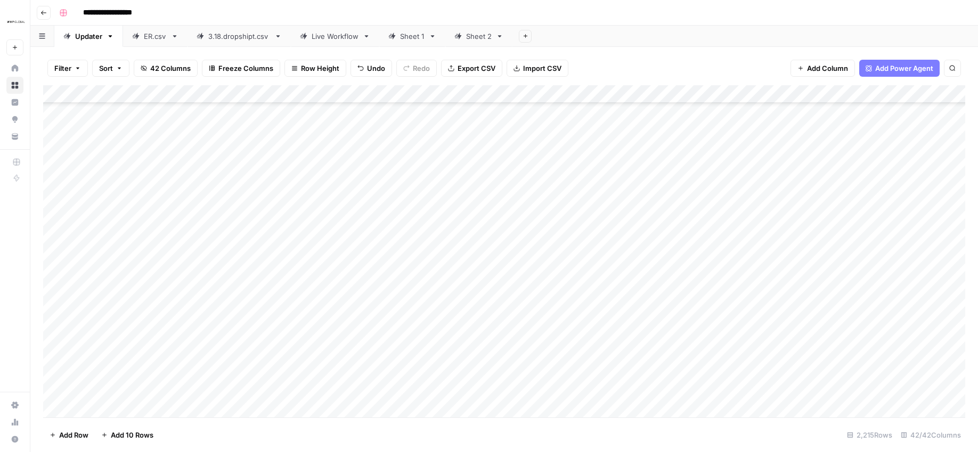
click at [138, 407] on div "Add Column" at bounding box center [504, 251] width 922 height 332
click at [240, 389] on div "Add Column" at bounding box center [504, 251] width 922 height 332
drag, startPoint x: 191, startPoint y: 387, endPoint x: 177, endPoint y: 387, distance: 13.3
click at [177, 387] on div "Add Column" at bounding box center [504, 251] width 922 height 332
click at [195, 386] on textarea "**********" at bounding box center [270, 390] width 194 height 15
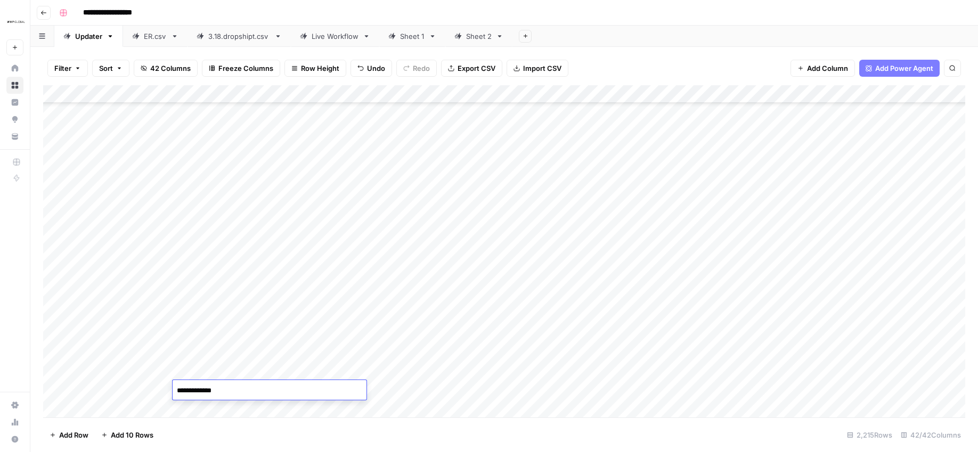
click at [195, 386] on textarea "**********" at bounding box center [270, 390] width 194 height 15
click at [266, 387] on textarea at bounding box center [270, 390] width 194 height 15
click at [266, 386] on textarea at bounding box center [270, 390] width 194 height 15
paste textarea "**********"
type textarea "**********"
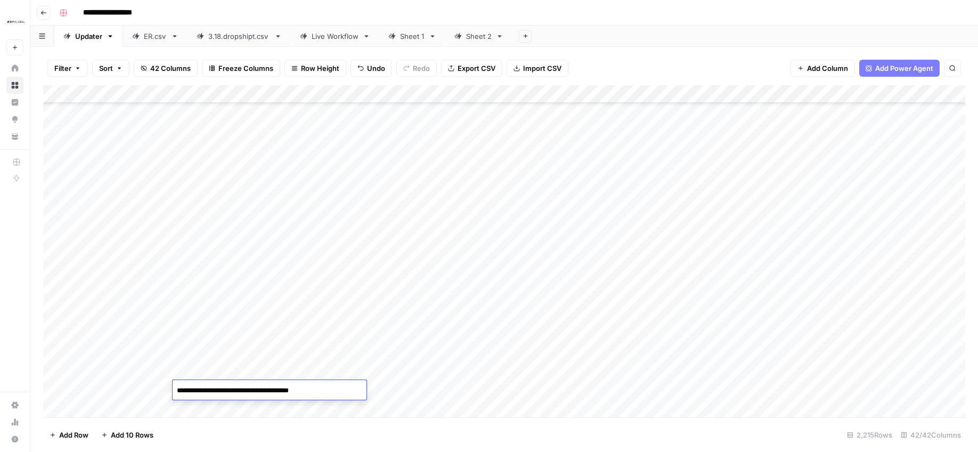
click at [274, 437] on footer "Add Row Add 10 Rows 2,215 Rows 42/42 Columns" at bounding box center [504, 434] width 922 height 35
click at [244, 406] on div "Add Column" at bounding box center [504, 251] width 922 height 332
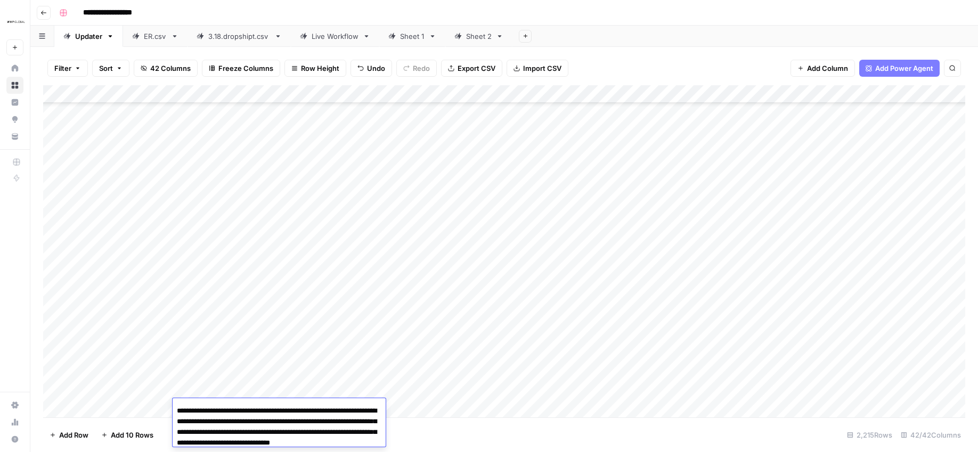
scroll to position [0, 0]
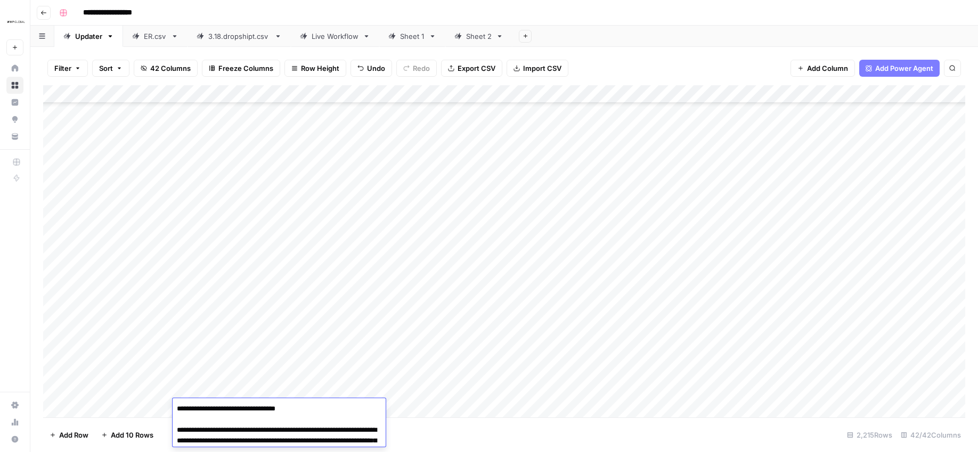
drag, startPoint x: 340, startPoint y: 443, endPoint x: 157, endPoint y: 376, distance: 195.0
click at [157, 376] on body "**********" at bounding box center [489, 226] width 978 height 452
click at [481, 394] on div "Add Column" at bounding box center [504, 251] width 922 height 332
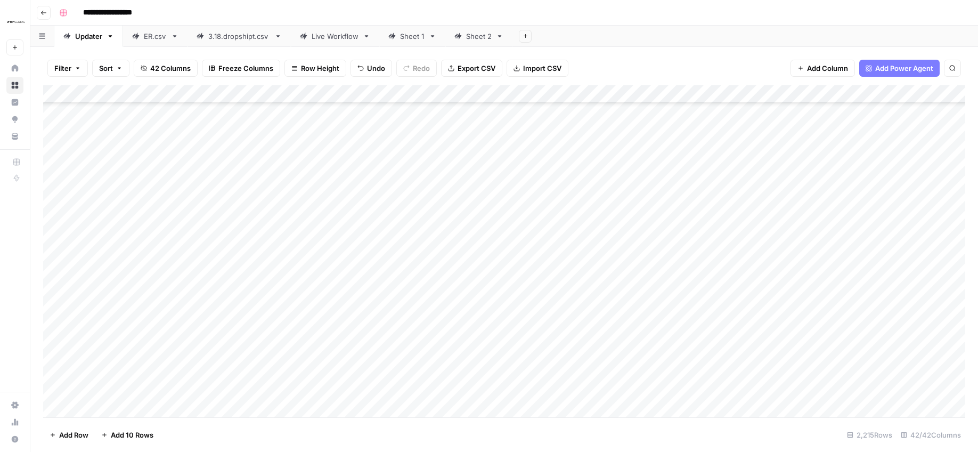
click at [481, 394] on div "Add Column" at bounding box center [504, 251] width 922 height 332
type textarea "**********"
drag, startPoint x: 322, startPoint y: 437, endPoint x: 481, endPoint y: 420, distance: 160.2
click at [322, 437] on footer "Add Row Add 10 Rows 2,215 Rows 42/42 Columns" at bounding box center [504, 434] width 922 height 35
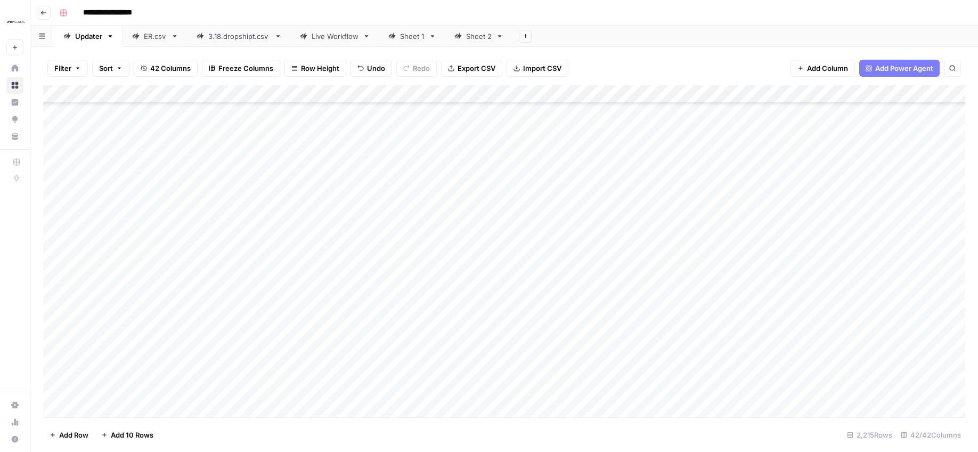
click at [575, 392] on div "Add Column" at bounding box center [504, 251] width 922 height 332
click at [54, 369] on div "Add Column" at bounding box center [504, 251] width 922 height 332
click at [453, 71] on button "Export CSV" at bounding box center [471, 68] width 61 height 17
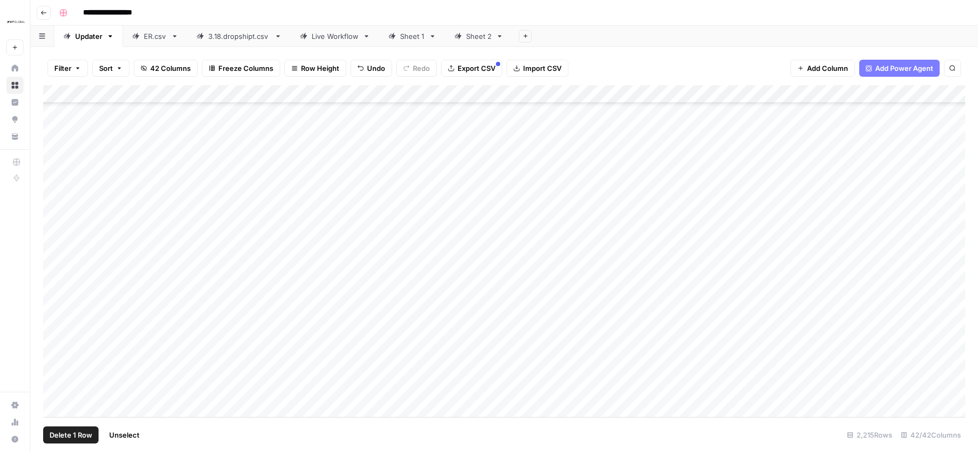
click at [143, 407] on div "Add Column" at bounding box center [504, 251] width 922 height 332
click at [410, 387] on div "Add Column" at bounding box center [504, 251] width 922 height 332
drag, startPoint x: 226, startPoint y: 399, endPoint x: 132, endPoint y: 393, distance: 94.5
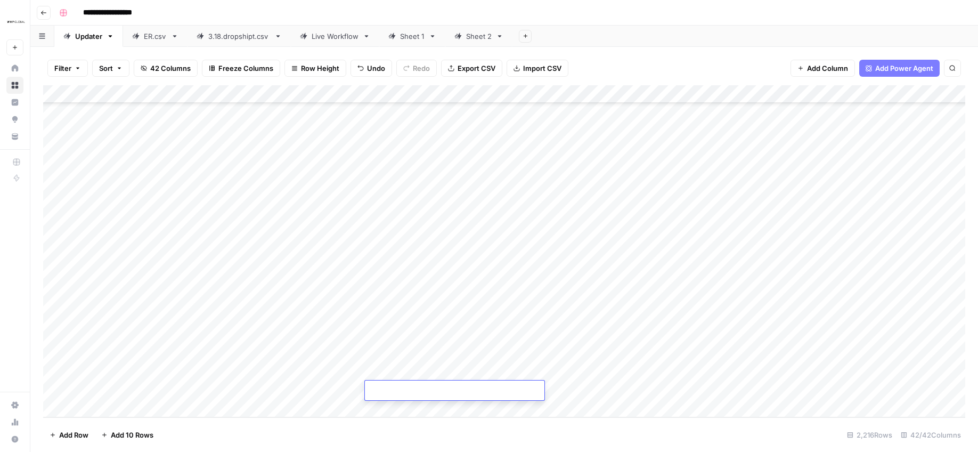
click at [226, 399] on div "Add Column" at bounding box center [504, 251] width 922 height 332
click at [110, 391] on div "Add Column" at bounding box center [504, 251] width 922 height 332
type input "8988101607640"
click at [205, 421] on footer "Add Row Add 10 Rows 2,216 Rows 42/42 Columns" at bounding box center [504, 434] width 922 height 35
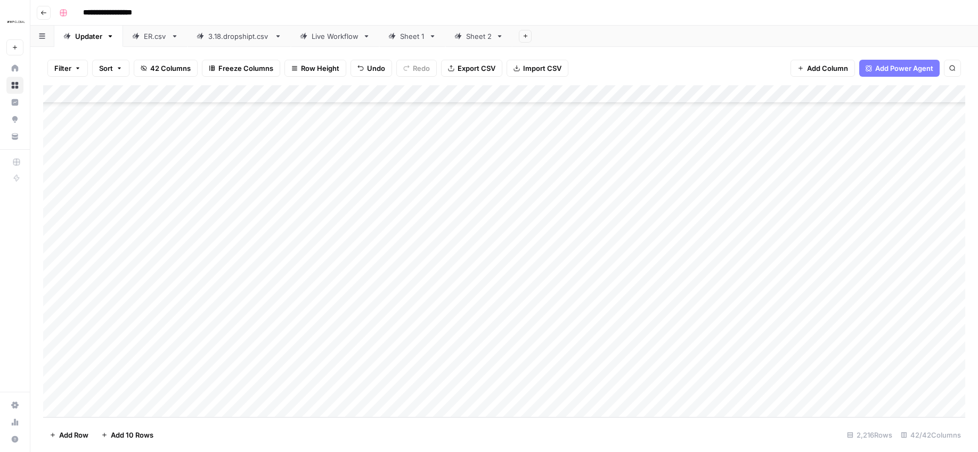
click at [212, 386] on div "Add Column" at bounding box center [504, 251] width 922 height 332
type textarea "**********"
click at [405, 385] on div "Add Column" at bounding box center [504, 251] width 922 height 332
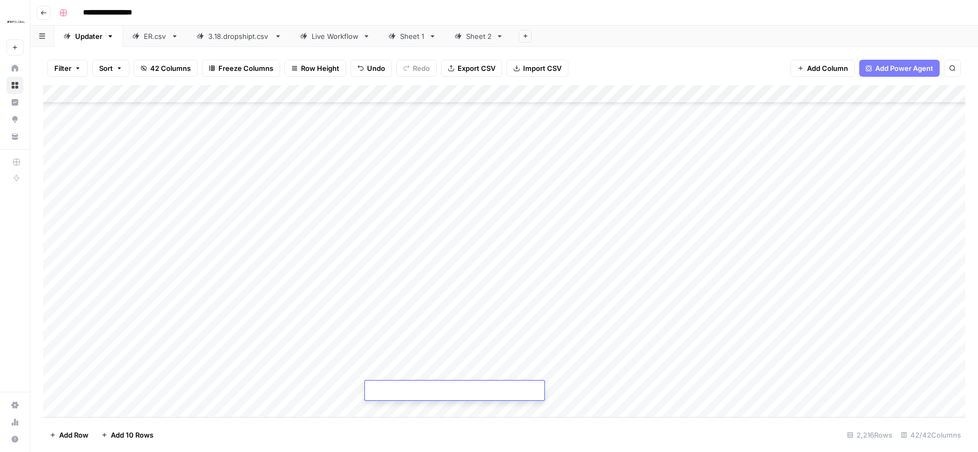
type textarea "**********"
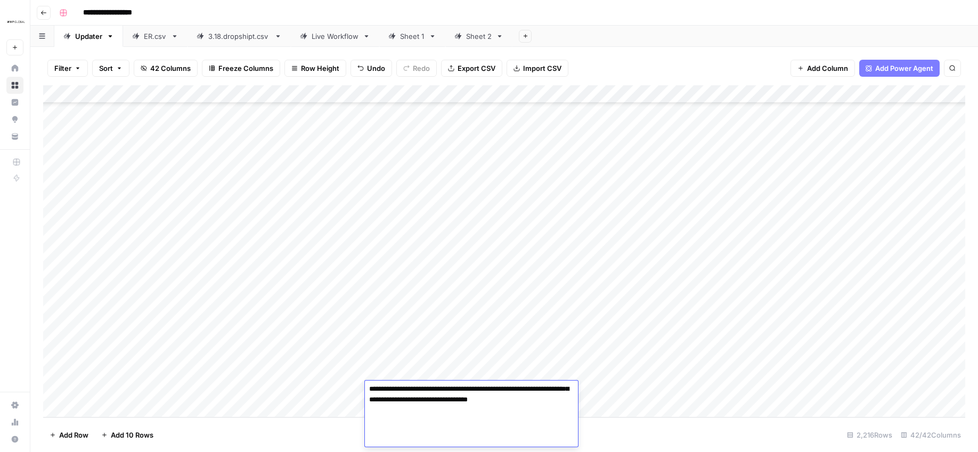
drag, startPoint x: 675, startPoint y: 423, endPoint x: 637, endPoint y: 421, distance: 38.9
click at [675, 423] on footer "Add Row Add 10 Rows 2,216 Rows 42/42 Columns" at bounding box center [504, 434] width 922 height 35
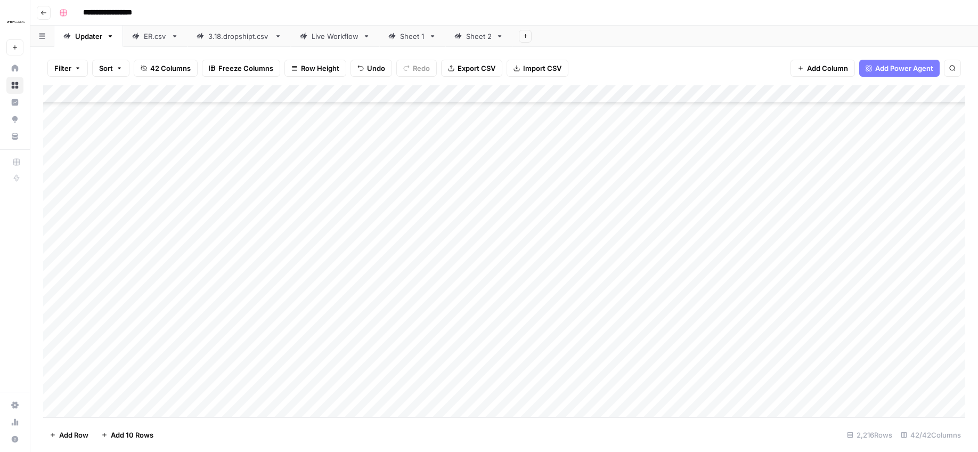
click at [551, 389] on div "Add Column" at bounding box center [504, 251] width 922 height 332
click at [145, 409] on div "Add Column" at bounding box center [504, 251] width 922 height 332
click at [111, 375] on div "Add Column" at bounding box center [504, 251] width 922 height 332
click at [110, 390] on div "Add Column" at bounding box center [504, 251] width 922 height 332
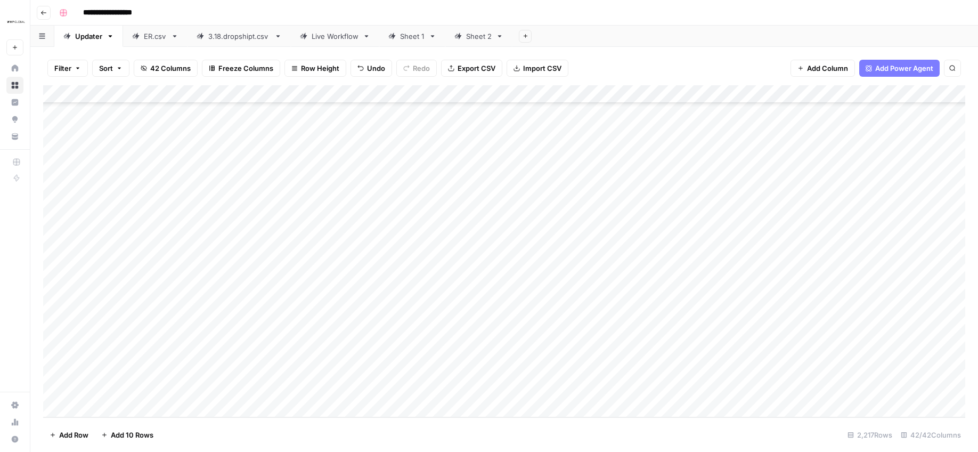
click at [110, 391] on div "Add Column" at bounding box center [504, 251] width 922 height 332
type input "9010499879128"
click at [226, 413] on div "Add Column" at bounding box center [504, 251] width 922 height 332
click at [246, 370] on div "Add Column" at bounding box center [504, 251] width 922 height 332
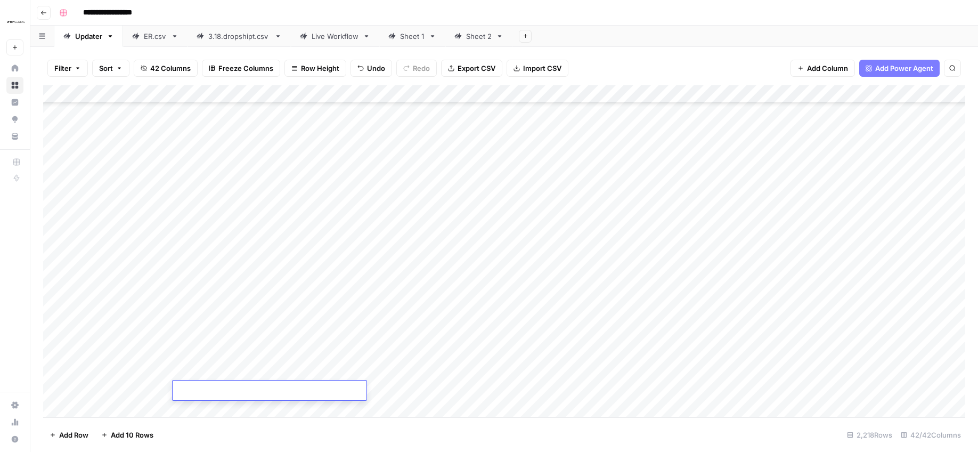
click at [246, 370] on div "Add Column" at bounding box center [504, 251] width 922 height 332
drag, startPoint x: 384, startPoint y: 357, endPoint x: 385, endPoint y: 365, distance: 8.1
click at [385, 358] on div "Add Column" at bounding box center [504, 251] width 922 height 332
click at [386, 371] on div "Add Column" at bounding box center [504, 251] width 922 height 332
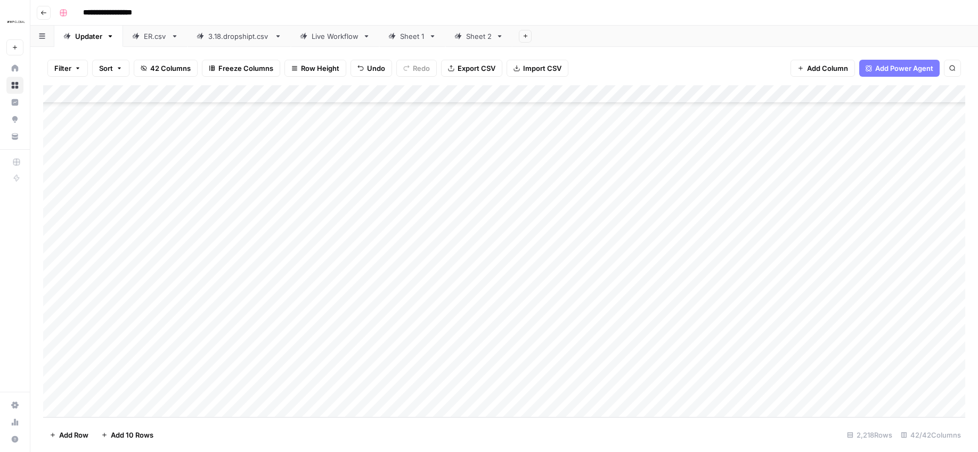
click at [307, 373] on div "Add Column" at bounding box center [504, 251] width 922 height 332
type textarea "**********"
click at [708, 418] on footer "Add Row Add 10 Rows 2,218 Rows 42/42 Columns" at bounding box center [504, 434] width 922 height 35
click at [427, 369] on div "Add Column" at bounding box center [504, 251] width 922 height 332
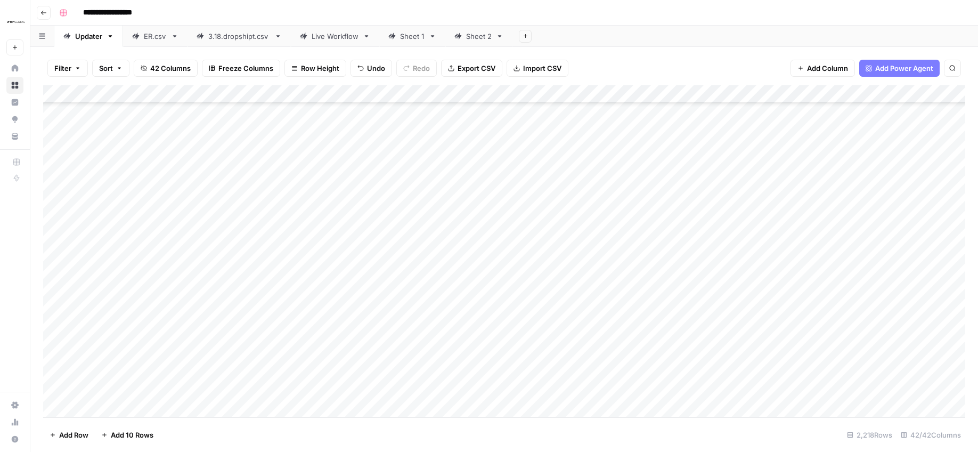
click at [427, 369] on div "Add Column" at bounding box center [504, 251] width 922 height 332
type textarea "**********"
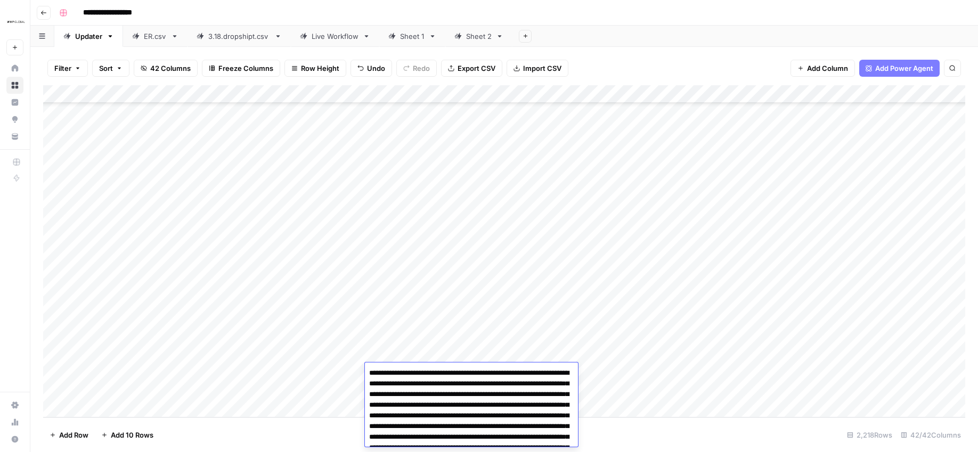
scroll to position [154, 0]
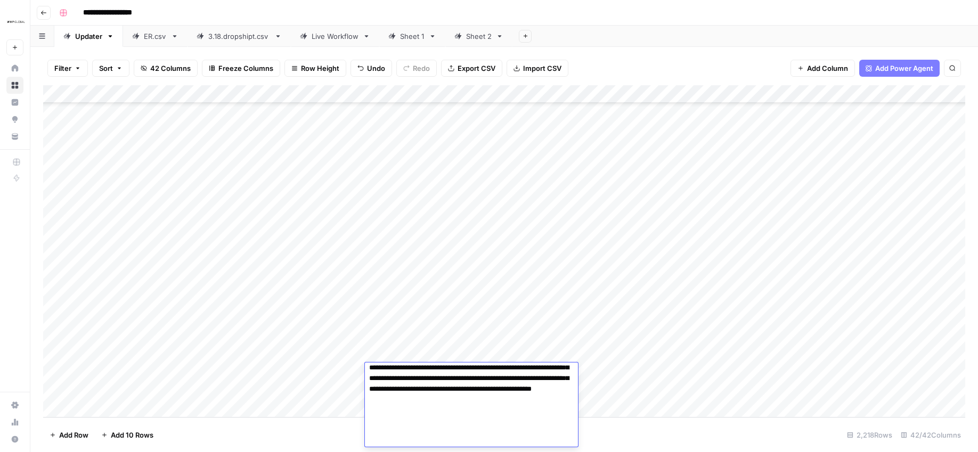
click at [659, 427] on footer "Add Row Add 10 Rows 2,218 Rows 42/42 Columns" at bounding box center [504, 434] width 922 height 35
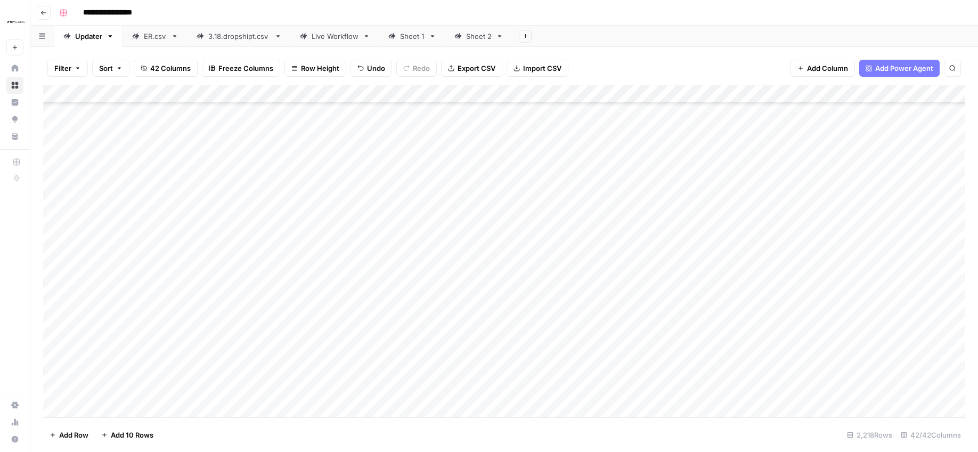
click at [597, 368] on div "Add Column" at bounding box center [504, 251] width 922 height 332
click at [119, 390] on div "Add Column" at bounding box center [504, 251] width 922 height 332
type input "8988101837016"
click at [325, 388] on div "Add Column" at bounding box center [504, 251] width 922 height 332
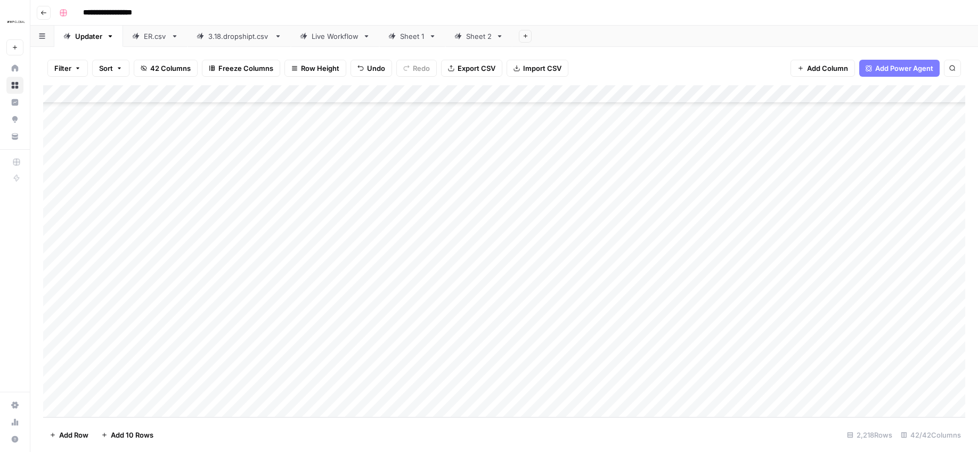
click at [326, 388] on div "Add Column" at bounding box center [504, 251] width 922 height 332
type textarea "**********"
click at [390, 430] on footer "Add Row Add 10 Rows 2,218 Rows 42/42 Columns" at bounding box center [504, 434] width 922 height 35
click at [444, 389] on div "Add Column" at bounding box center [504, 251] width 922 height 332
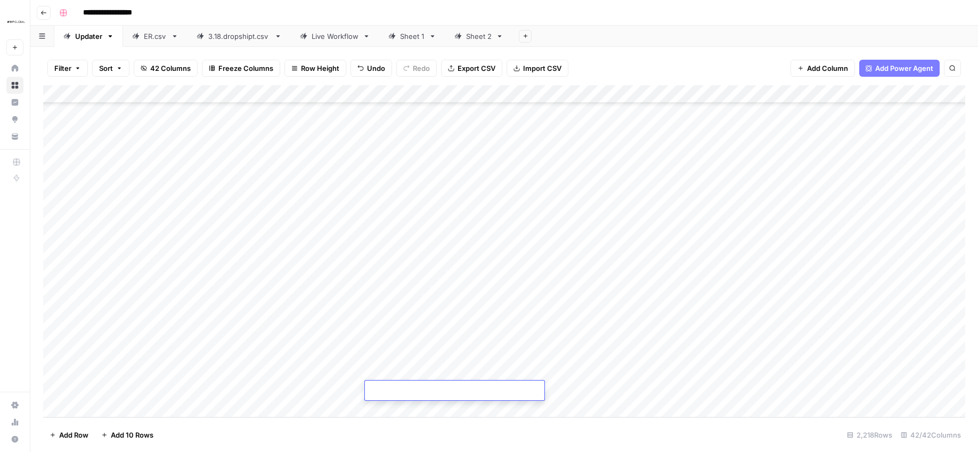
type textarea "**********"
drag, startPoint x: 625, startPoint y: 429, endPoint x: 598, endPoint y: 412, distance: 31.3
click at [625, 429] on footer "Add Row Add 10 Rows 2,218 Rows 42/42 Columns" at bounding box center [504, 434] width 922 height 35
click at [577, 388] on div "Add Column" at bounding box center [504, 251] width 922 height 332
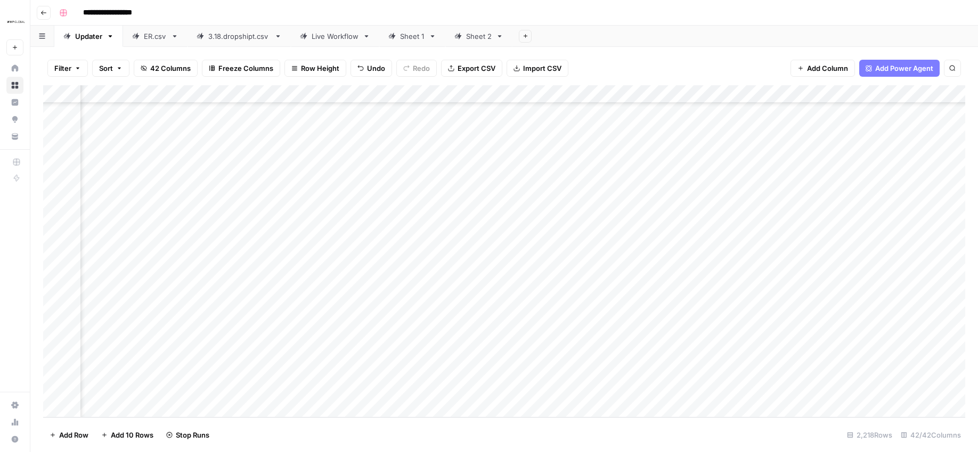
scroll to position [39873, 138]
click at [735, 349] on div "Add Column" at bounding box center [504, 251] width 922 height 332
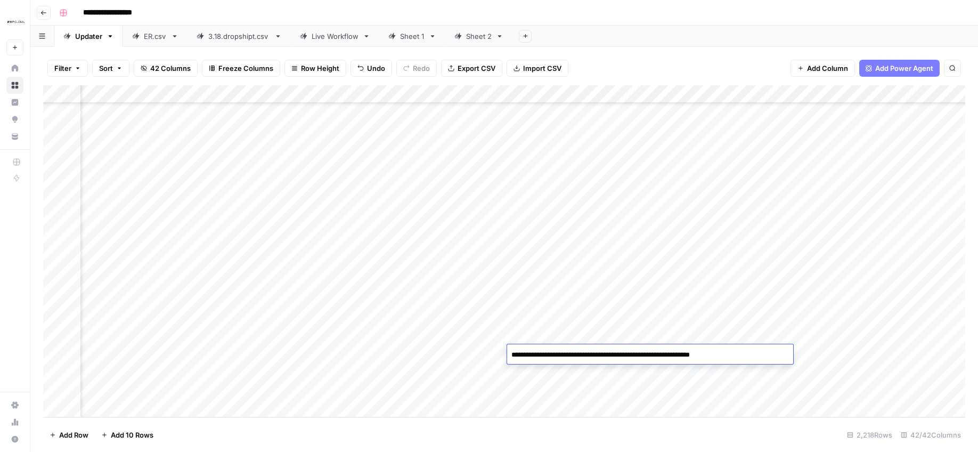
drag, startPoint x: 713, startPoint y: 350, endPoint x: 495, endPoint y: 355, distance: 217.9
click at [495, 355] on body "**********" at bounding box center [489, 226] width 978 height 452
click at [834, 357] on div "Add Column" at bounding box center [504, 251] width 922 height 332
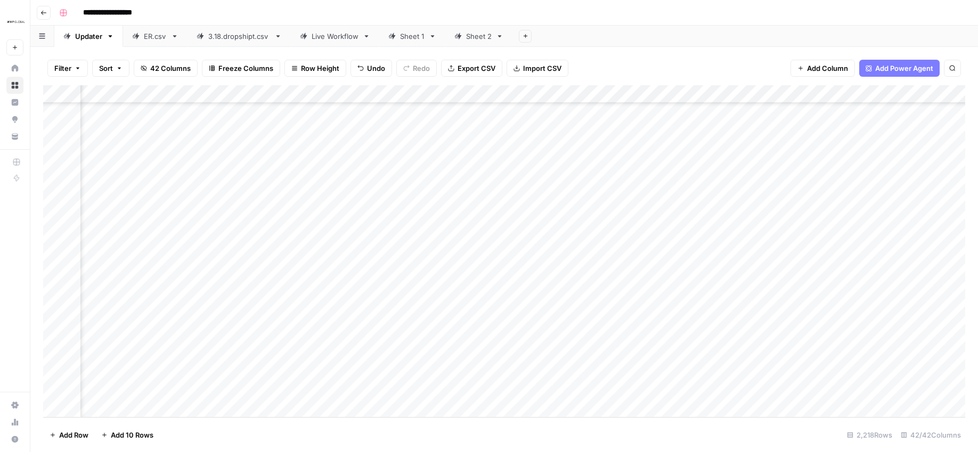
click at [834, 357] on div "Add Column" at bounding box center [504, 251] width 922 height 332
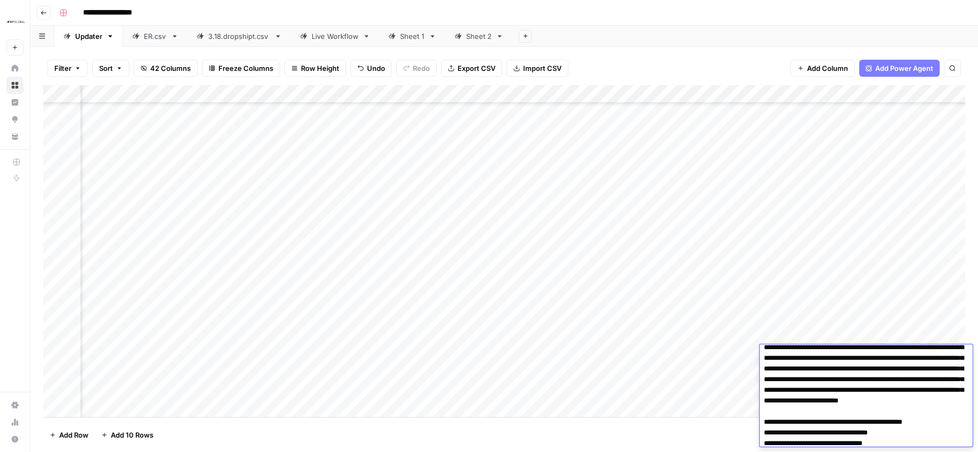
scroll to position [0, 0]
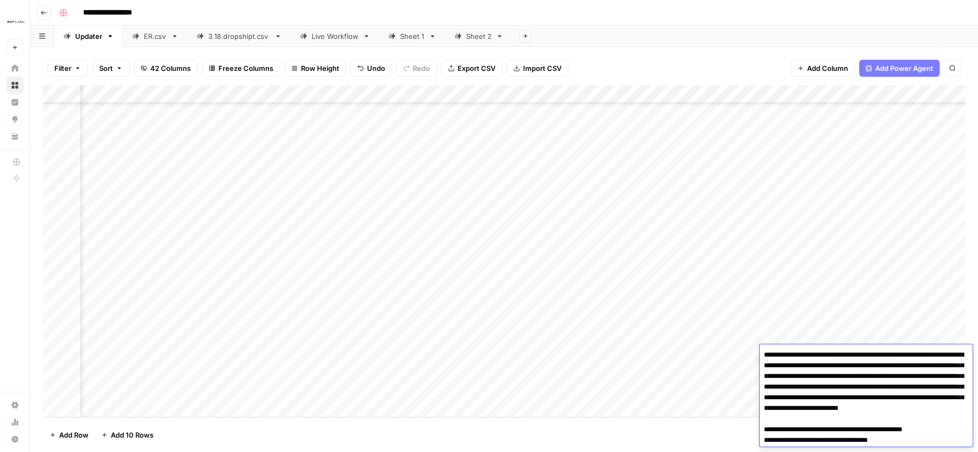
drag, startPoint x: 932, startPoint y: 435, endPoint x: 745, endPoint y: 320, distance: 219.4
click at [745, 320] on body "**********" at bounding box center [489, 226] width 978 height 452
click at [580, 436] on footer "Add Row Add 10 Rows 2,218 Rows 42/42 Columns" at bounding box center [504, 434] width 922 height 35
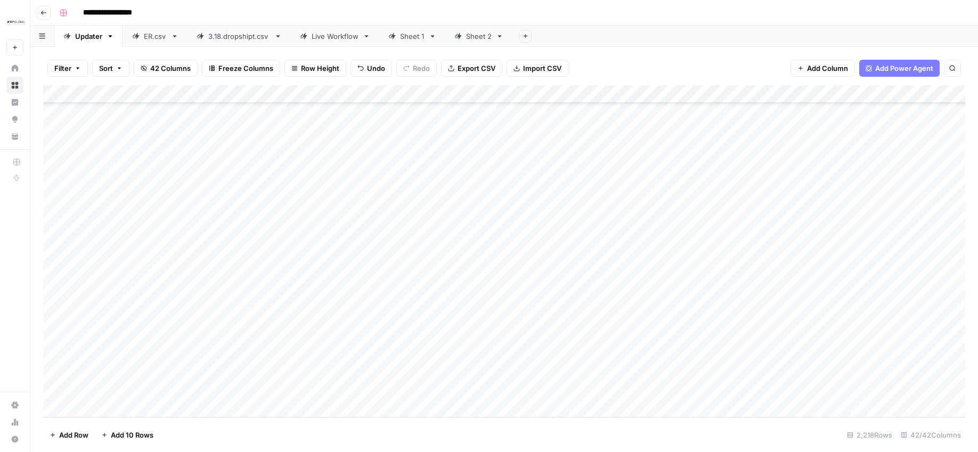
click at [775, 373] on div "Add Column" at bounding box center [504, 251] width 922 height 332
click at [849, 369] on textarea "**********" at bounding box center [788, 372] width 286 height 15
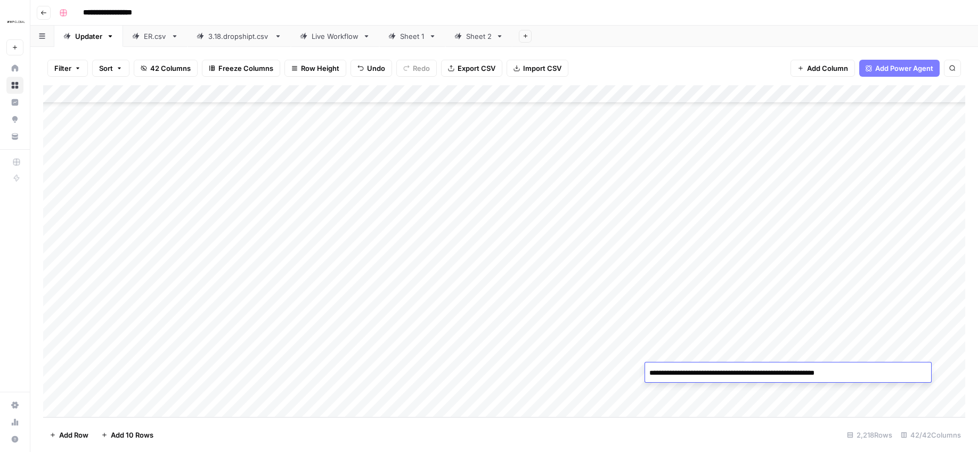
scroll to position [39873, 86]
click at [934, 373] on div "Add Column" at bounding box center [504, 251] width 922 height 332
click at [936, 373] on div "Add Column" at bounding box center [504, 251] width 922 height 332
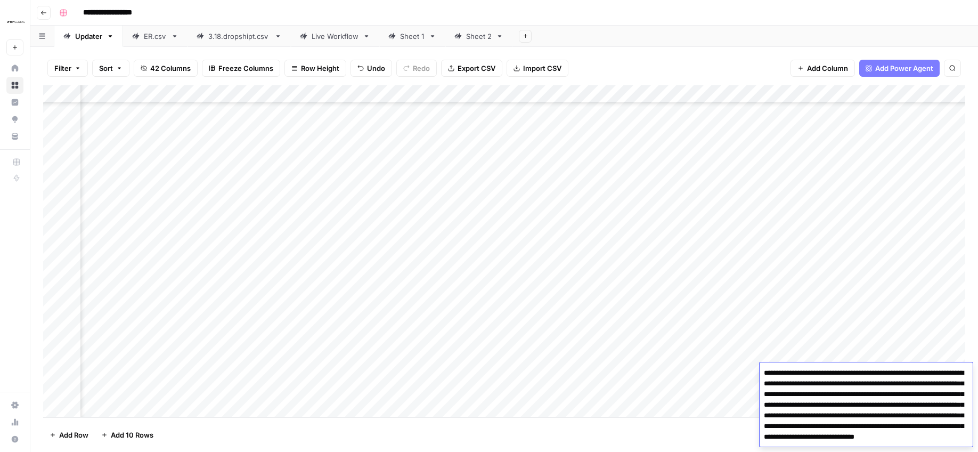
click at [936, 373] on textarea "**********" at bounding box center [866, 452] width 213 height 175
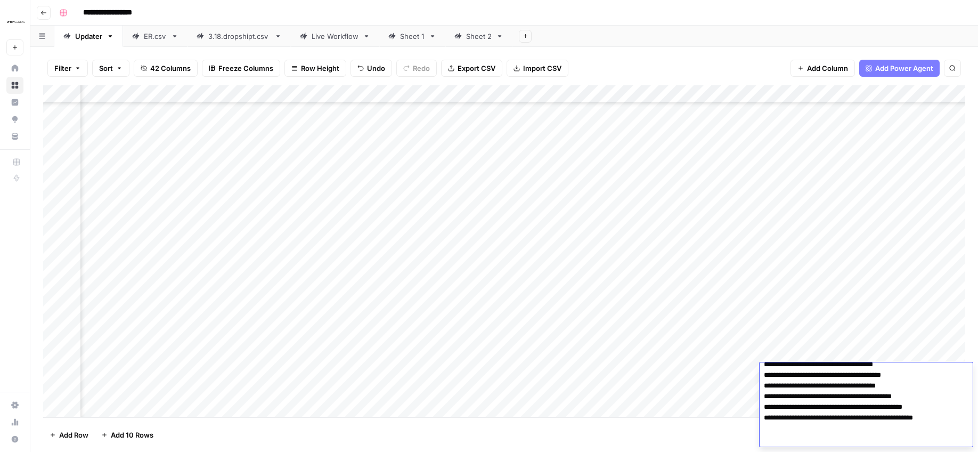
scroll to position [0, 0]
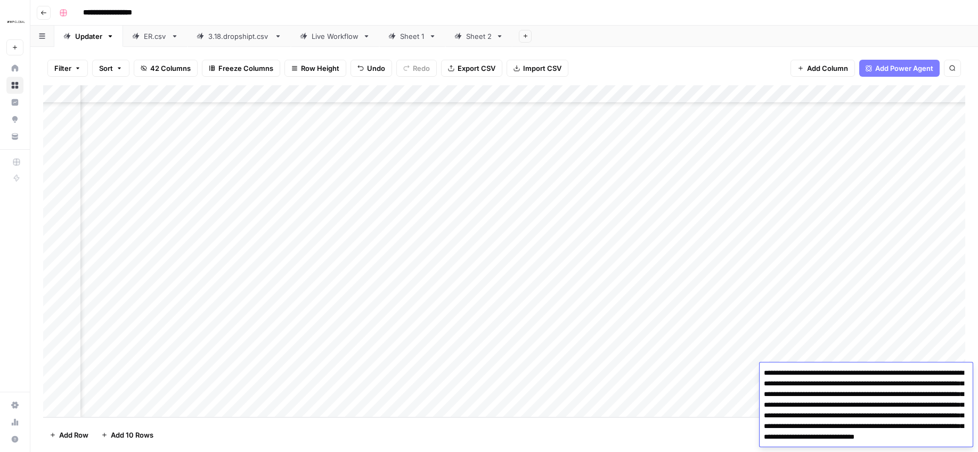
drag, startPoint x: 960, startPoint y: 439, endPoint x: 773, endPoint y: 344, distance: 209.4
click at [773, 344] on body "**********" at bounding box center [489, 226] width 978 height 452
click at [669, 398] on div "Add Column" at bounding box center [504, 251] width 922 height 332
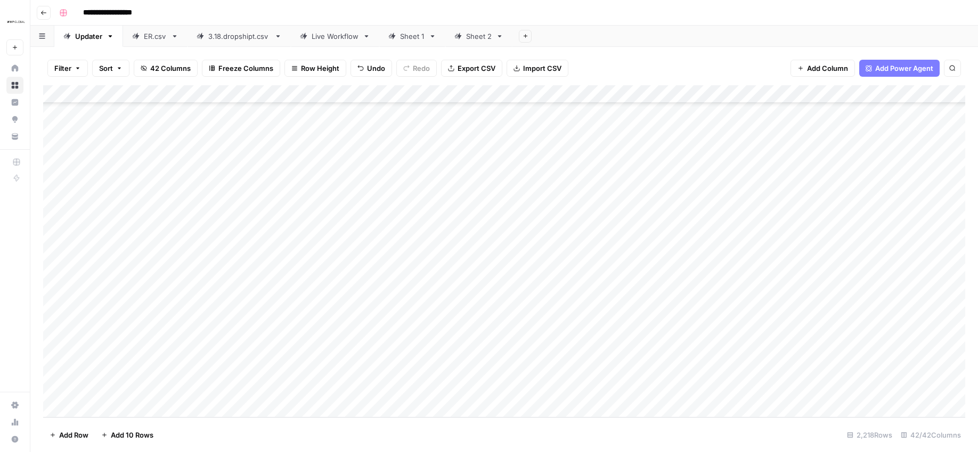
click at [704, 389] on div "Add Column" at bounding box center [504, 251] width 922 height 332
drag, startPoint x: 835, startPoint y: 393, endPoint x: 650, endPoint y: 393, distance: 184.8
click at [650, 393] on textarea "**********" at bounding box center [788, 391] width 286 height 15
drag, startPoint x: 811, startPoint y: 298, endPoint x: 805, endPoint y: 309, distance: 12.9
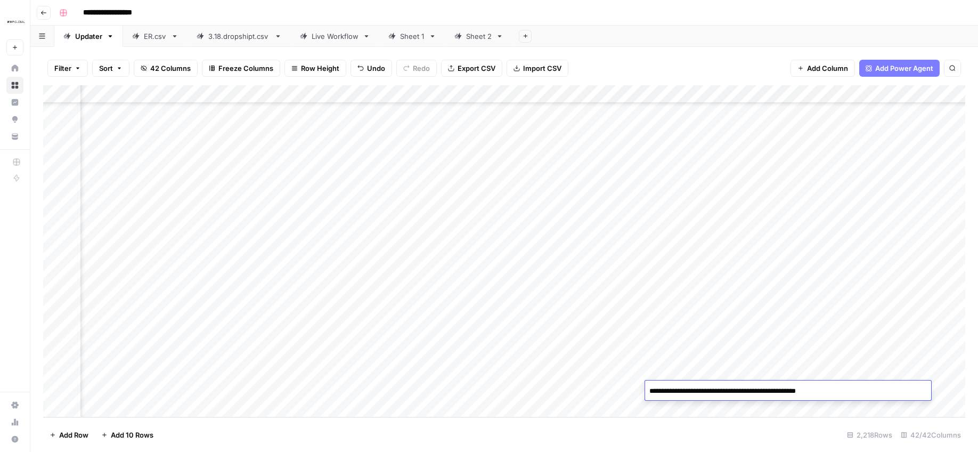
click at [811, 298] on div "Add Column" at bounding box center [504, 251] width 922 height 332
click at [797, 389] on div "Add Column" at bounding box center [504, 251] width 922 height 332
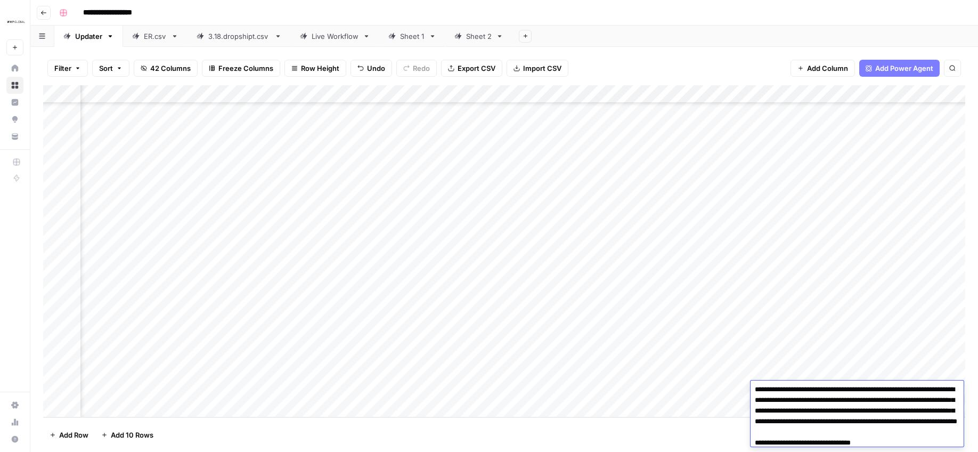
scroll to position [0, 0]
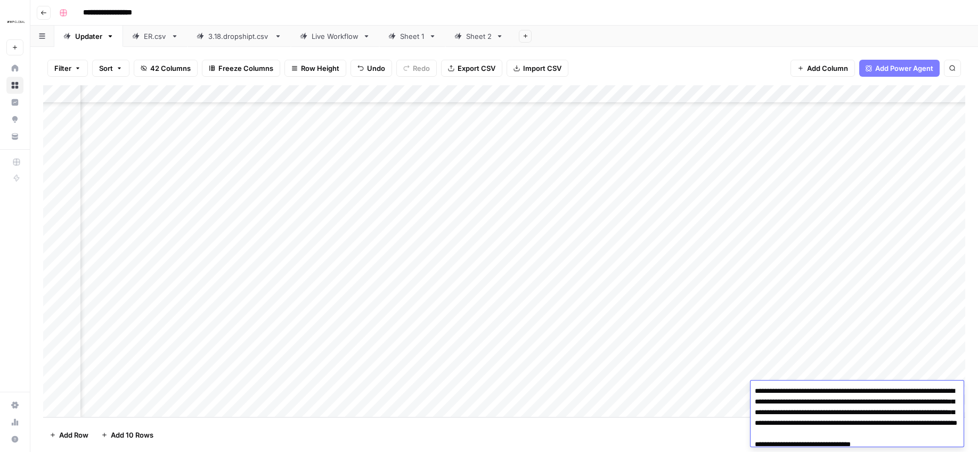
drag, startPoint x: 800, startPoint y: 441, endPoint x: 735, endPoint y: 352, distance: 110.3
click at [735, 352] on body "**********" at bounding box center [489, 226] width 978 height 452
click at [651, 20] on div "**********" at bounding box center [511, 12] width 912 height 17
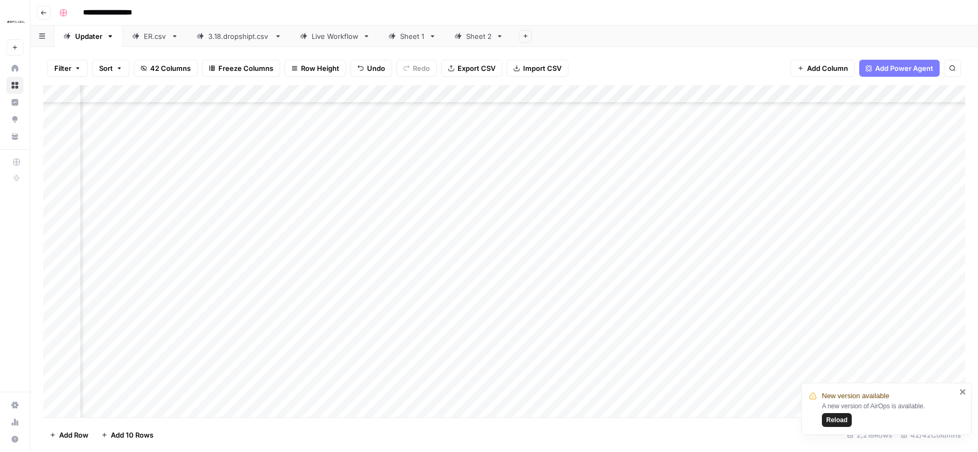
drag, startPoint x: 643, startPoint y: 60, endPoint x: 612, endPoint y: 3, distance: 65.3
click at [643, 60] on div "Filter Sort 42 Columns Freeze Columns Row Height Undo Redo Export CSV Import CS…" at bounding box center [504, 68] width 922 height 34
